Goal: Task Accomplishment & Management: Use online tool/utility

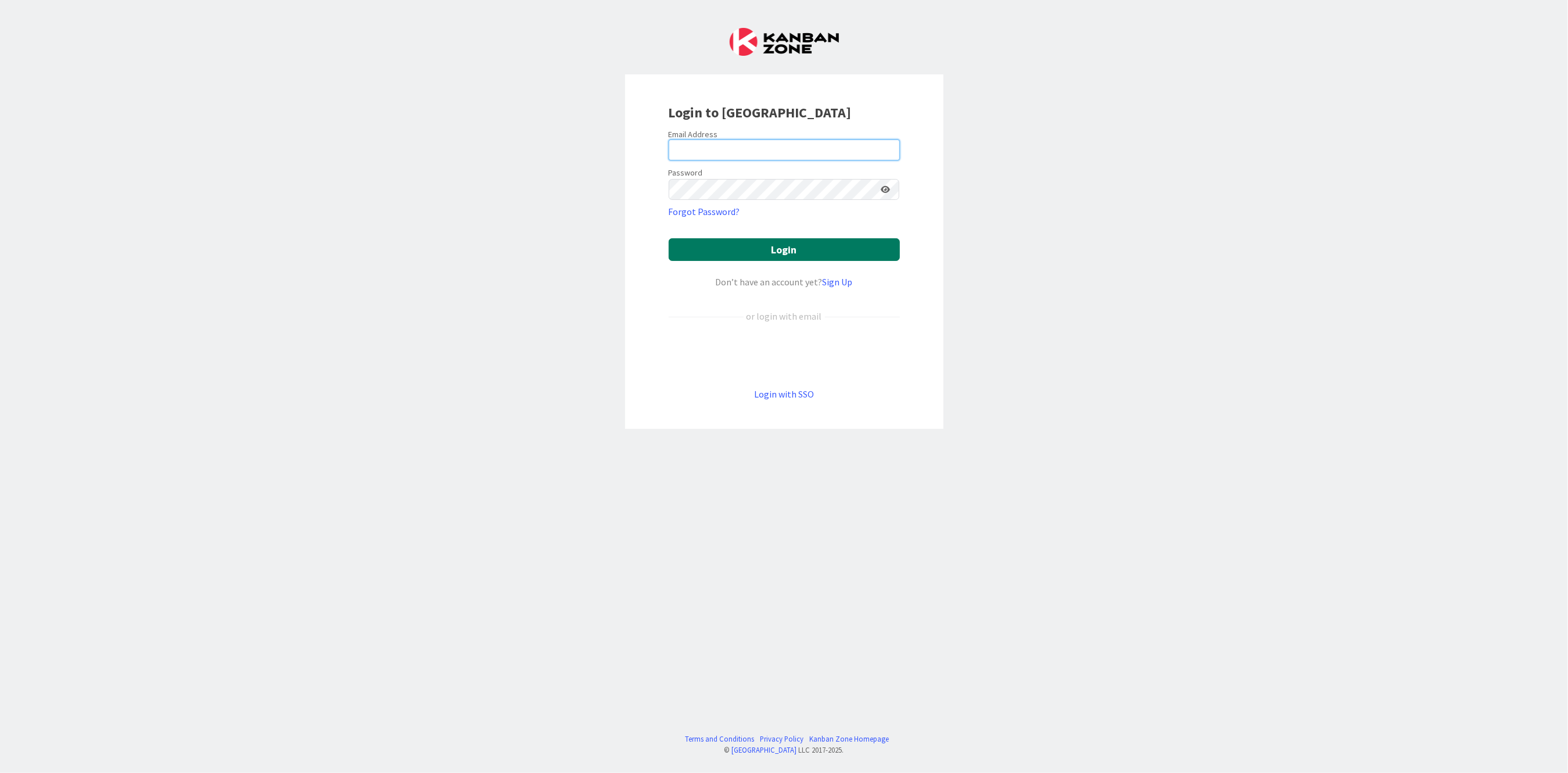
type input "[PERSON_NAME][EMAIL_ADDRESS][PERSON_NAME][DOMAIN_NAME][US_STATE]"
click at [767, 249] on button "Login" at bounding box center [785, 249] width 231 height 22
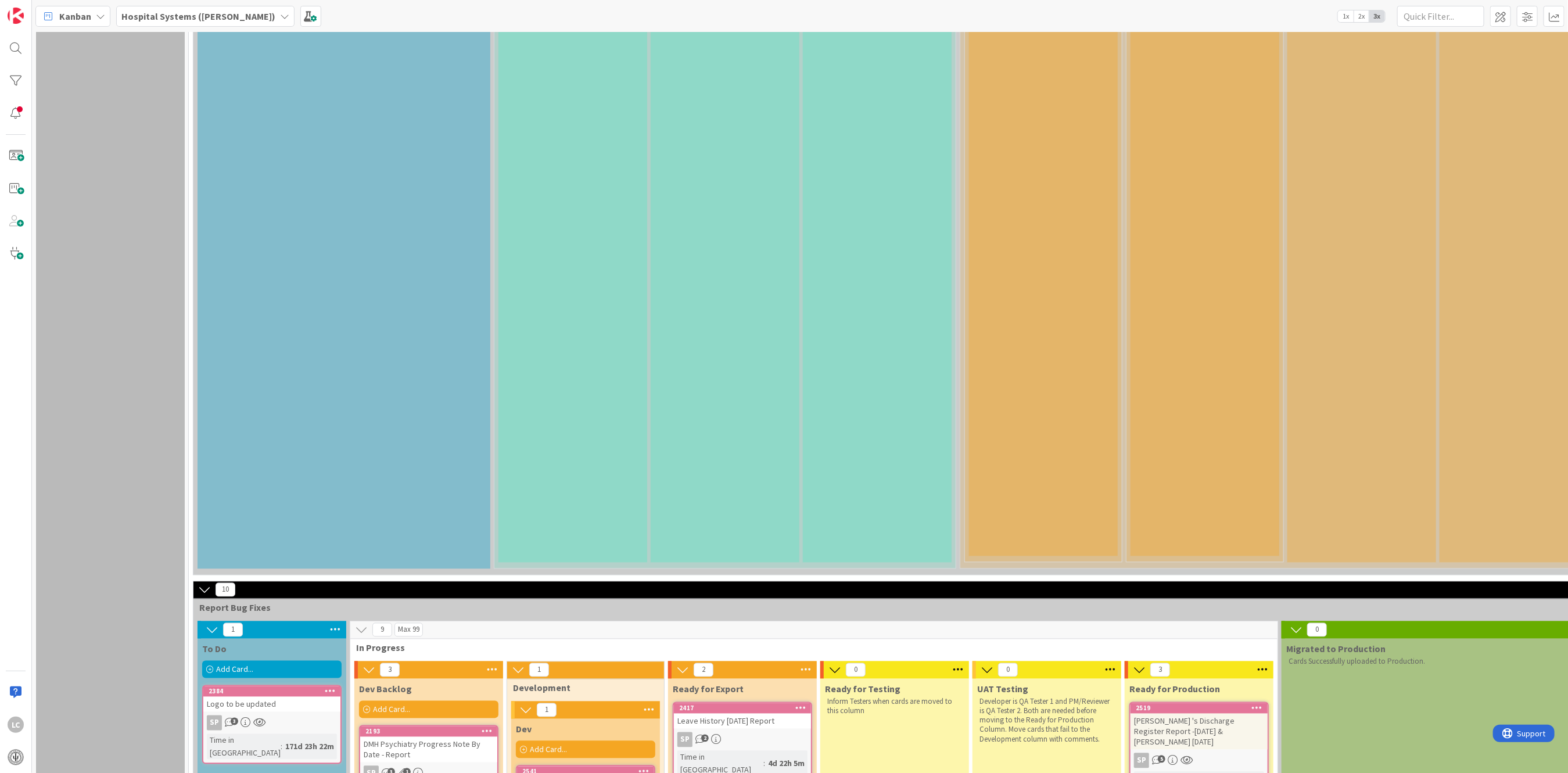
scroll to position [1705, 0]
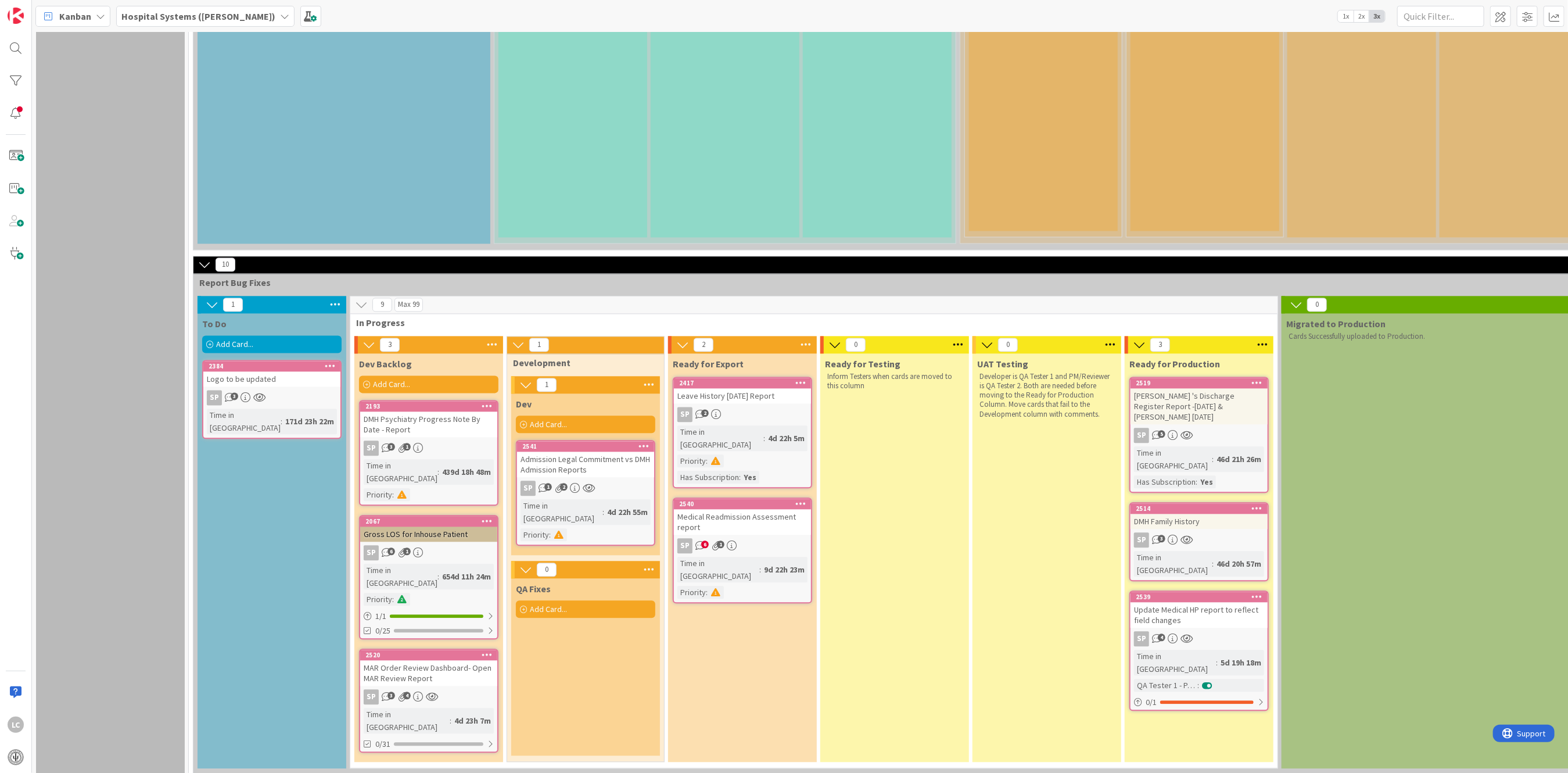
click at [565, 451] on div "Admission Legal Commitment vs DMH Admission Reports" at bounding box center [586, 464] width 137 height 25
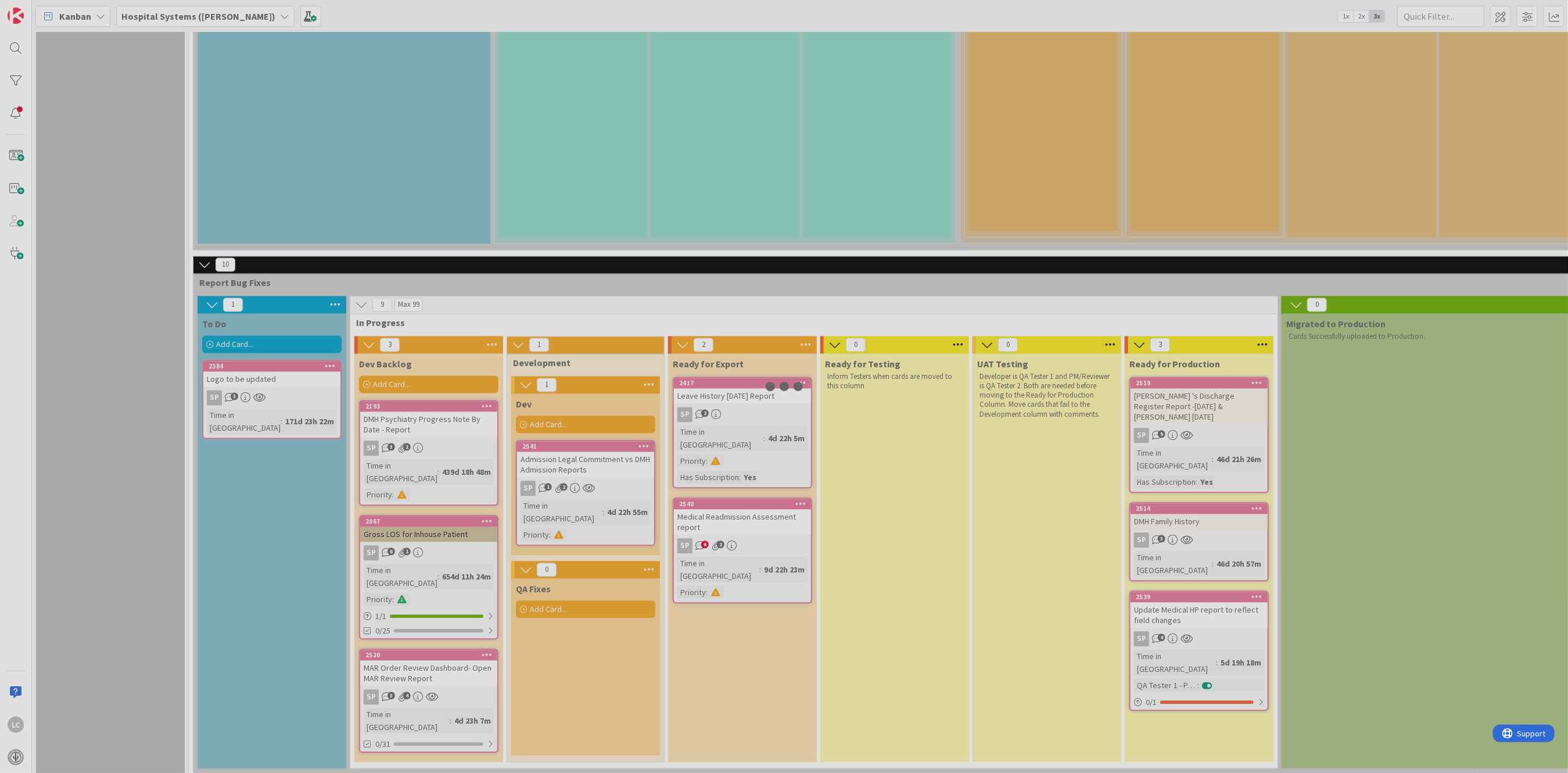
click at [565, 315] on div at bounding box center [784, 386] width 1568 height 773
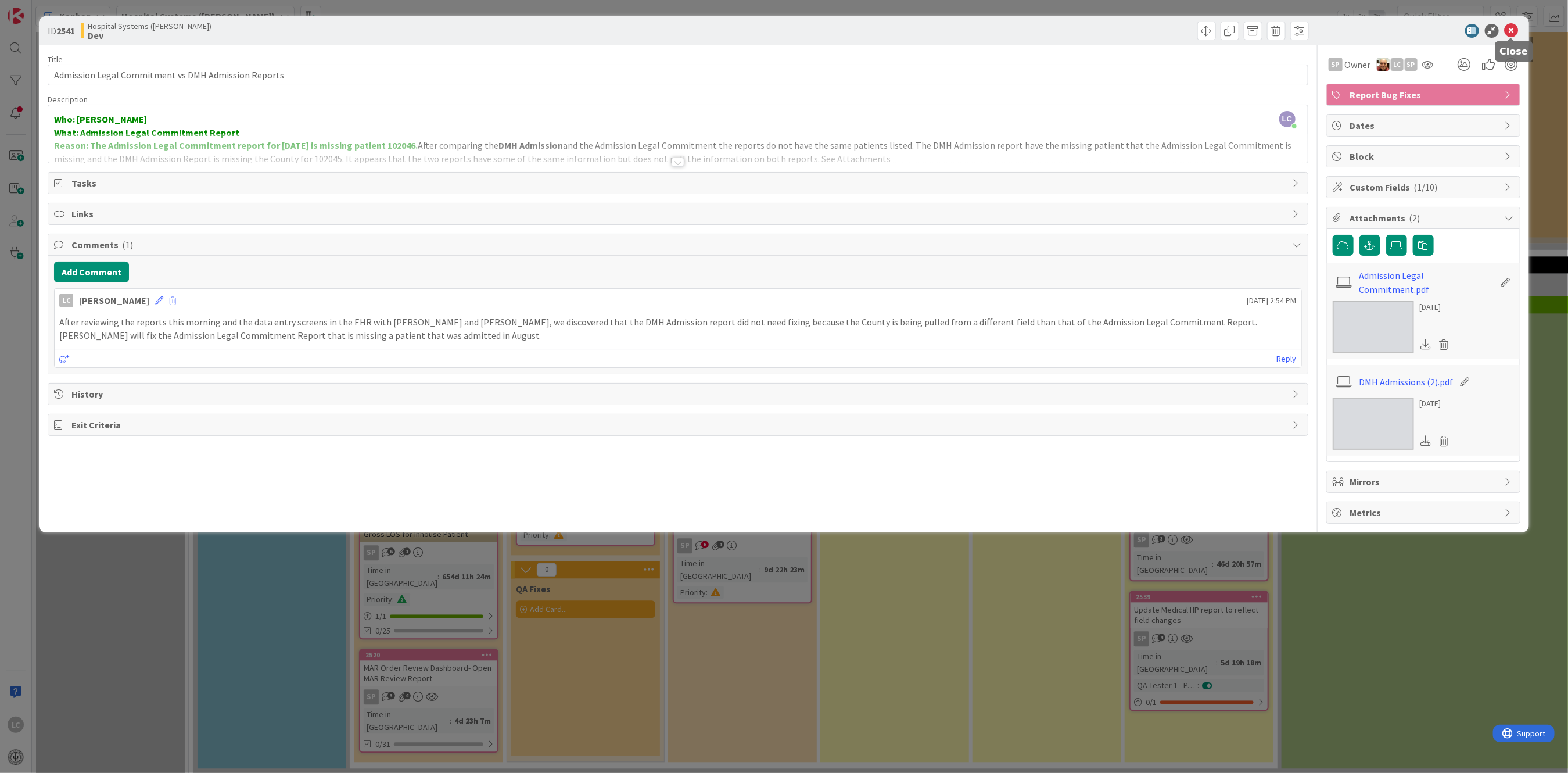
click at [1512, 28] on icon at bounding box center [1512, 30] width 14 height 14
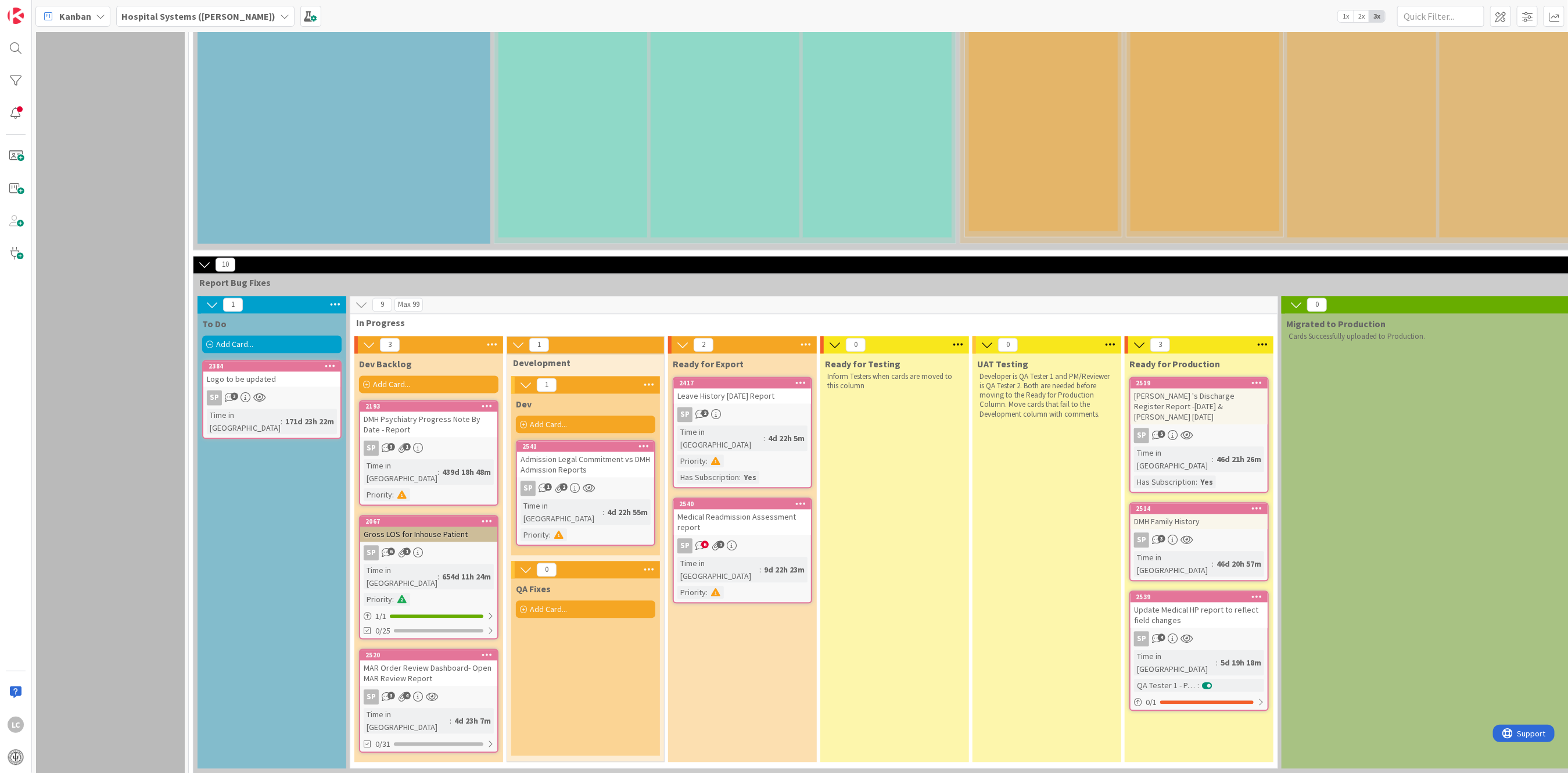
click at [744, 491] on div "Ready for Export 2417 Leave History [DATE] Report SP 2 Time in [GEOGRAPHIC_DATA…" at bounding box center [742, 557] width 149 height 409
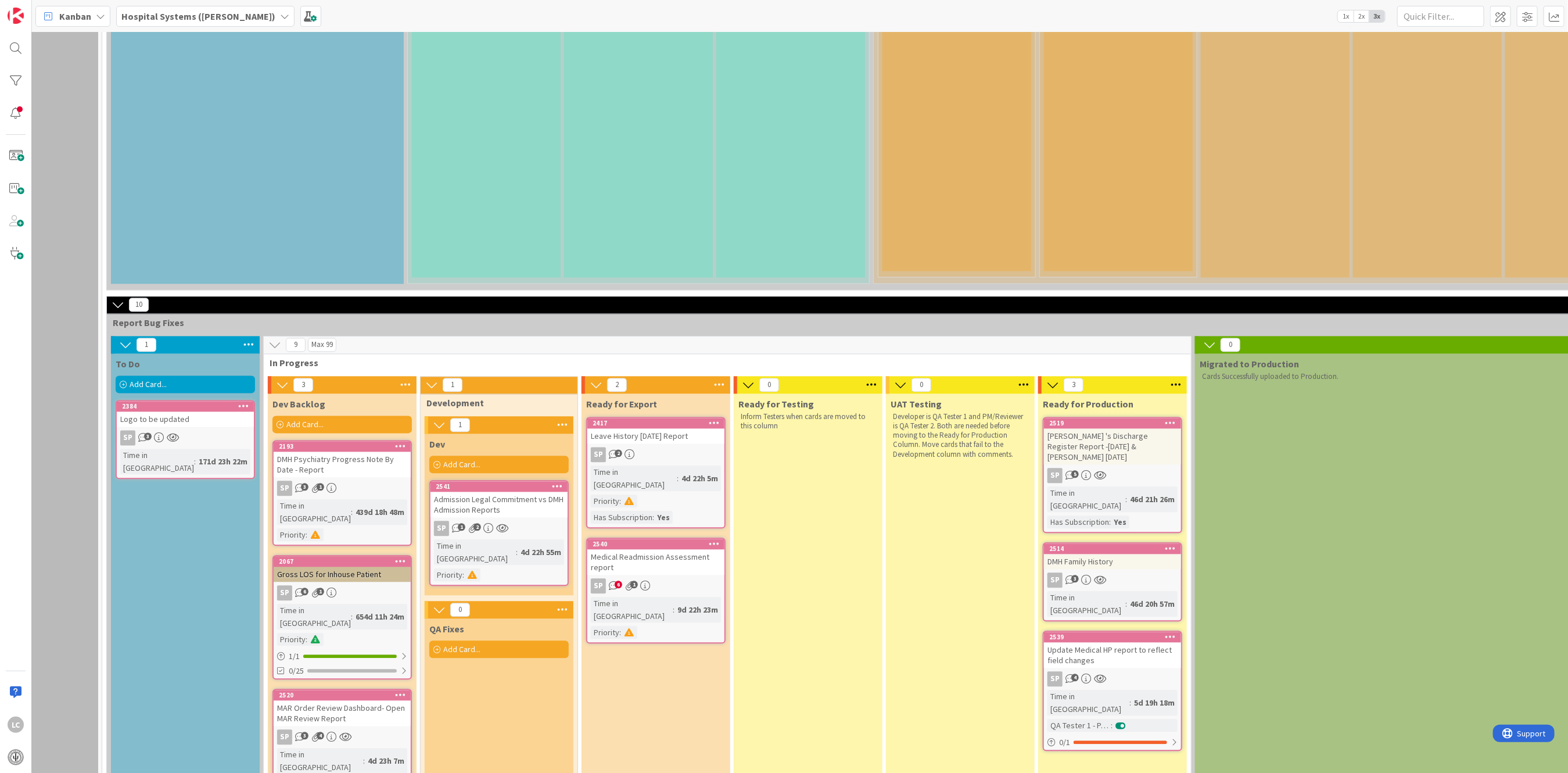
scroll to position [1635, 86]
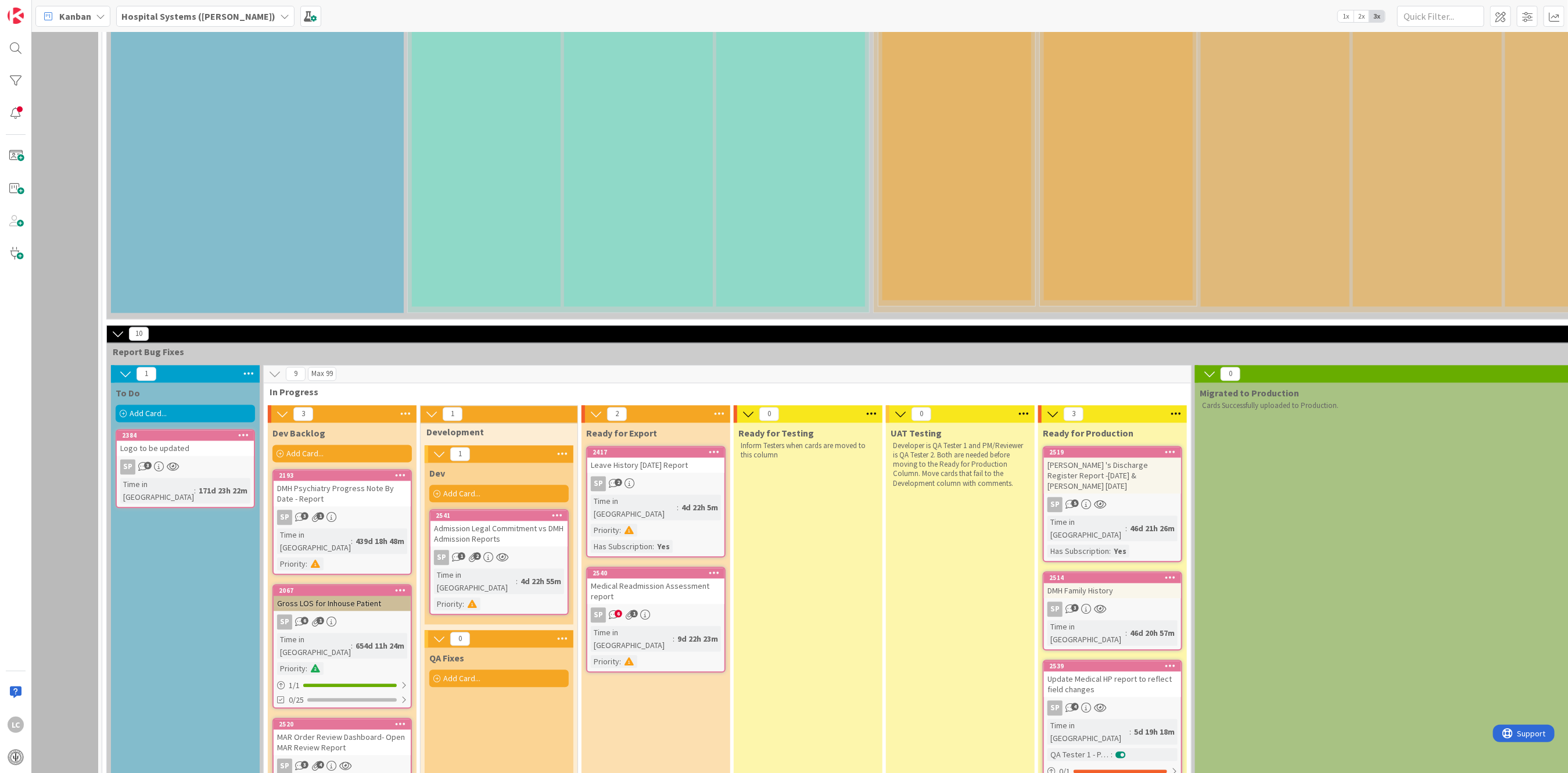
click at [679, 502] on div "4d 22h 5m" at bounding box center [700, 508] width 42 height 13
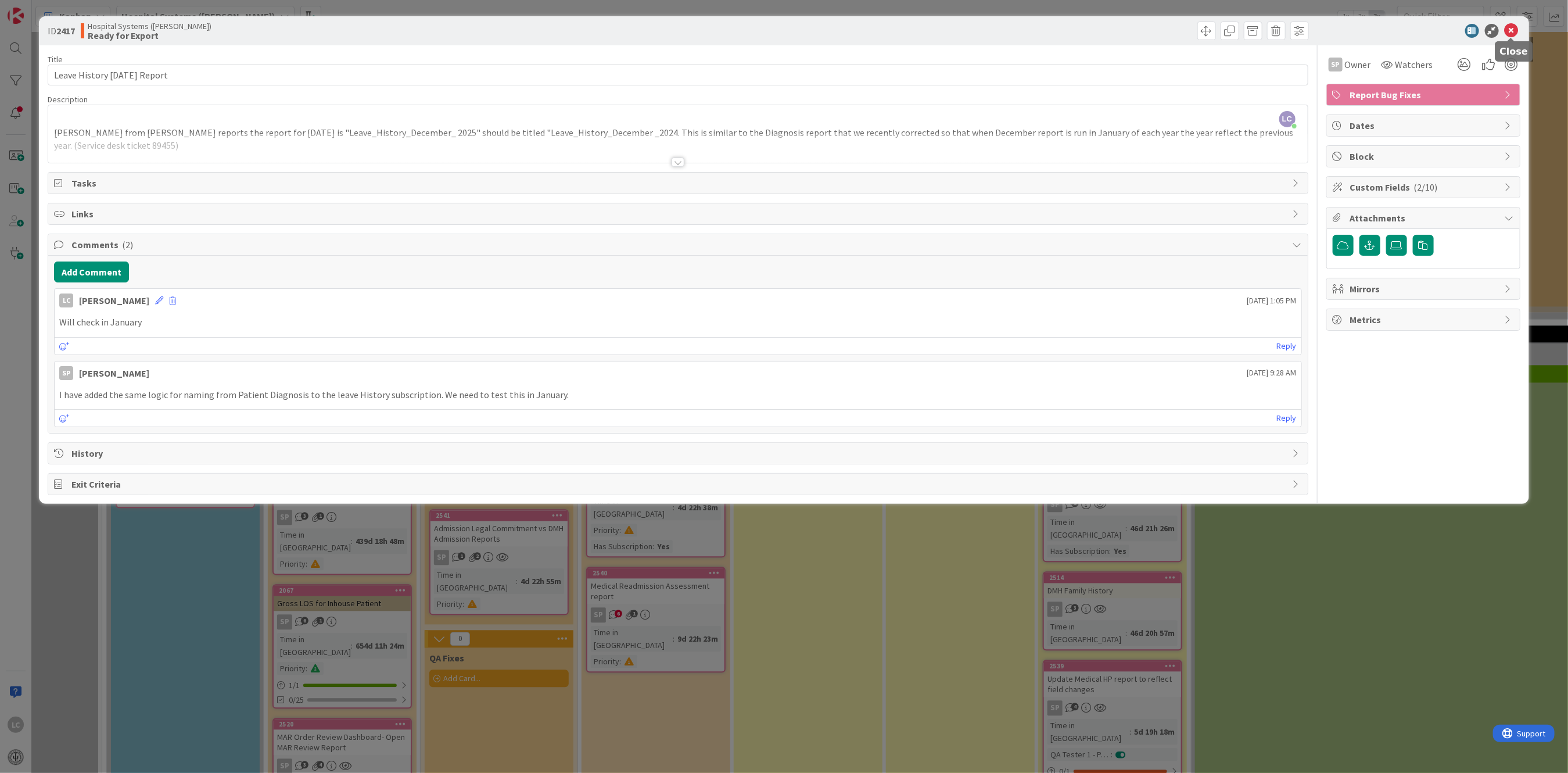
click at [1507, 26] on icon at bounding box center [1512, 30] width 14 height 14
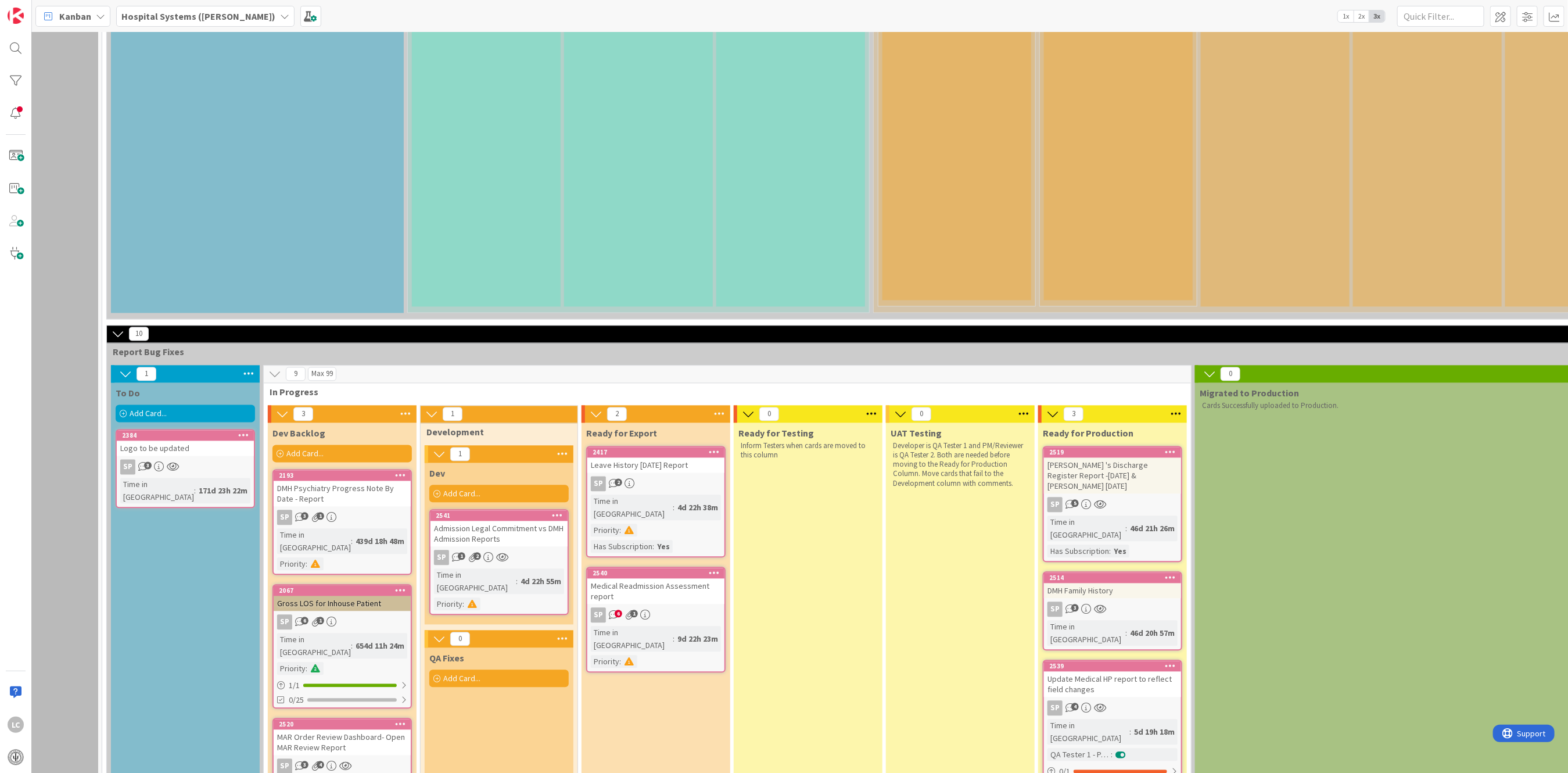
click at [635, 579] on div "Medical Readmission Assessment report" at bounding box center [656, 591] width 137 height 25
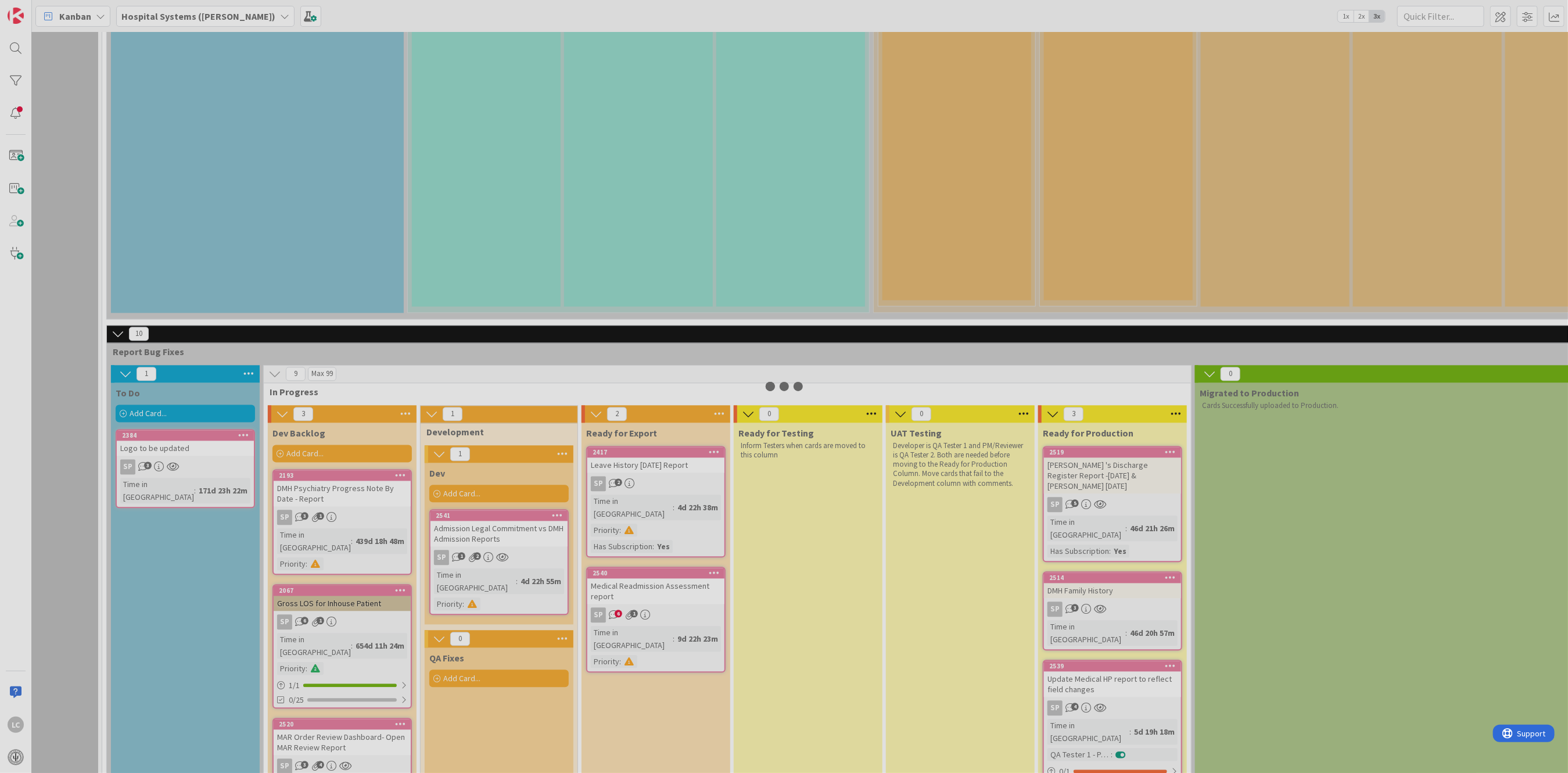
click at [635, 400] on div at bounding box center [784, 386] width 1568 height 773
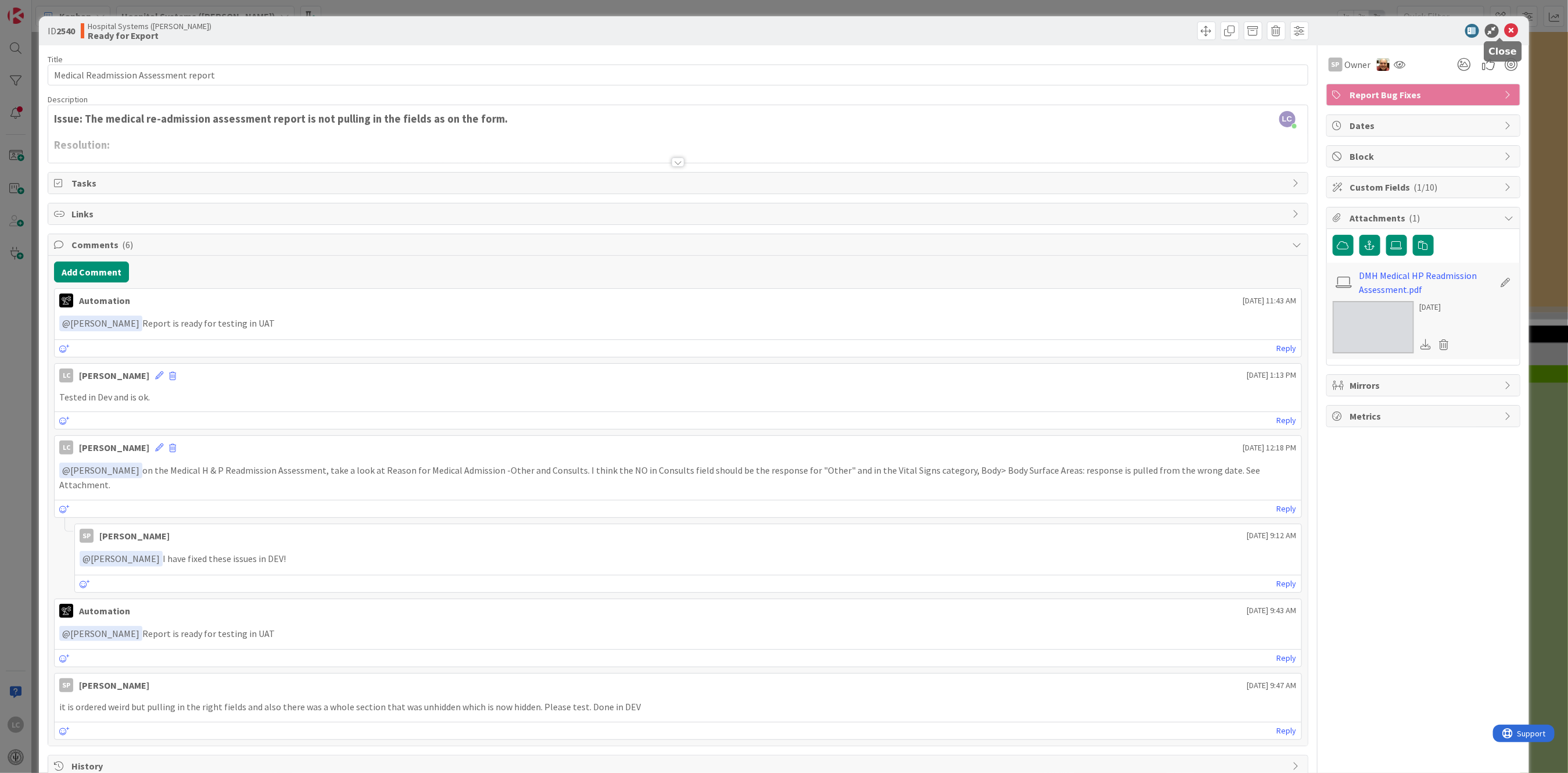
click at [1505, 25] on icon at bounding box center [1512, 30] width 14 height 14
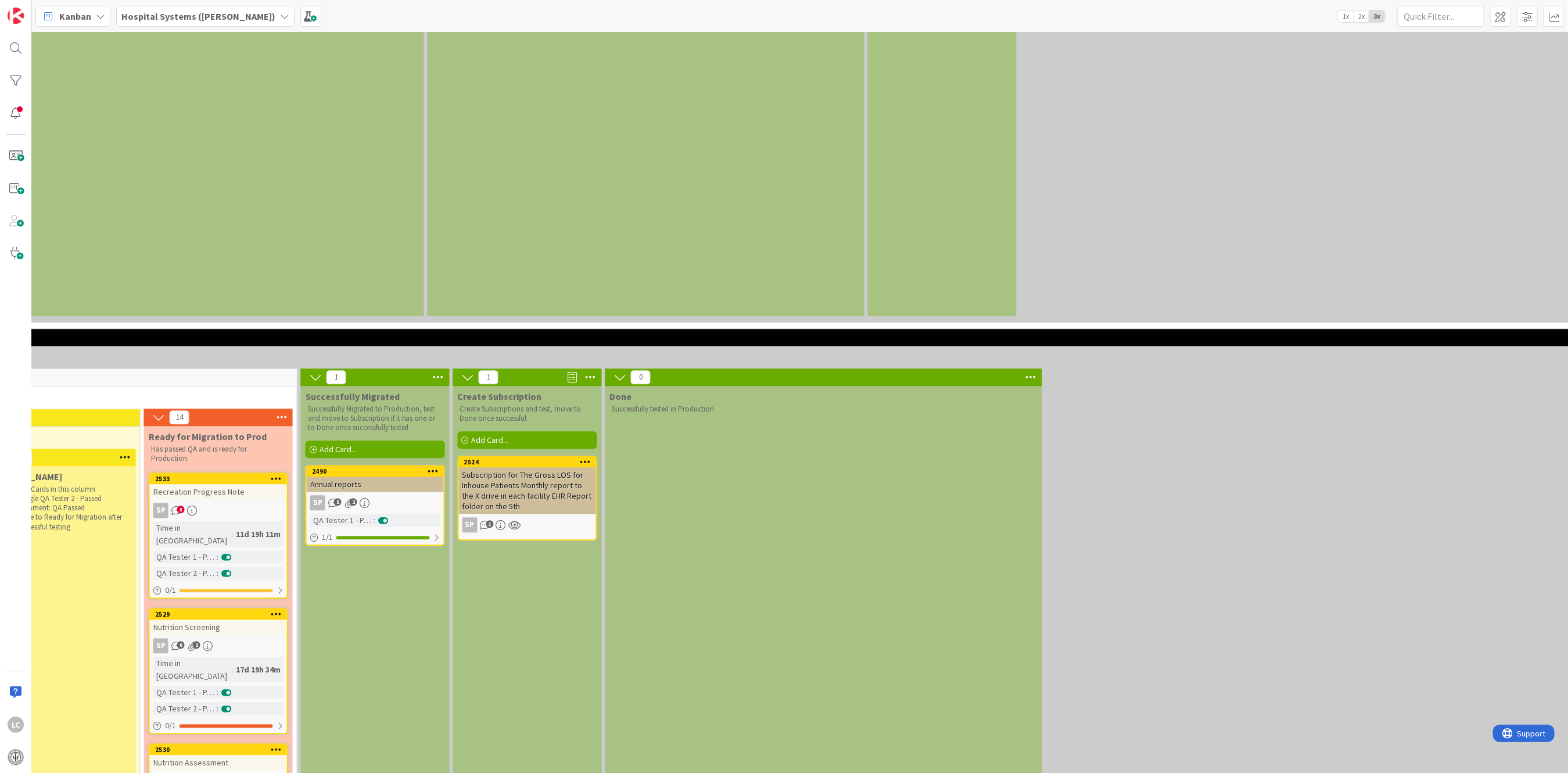
scroll to position [2247, 1294]
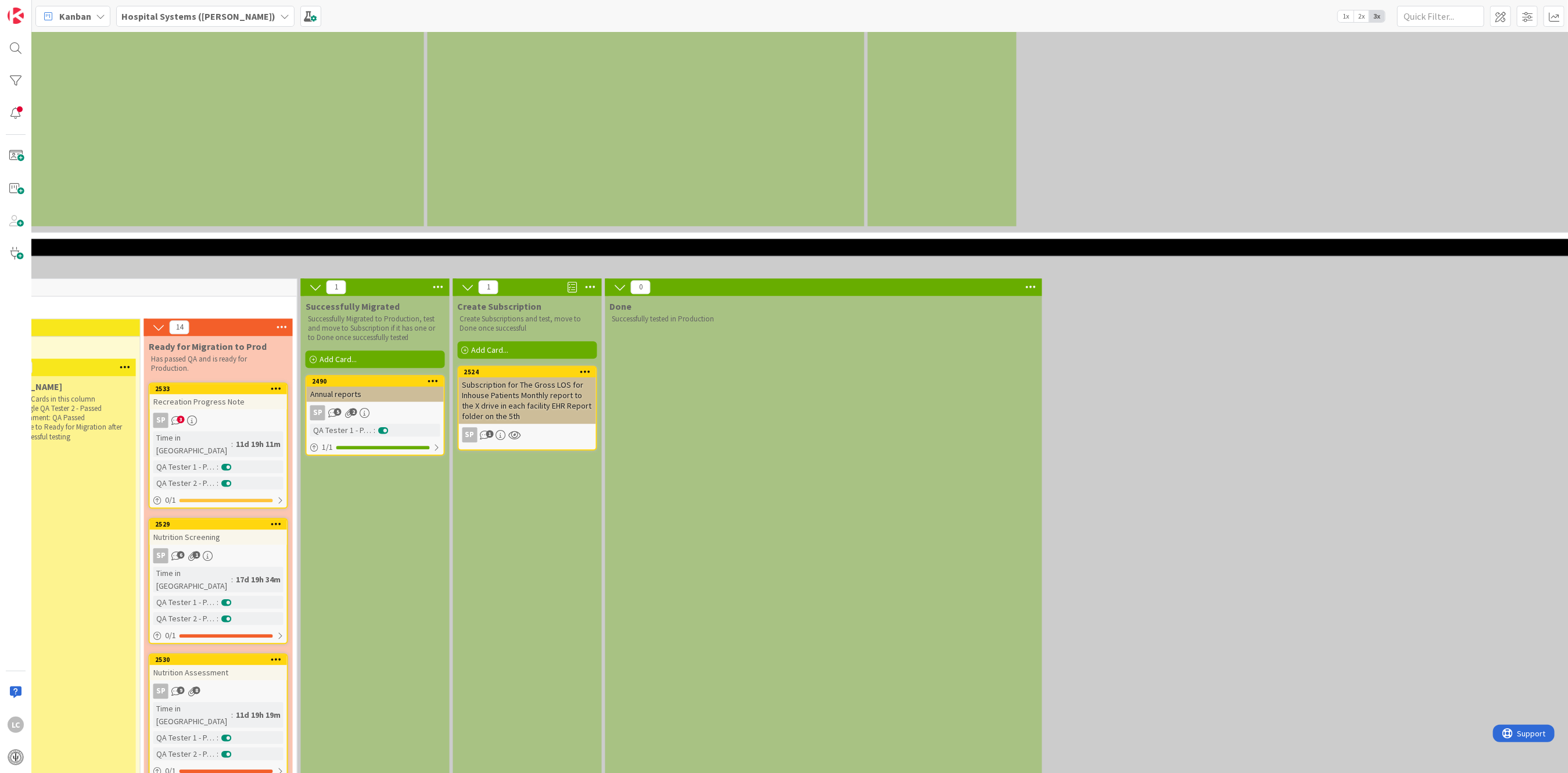
click at [531, 377] on div "Subscription for The Gross LOS for Inhouse Patients Monthly report to the X dri…" at bounding box center [527, 400] width 137 height 47
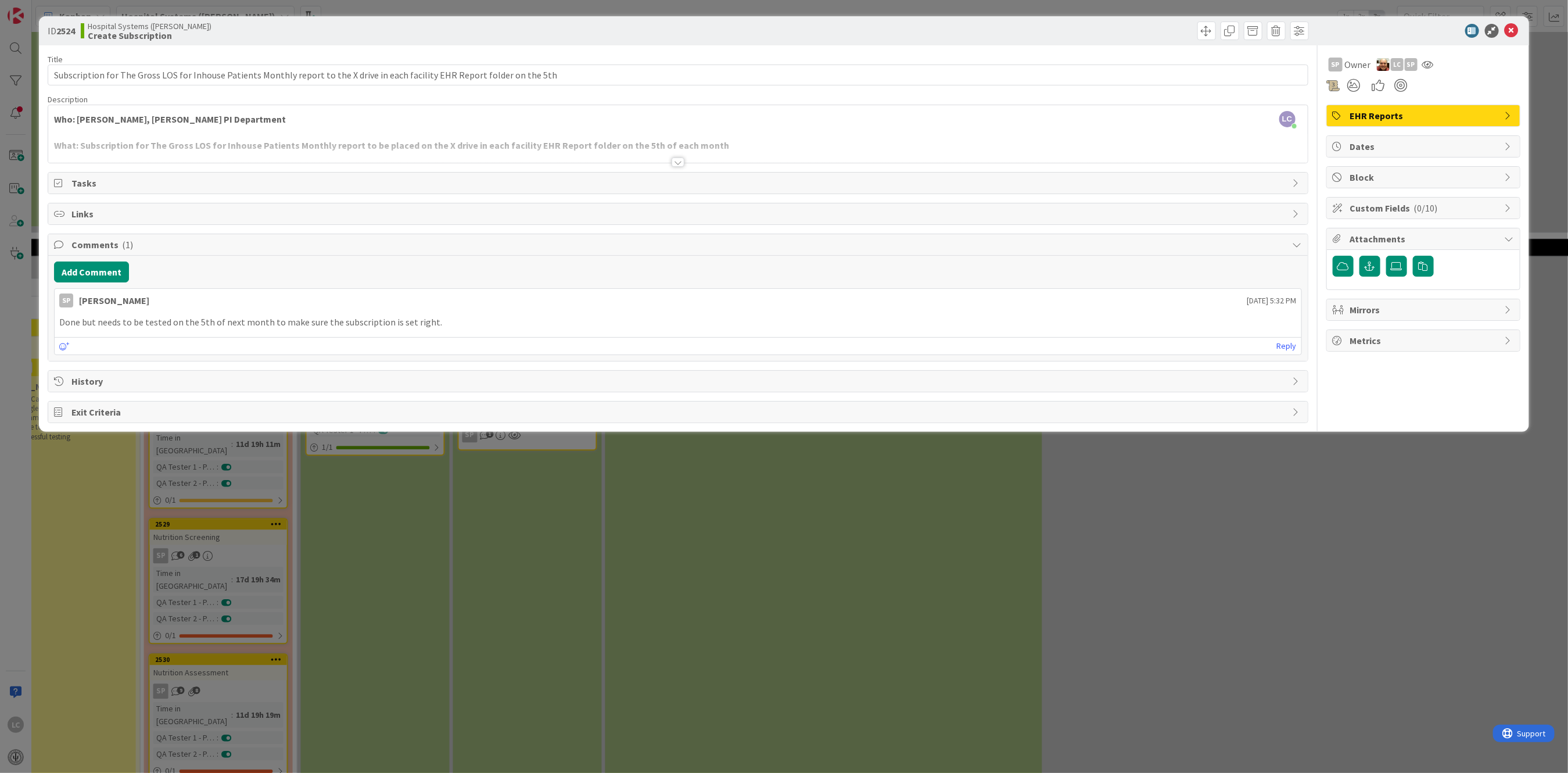
click at [675, 162] on div at bounding box center [678, 162] width 13 height 9
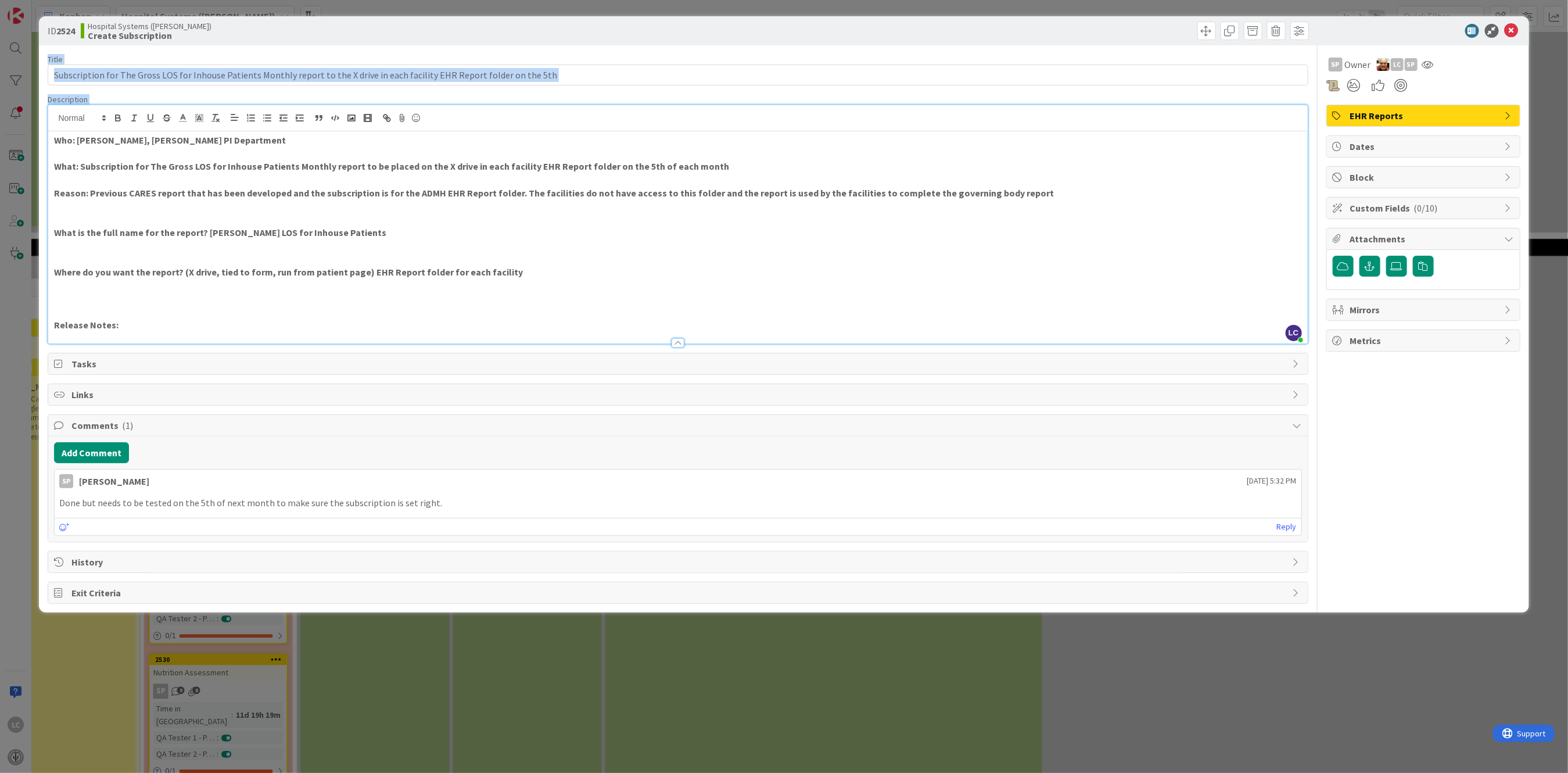
drag, startPoint x: 731, startPoint y: 17, endPoint x: 857, endPoint y: 114, distance: 159.0
click at [857, 114] on div "ID 2524 Hospital Systems ([PERSON_NAME]) Create Subscription Title 127 / 128 Su…" at bounding box center [784, 314] width 1490 height 596
click at [102, 451] on button "Add Comment" at bounding box center [91, 453] width 75 height 21
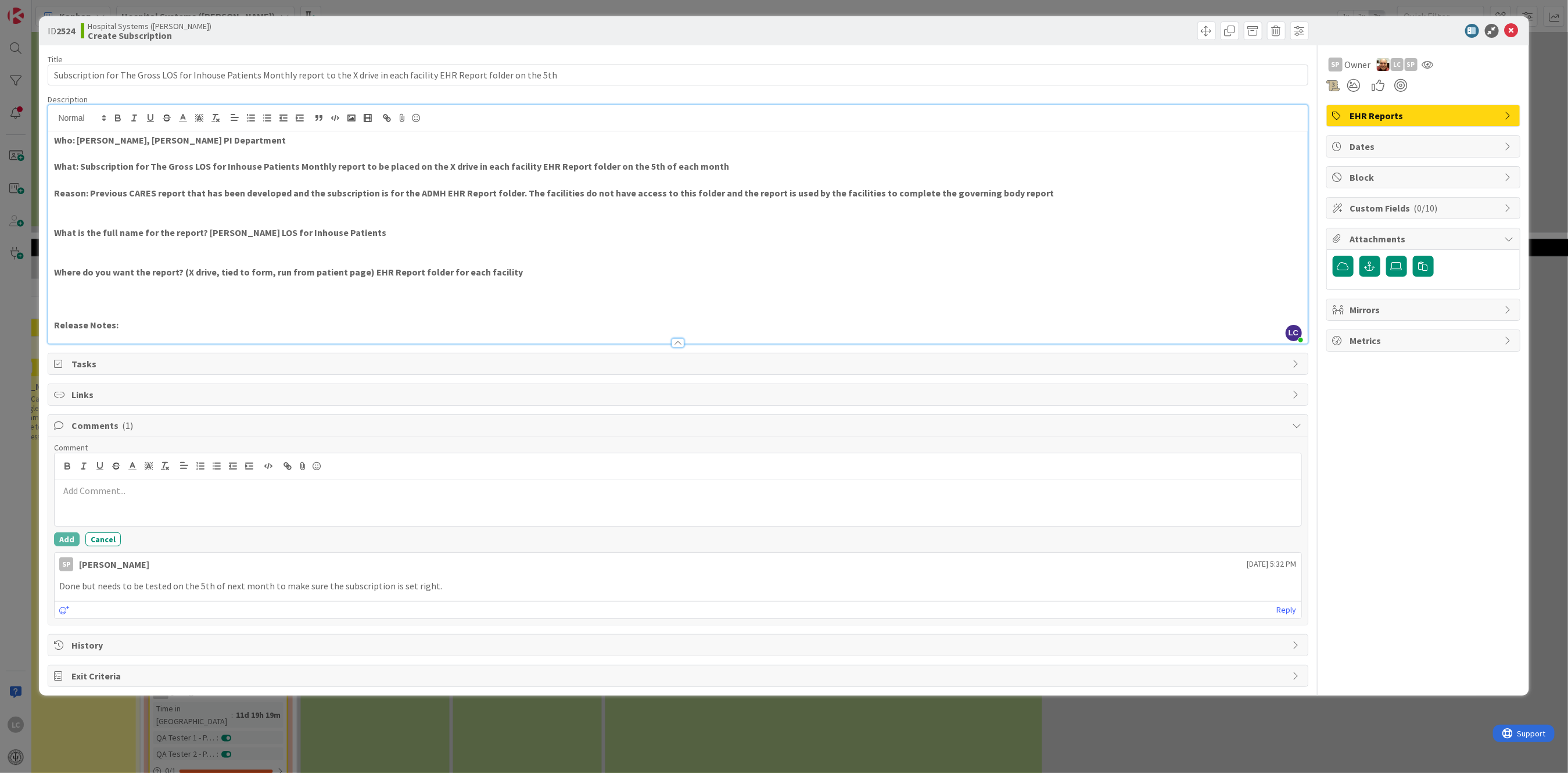
click at [91, 506] on div at bounding box center [678, 502] width 1247 height 47
click at [177, 506] on div at bounding box center [678, 502] width 1247 height 47
click at [93, 498] on div at bounding box center [678, 502] width 1247 height 47
click at [360, 509] on div "The report successfully ran on [DATE] and [DATE] for each facility." at bounding box center [678, 502] width 1247 height 47
click at [315, 491] on p "The report successfully ran on [DATE] and [DATE] for each facility." at bounding box center [678, 490] width 1237 height 13
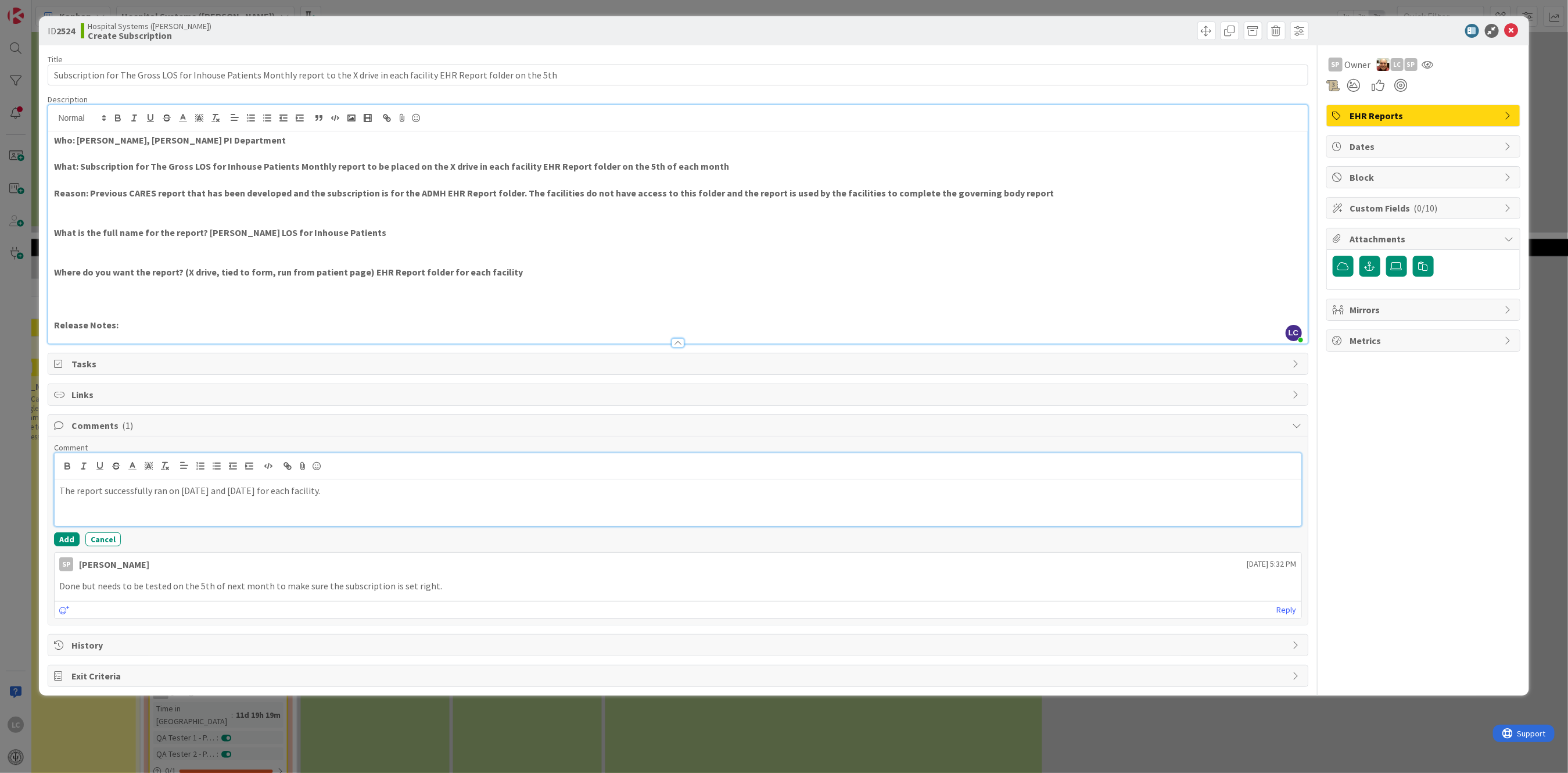
click at [311, 489] on p "The report successfully ran on [DATE] and [DATE] for each facility." at bounding box center [678, 490] width 1237 height 13
click at [61, 537] on button "Add" at bounding box center [67, 539] width 25 height 14
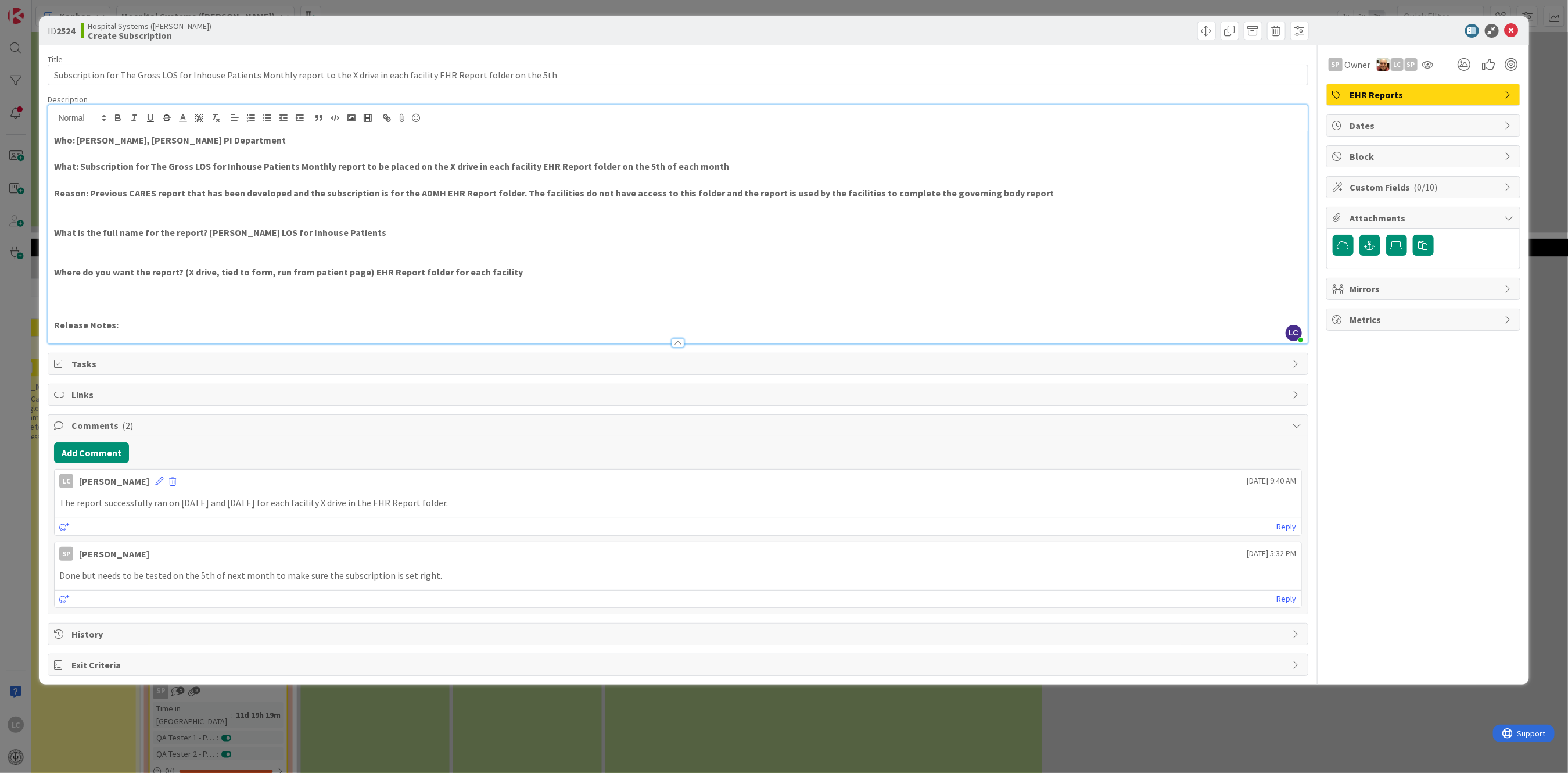
click at [1367, 187] on span "Custom Fields ( 0/10 )" at bounding box center [1424, 187] width 149 height 14
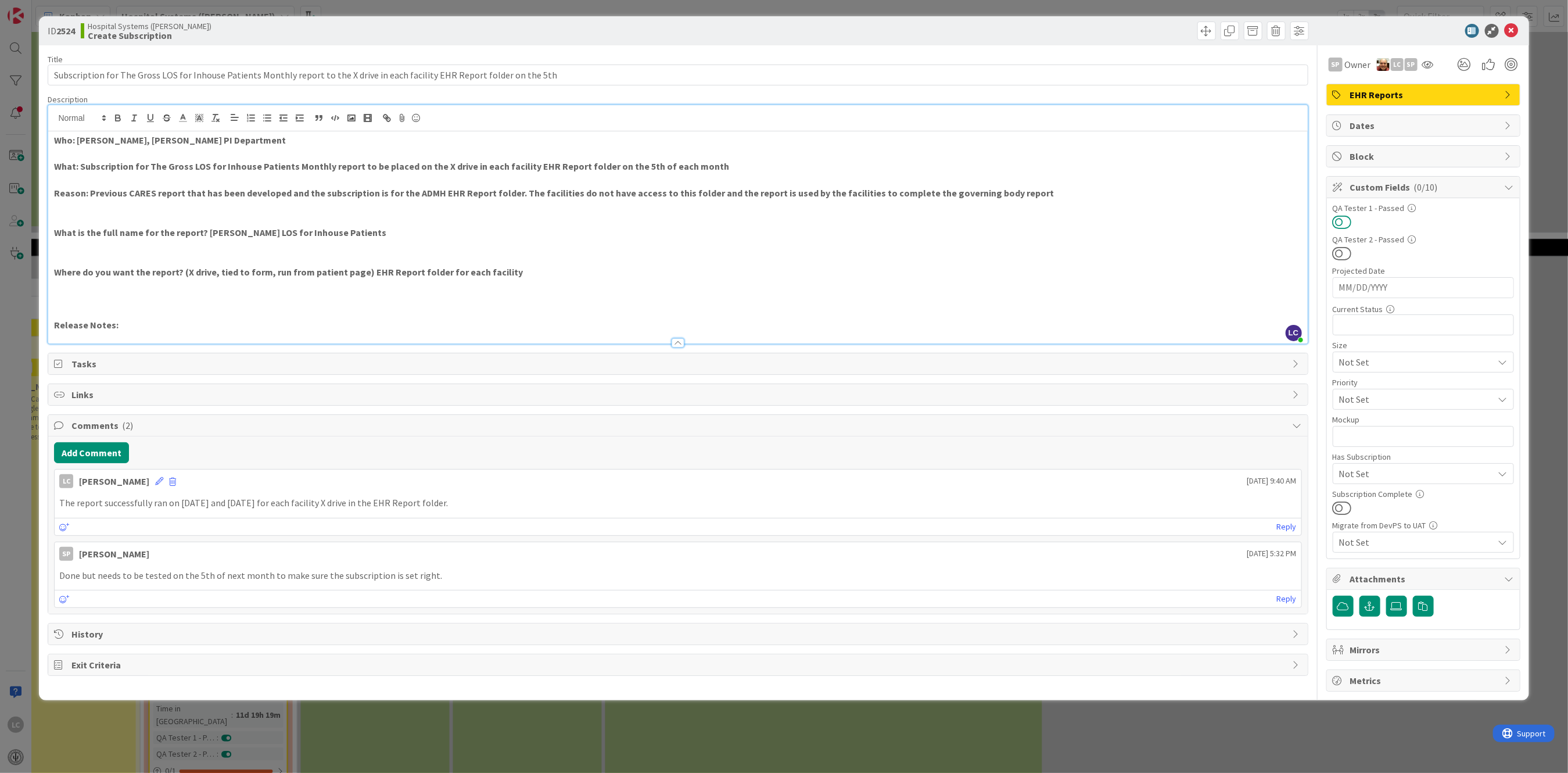
click at [1347, 215] on button at bounding box center [1342, 222] width 19 height 15
click at [1513, 26] on icon at bounding box center [1512, 30] width 14 height 14
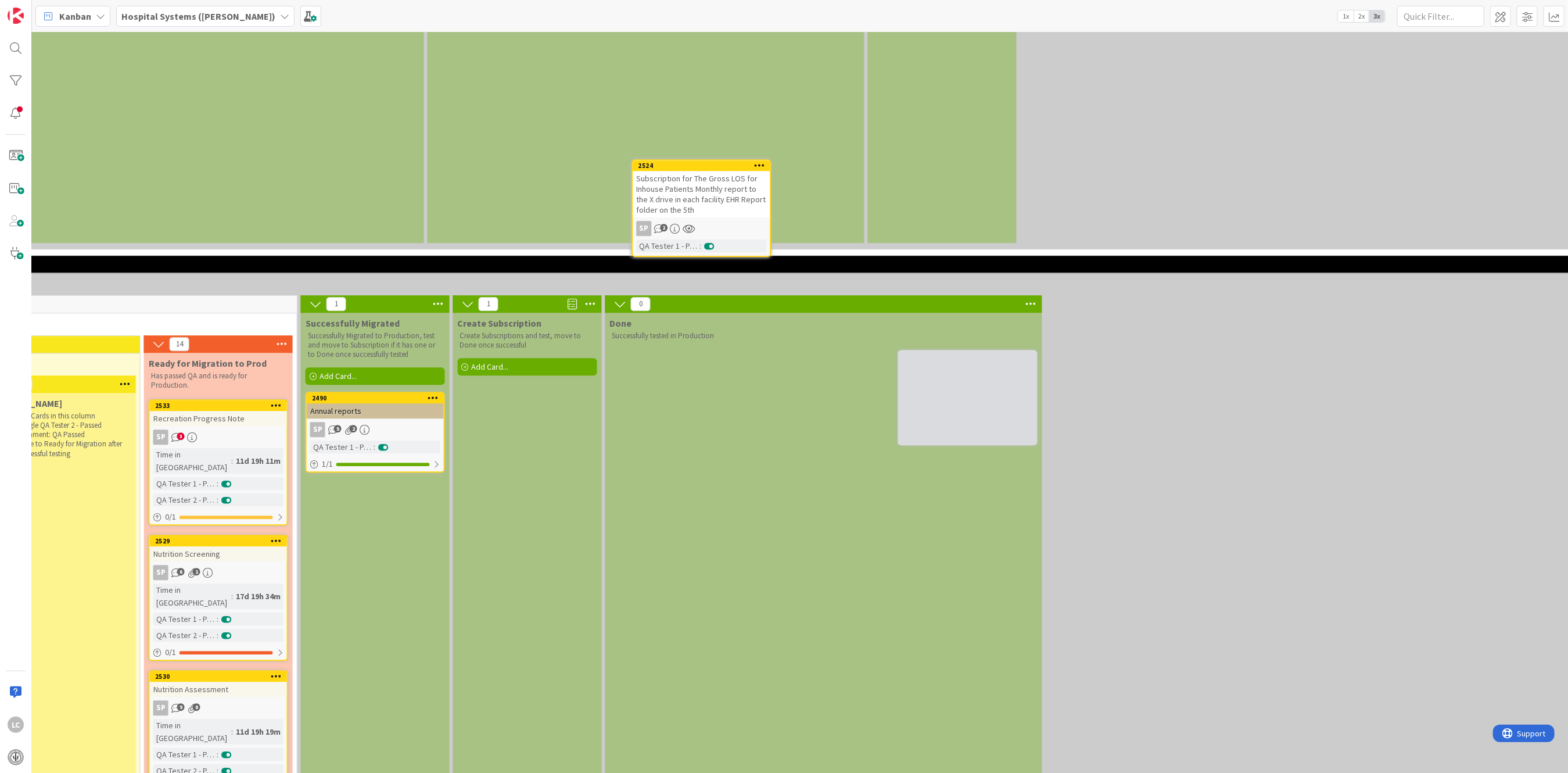
scroll to position [2219, 1294]
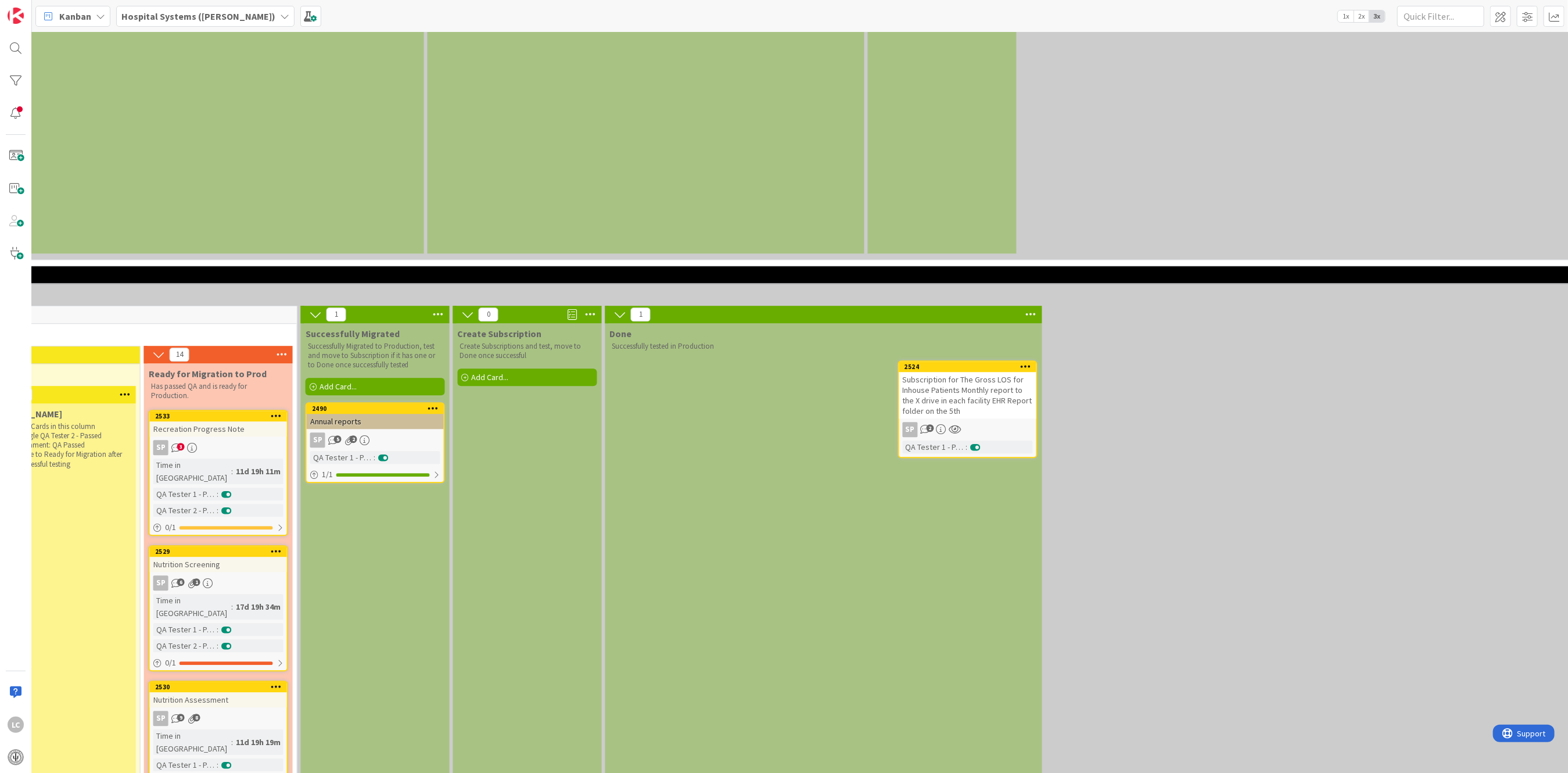
click at [334, 435] on span "5" at bounding box center [338, 439] width 7 height 7
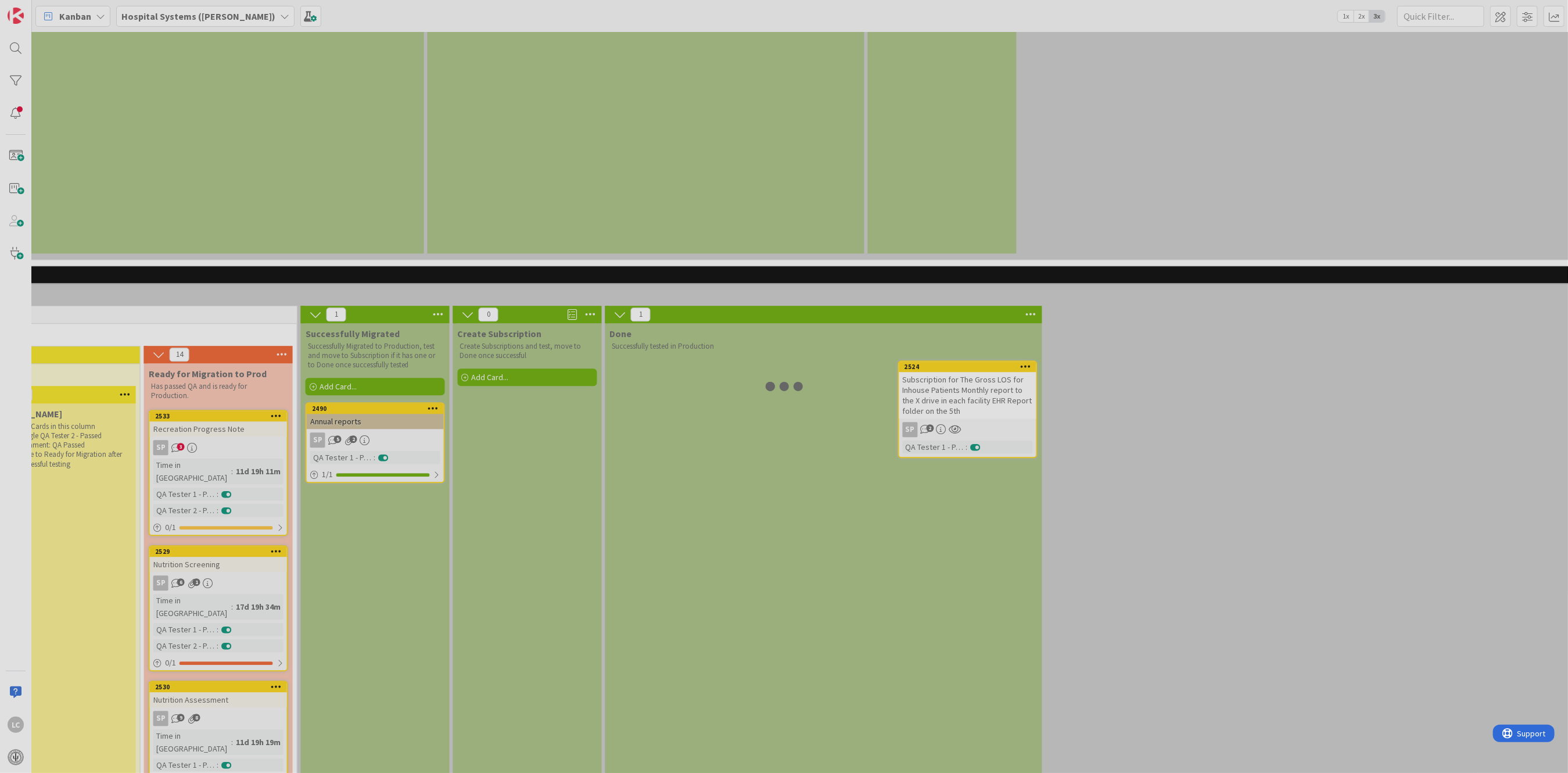
click at [334, 261] on div at bounding box center [784, 386] width 1568 height 773
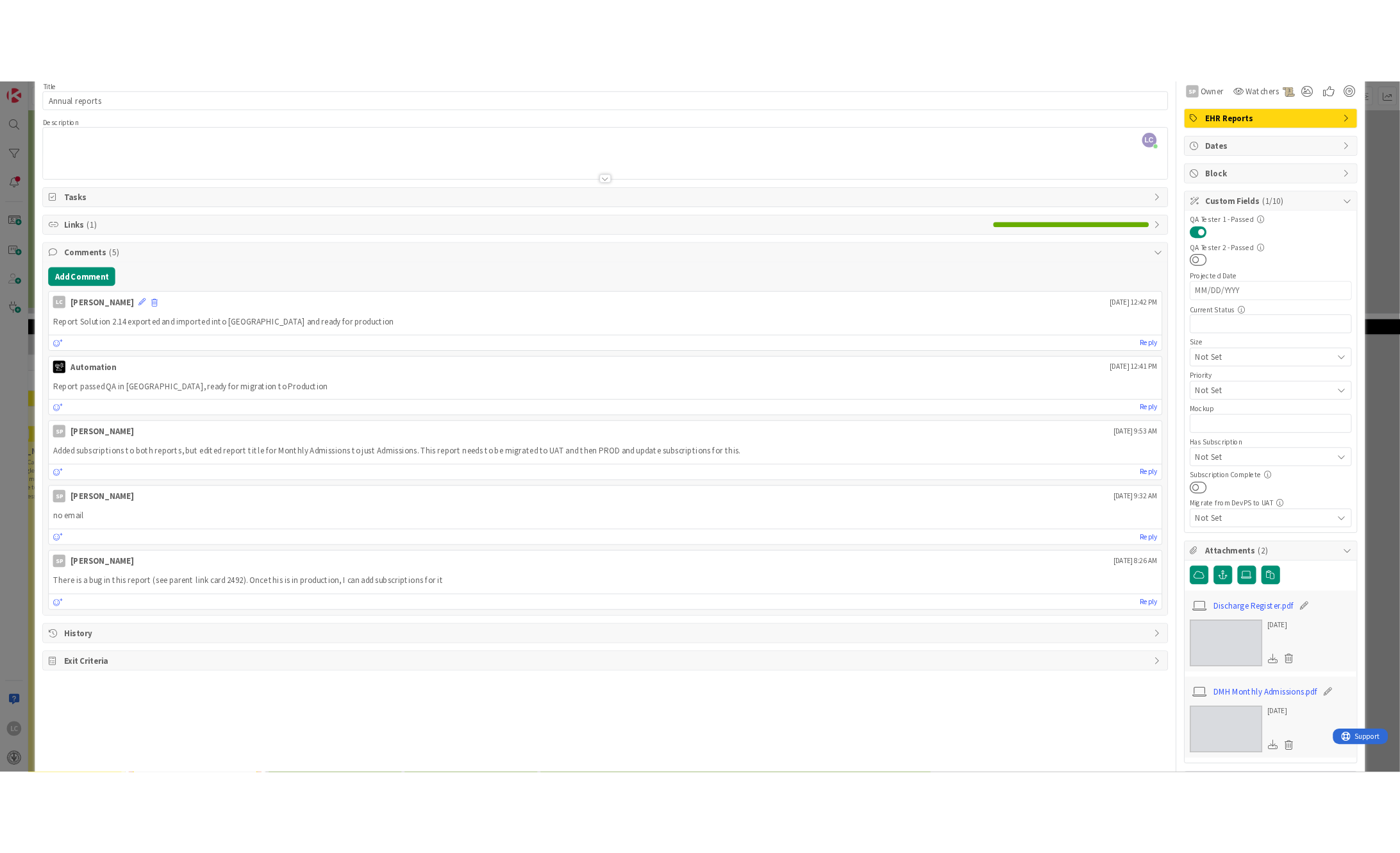
scroll to position [144, 0]
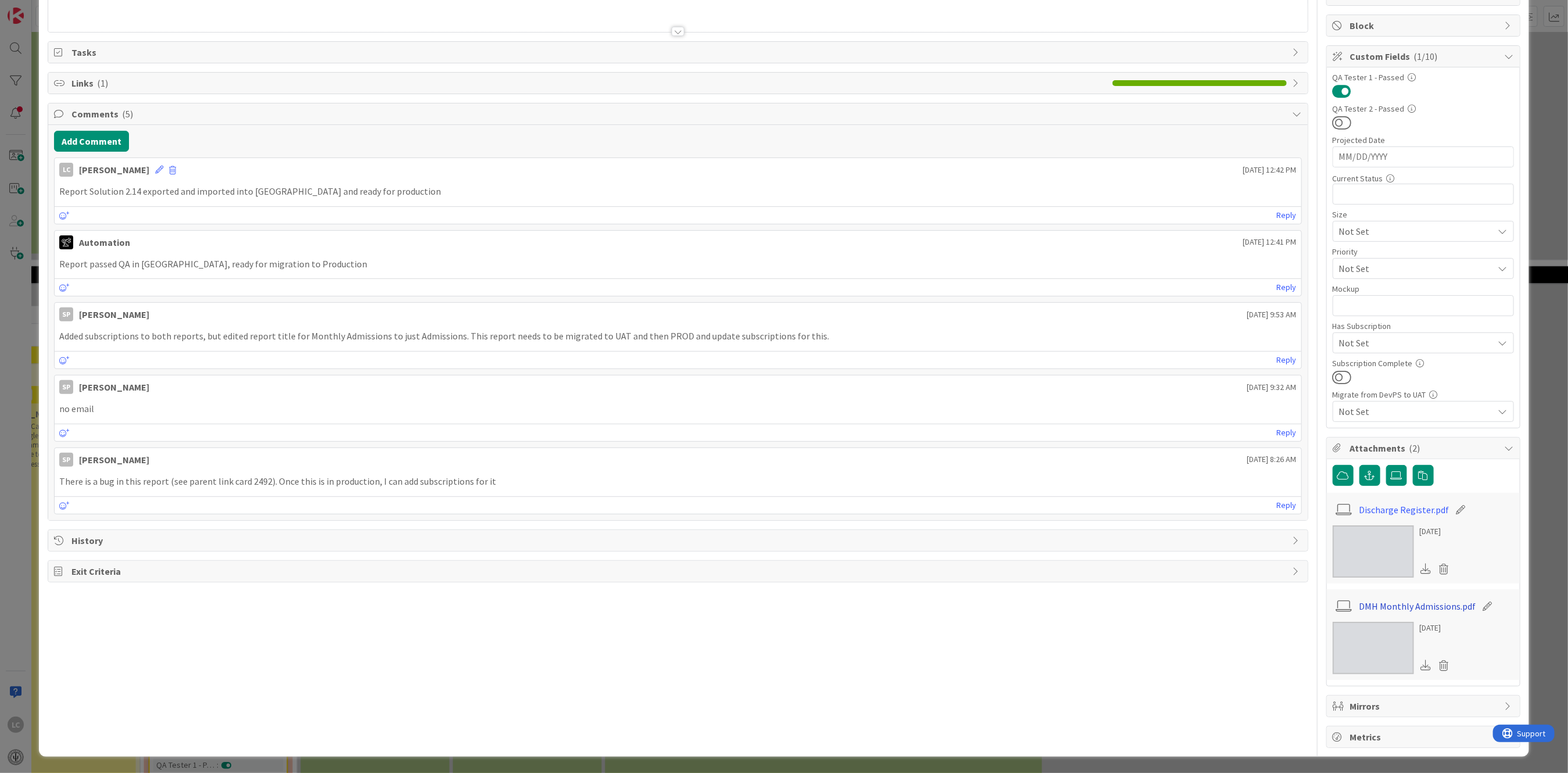
click at [1373, 602] on link "DMH Monthly Admissions.pdf" at bounding box center [1418, 606] width 117 height 14
click at [1367, 642] on img at bounding box center [1373, 648] width 81 height 52
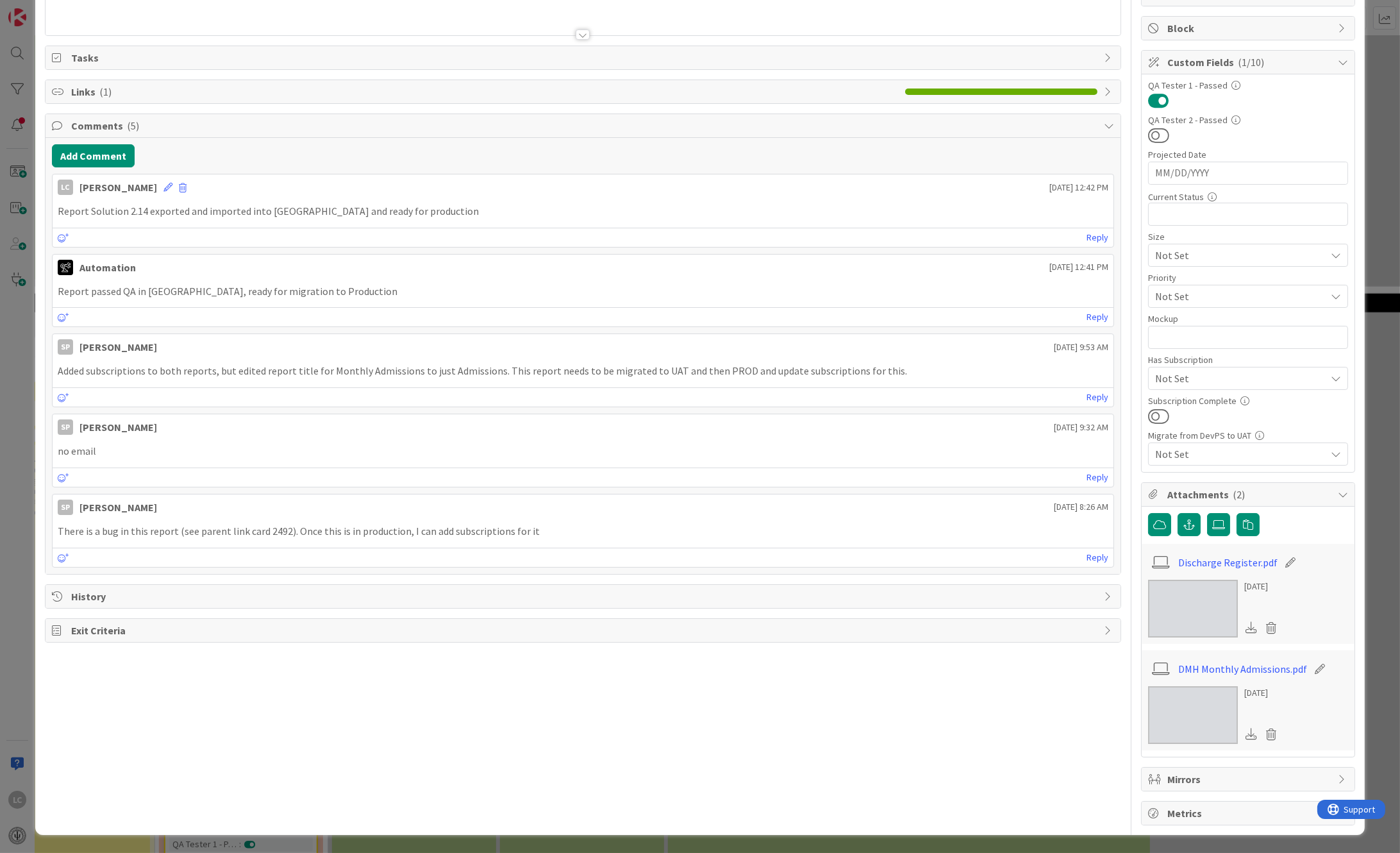
click at [1183, 595] on img at bounding box center [1193, 609] width 90 height 58
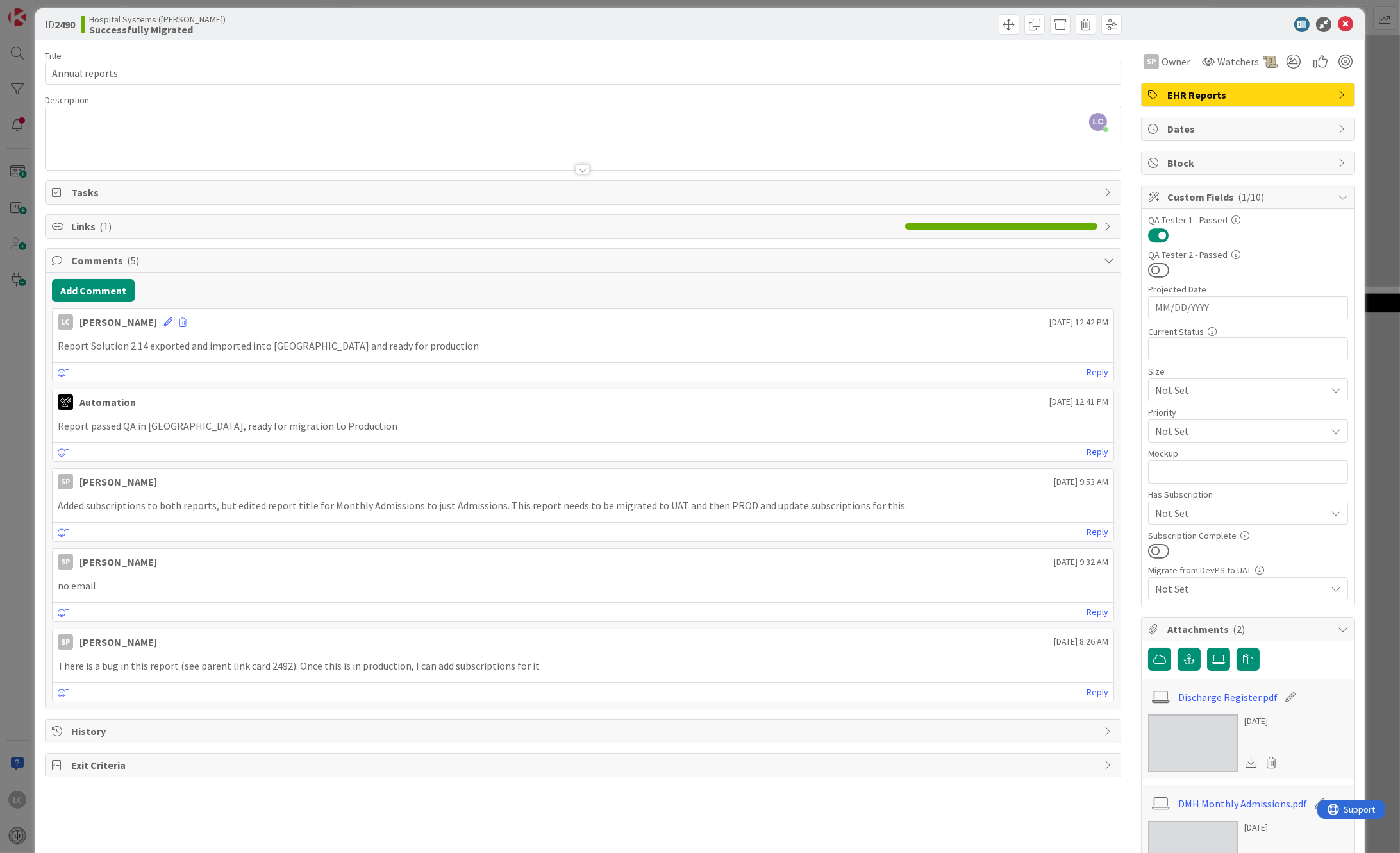
scroll to position [0, 0]
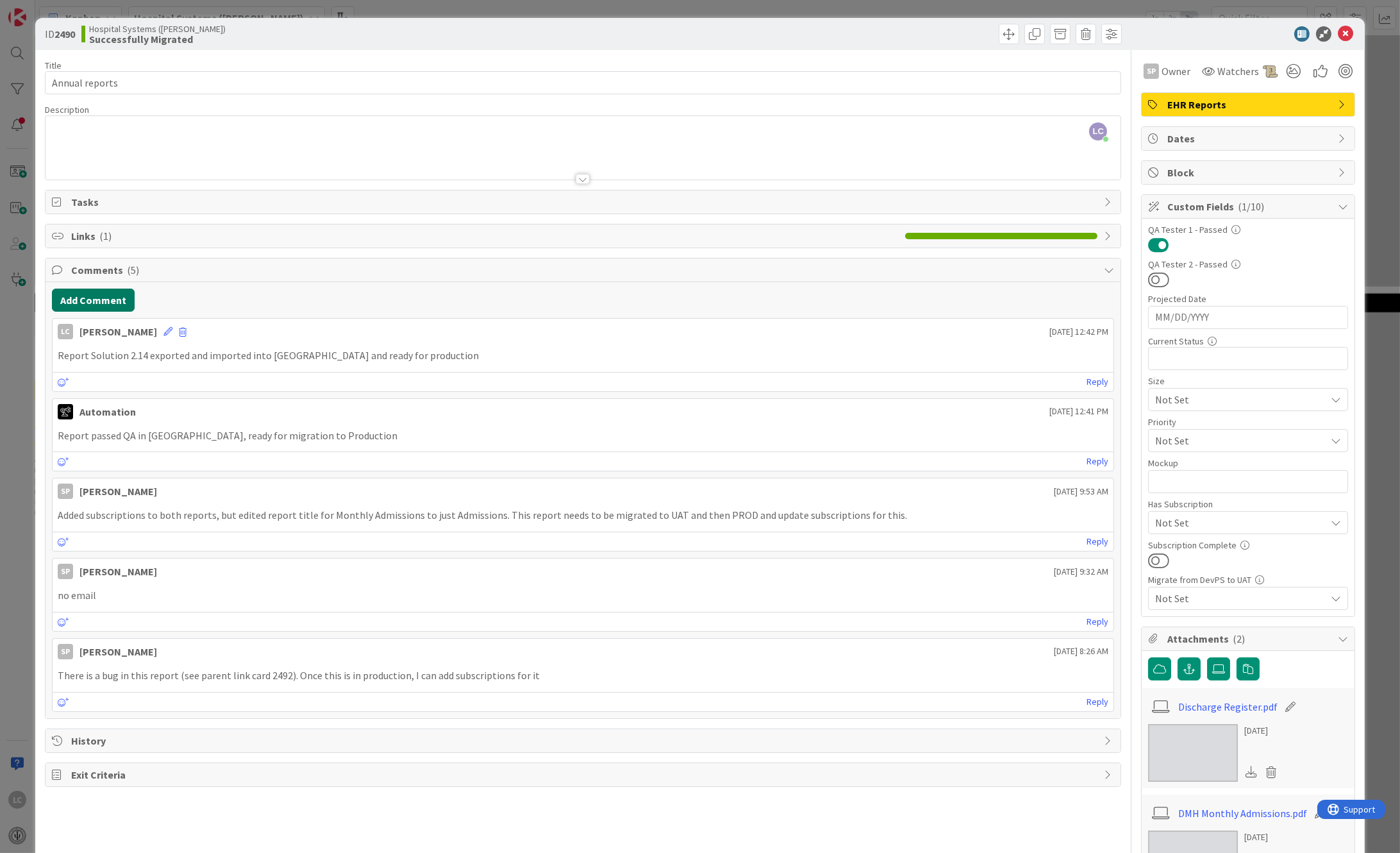
click at [72, 303] on button "Add Comment" at bounding box center [93, 301] width 83 height 23
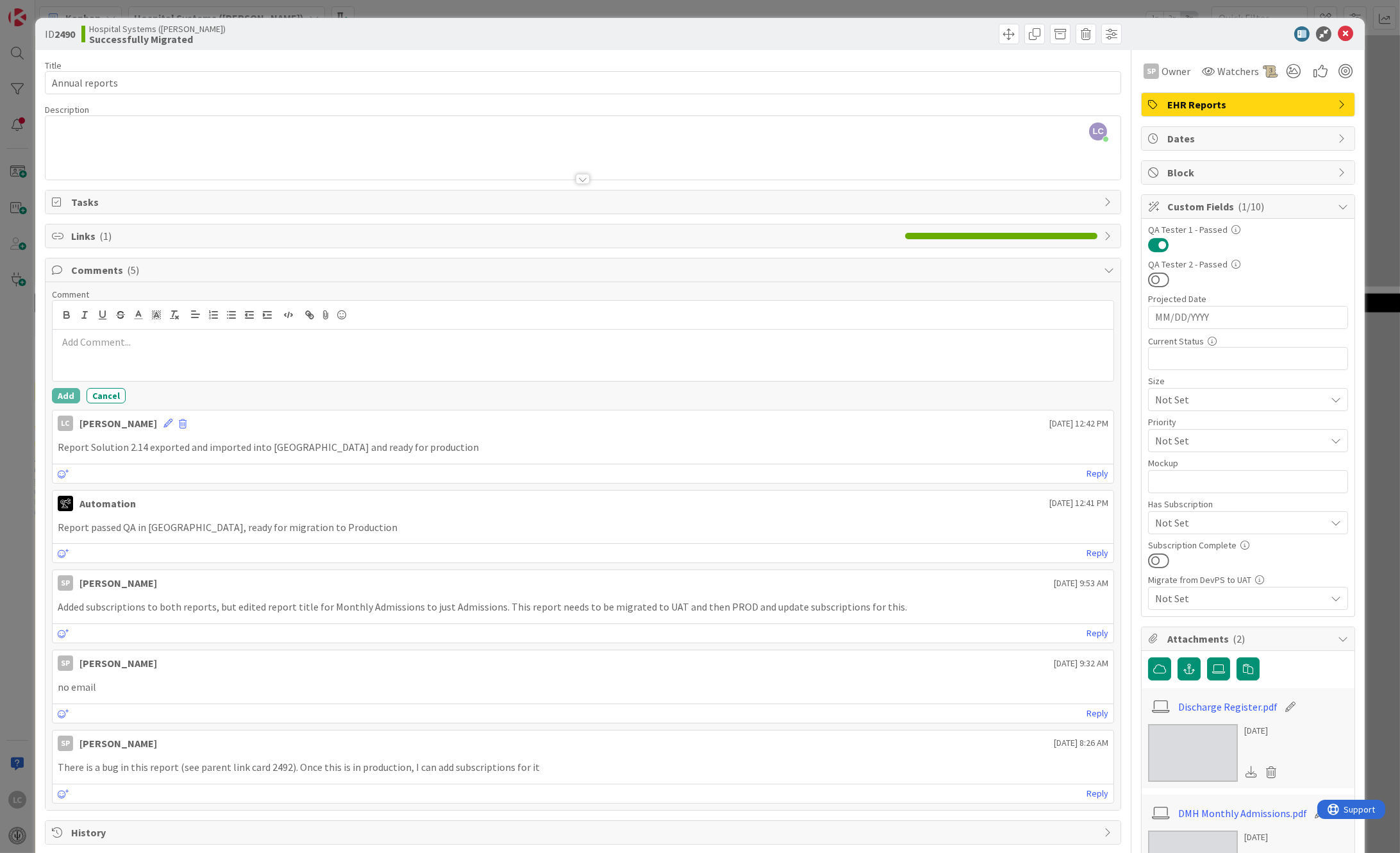
click at [66, 345] on p at bounding box center [583, 342] width 1052 height 14
click at [58, 340] on p "Discharge report ran on [DATE] 3:54 am" at bounding box center [583, 342] width 1052 height 14
click at [62, 397] on button "Add" at bounding box center [66, 395] width 28 height 15
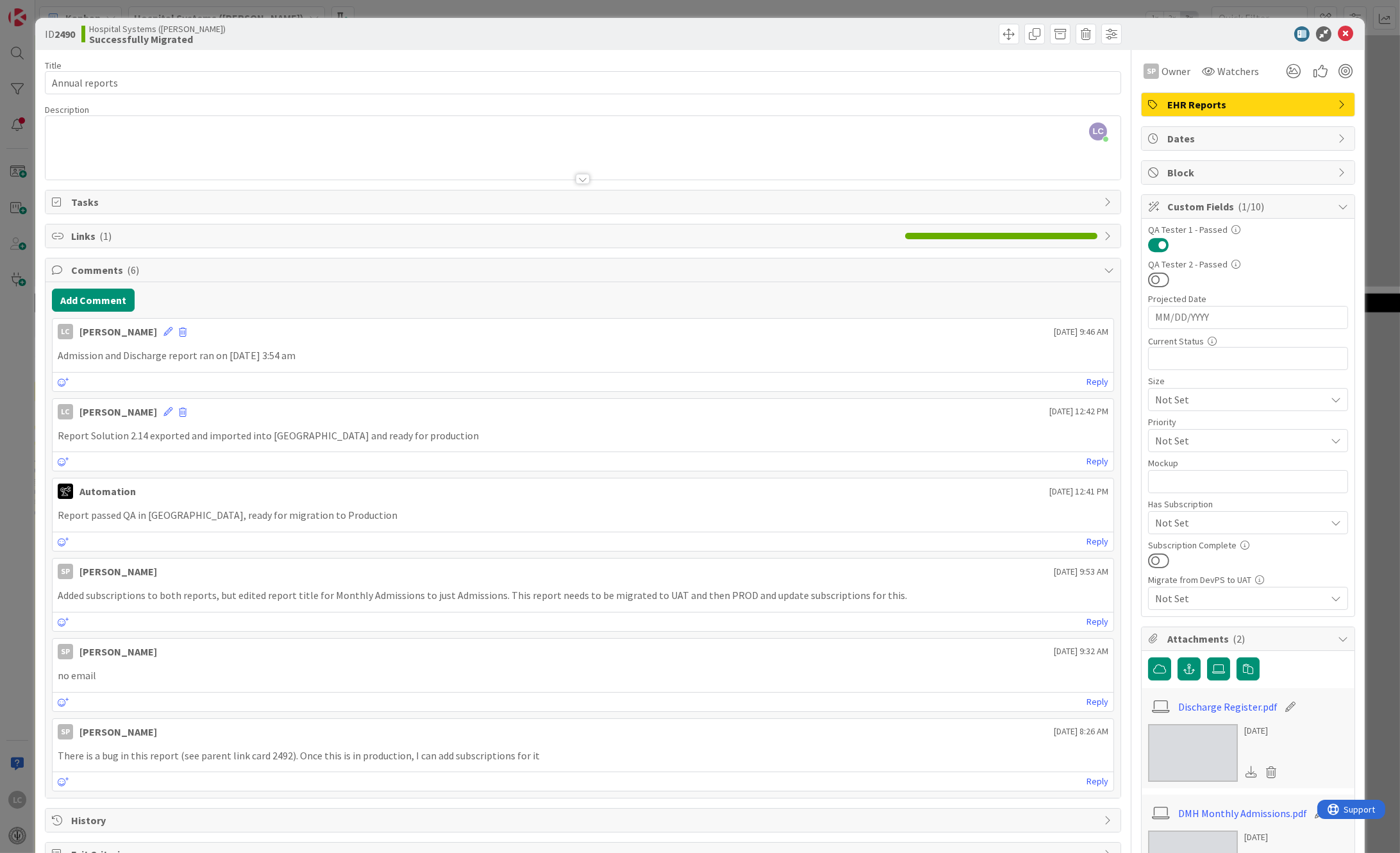
click at [55, 356] on div "Admission and Discharge report ran on [DATE] 3:54 am" at bounding box center [584, 355] width 1062 height 25
click at [60, 355] on p "Admission and Discharge report ran on [DATE] 3:54 am" at bounding box center [583, 355] width 1052 height 14
click at [172, 329] on icon at bounding box center [167, 331] width 9 height 9
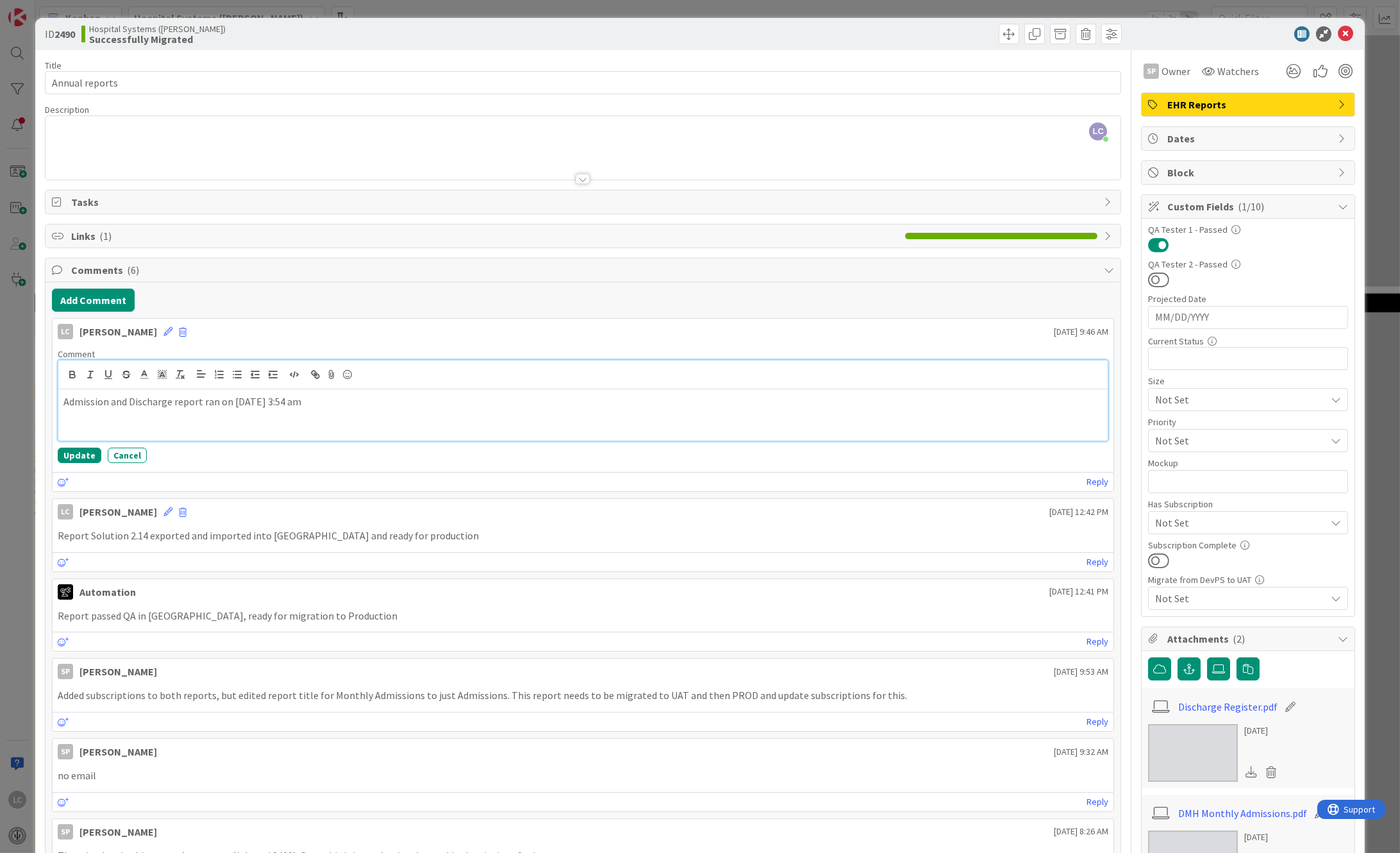
click at [60, 401] on div "Admission and Discharge report ran on [DATE] 3:54 am" at bounding box center [583, 414] width 1050 height 51
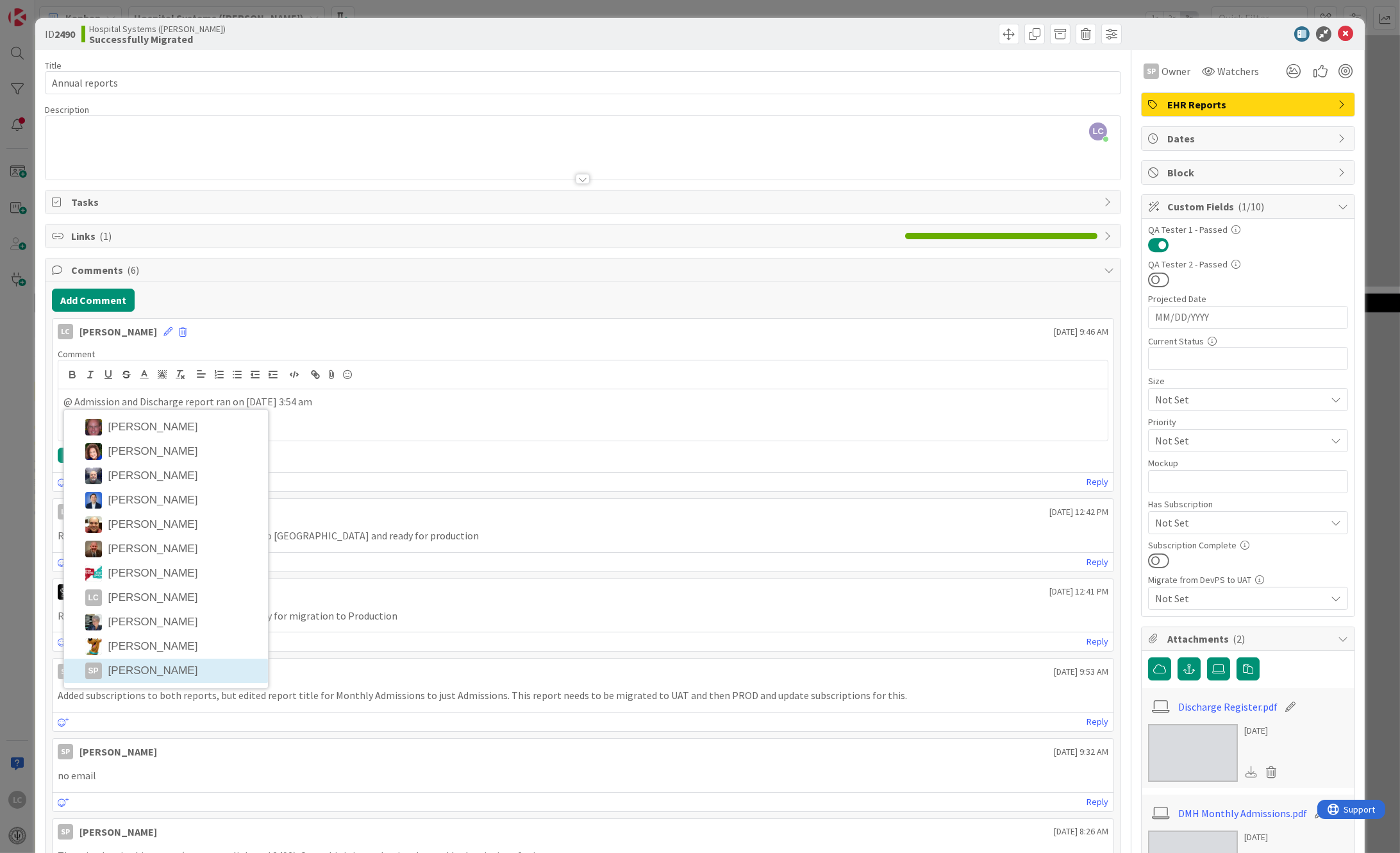
click at [101, 666] on div "SP" at bounding box center [93, 670] width 16 height 16
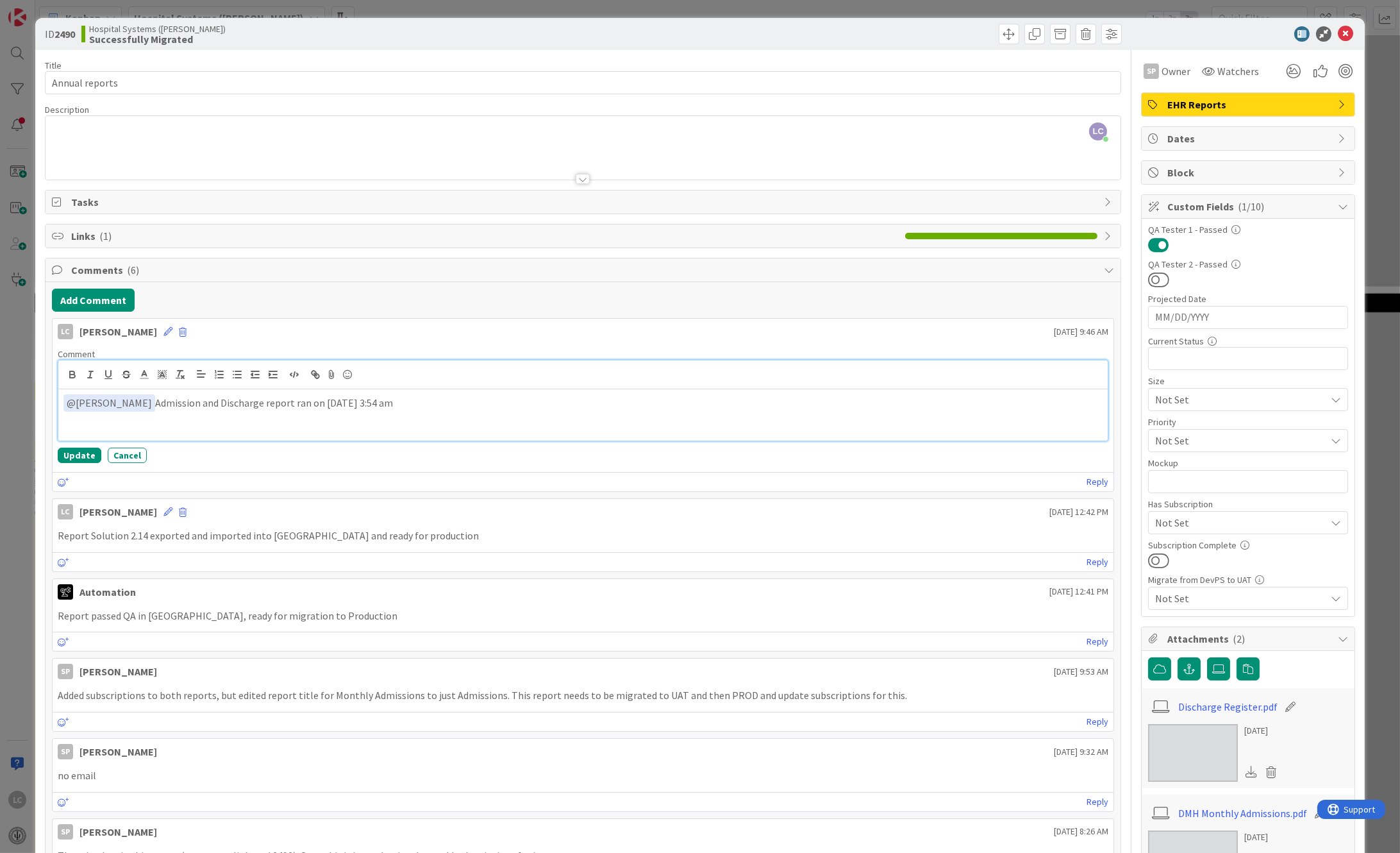
click at [136, 402] on p "﻿ @ [PERSON_NAME] ﻿ Admission and Discharge report ran on [DATE] 3:54 am" at bounding box center [584, 403] width 1040 height 17
click at [450, 402] on p "﻿ @ [PERSON_NAME] ﻿ Both the Admission and Discharge report ran on [DATE] 3:54 …" at bounding box center [584, 403] width 1040 height 17
click at [414, 402] on p "﻿ @ [PERSON_NAME] ﻿ Both the Admission and Discharge report ran on [DATE] 3:54 …" at bounding box center [584, 403] width 1040 height 17
click at [410, 403] on p "﻿ @ [PERSON_NAME] ﻿ Both the Admission and Discharge report ran on [DATE] 3:54 …" at bounding box center [584, 403] width 1040 height 17
drag, startPoint x: 516, startPoint y: 402, endPoint x: 529, endPoint y: 403, distance: 13.0
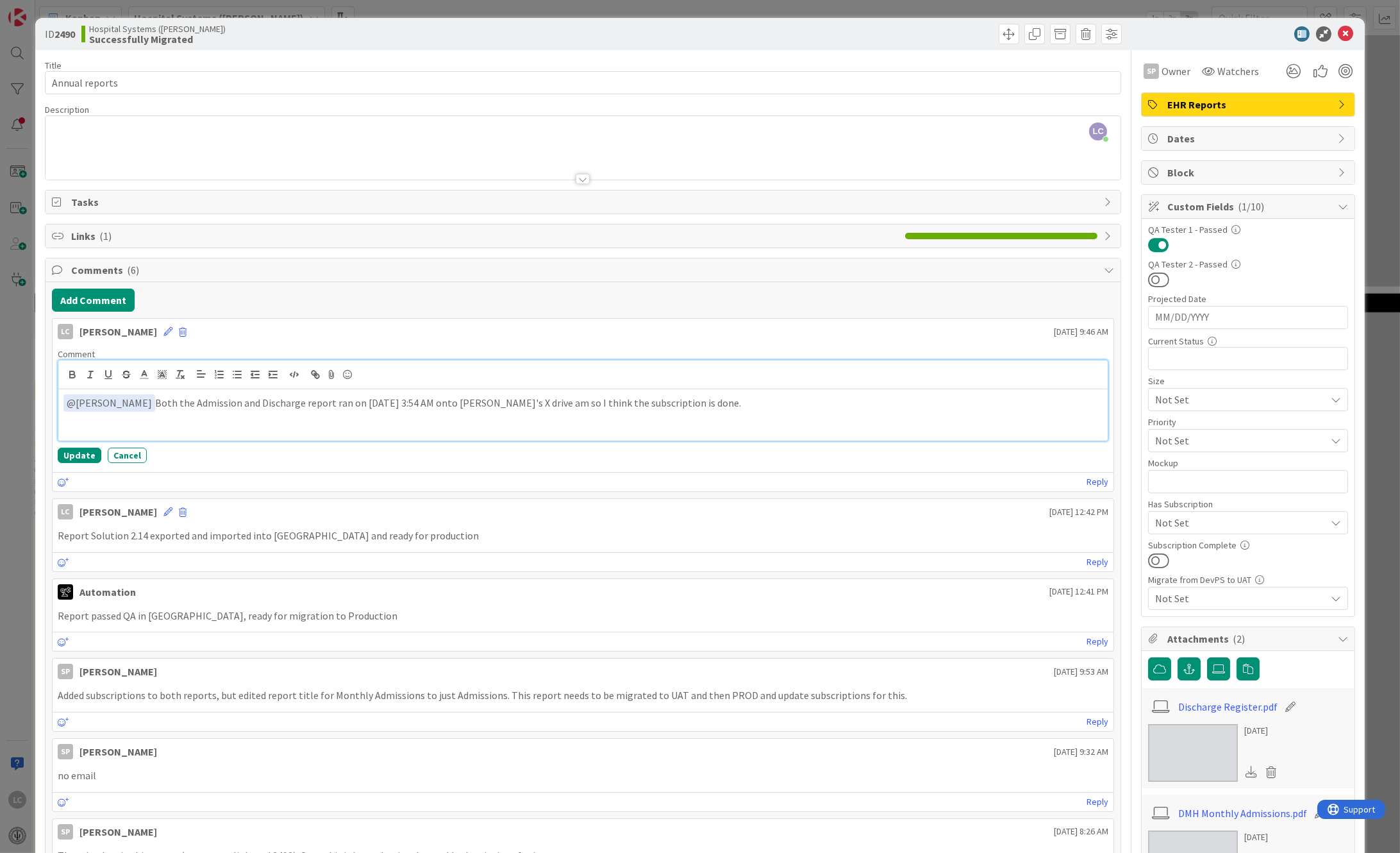
click at [517, 401] on p "﻿ @ [PERSON_NAME] ﻿ Both the Admission and Discharge report ran on [DATE] 3:54 …" at bounding box center [584, 403] width 1040 height 17
click at [71, 458] on button "Update" at bounding box center [80, 455] width 44 height 15
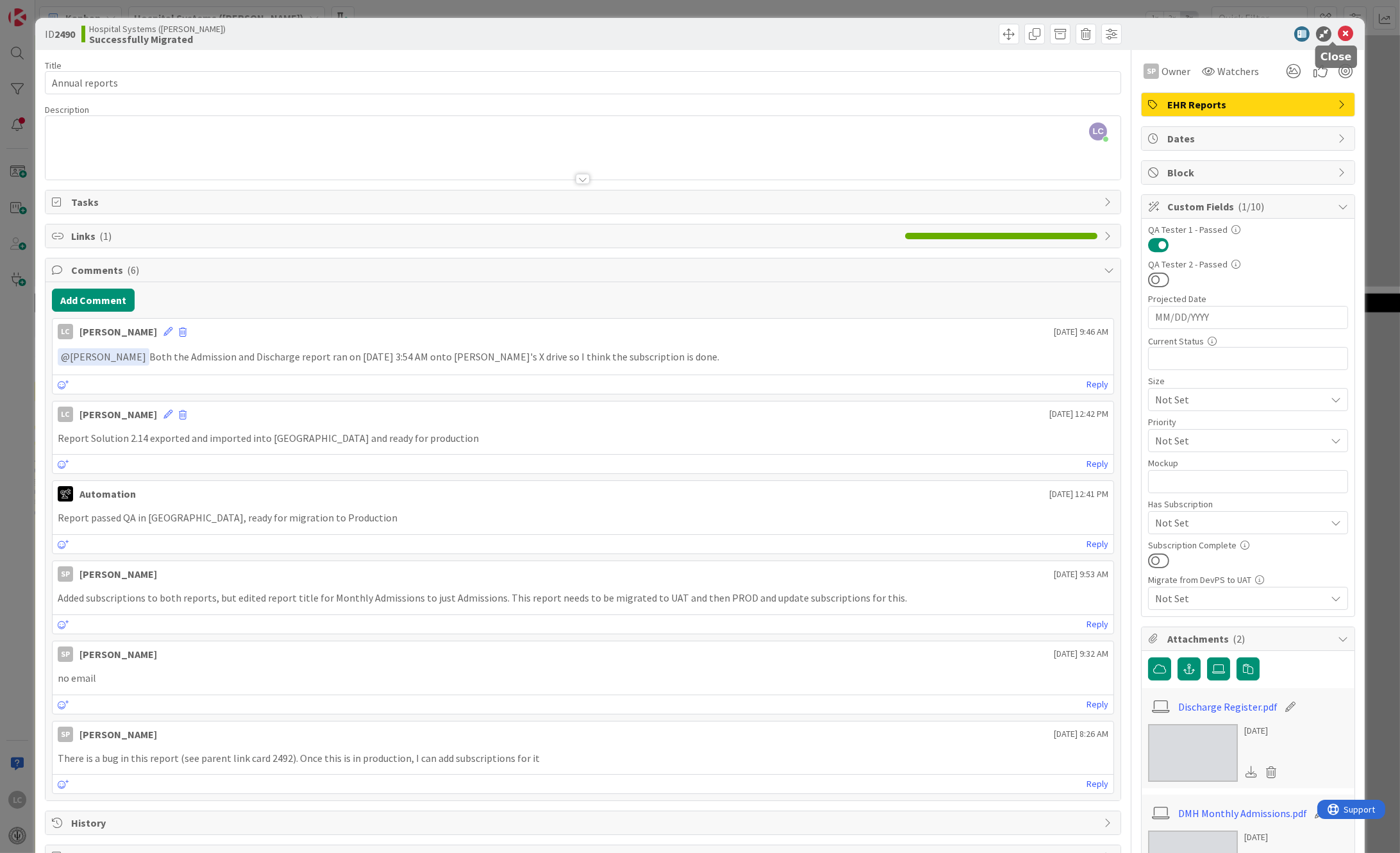
click at [1338, 32] on icon at bounding box center [1345, 34] width 15 height 15
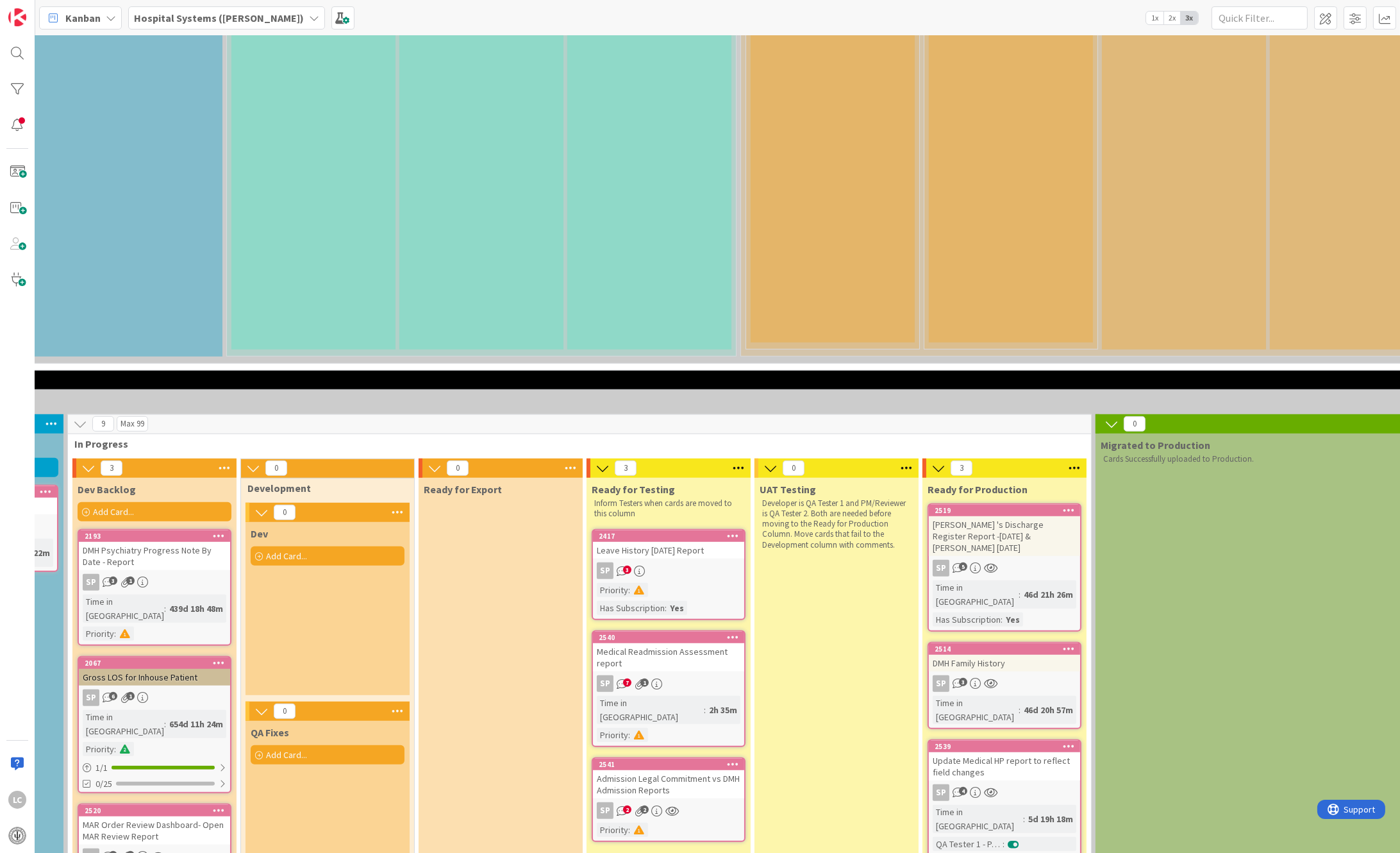
scroll to position [1850, 318]
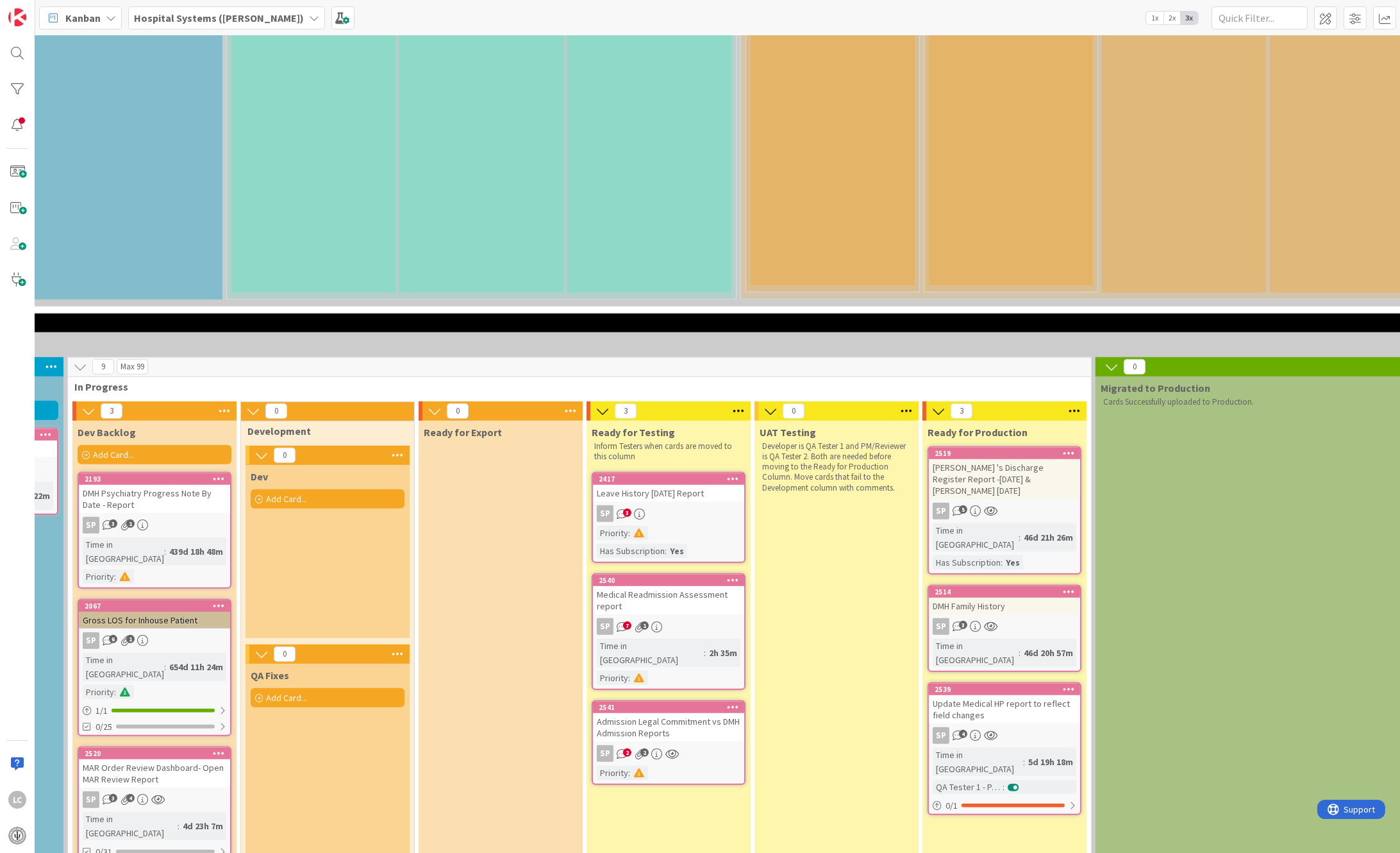
click at [684, 485] on div "Leave History [DATE] Report" at bounding box center [668, 493] width 152 height 16
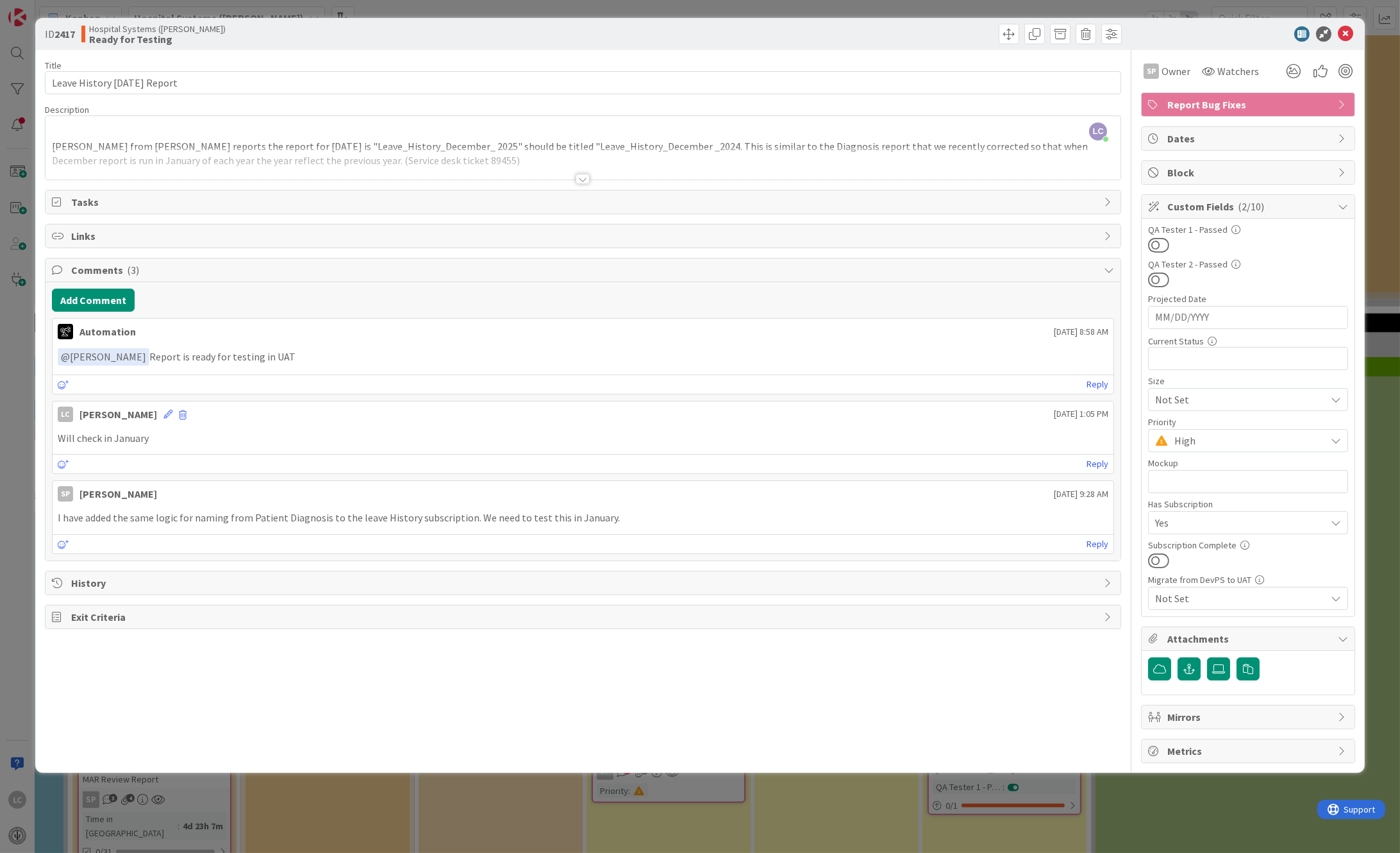
click at [582, 179] on div at bounding box center [582, 178] width 14 height 10
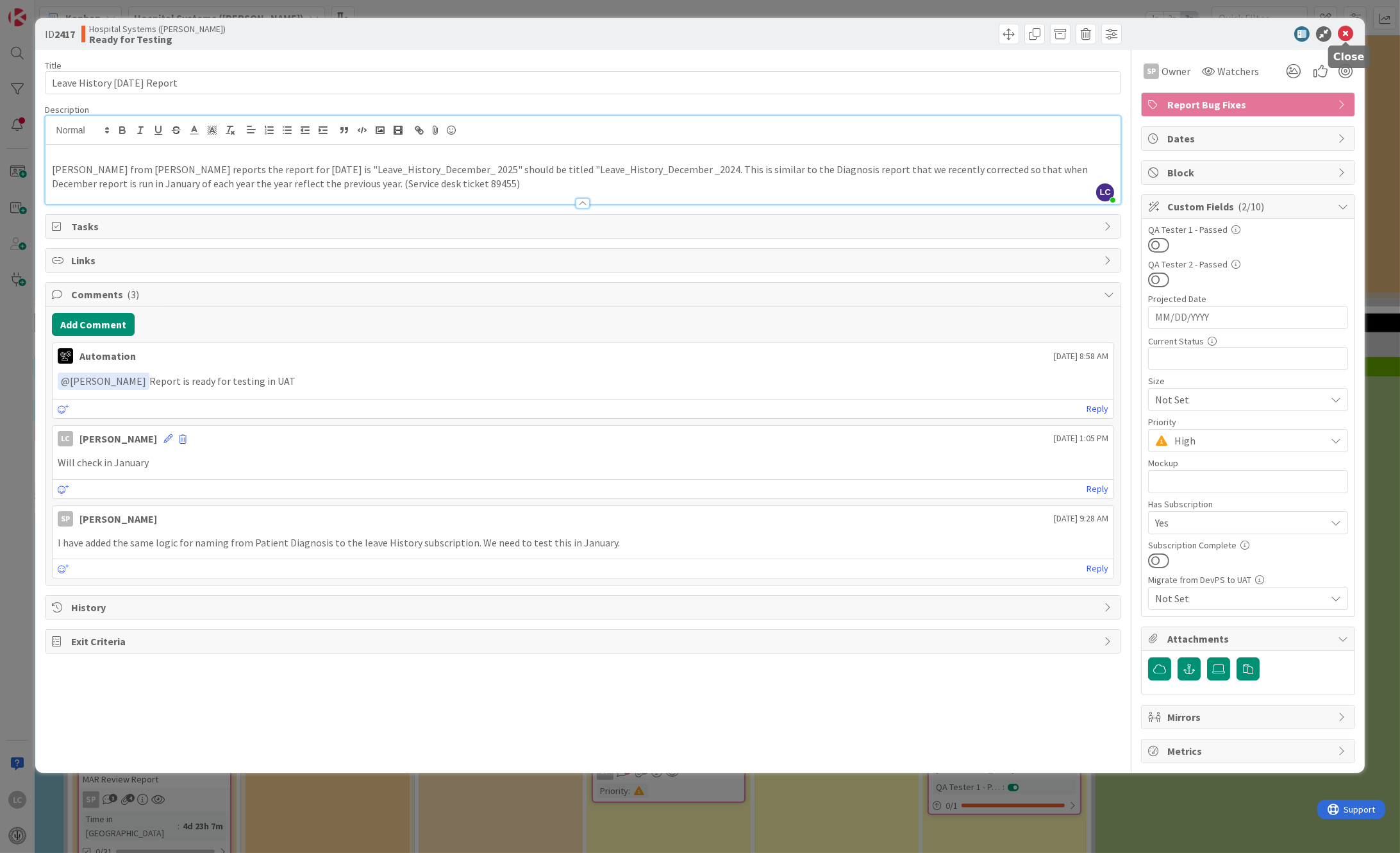
click at [1345, 34] on icon at bounding box center [1345, 34] width 15 height 15
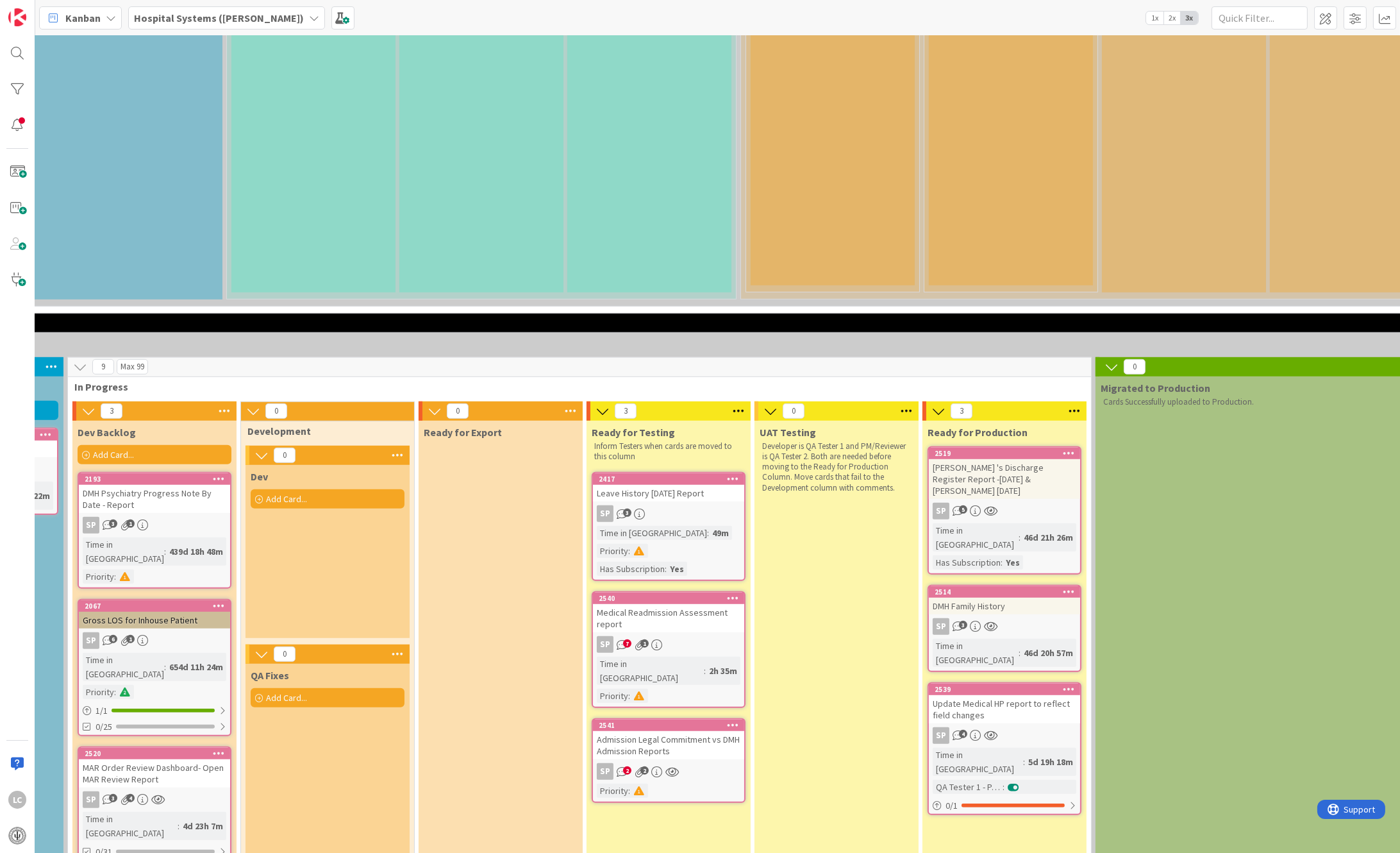
click at [643, 509] on icon at bounding box center [639, 514] width 11 height 11
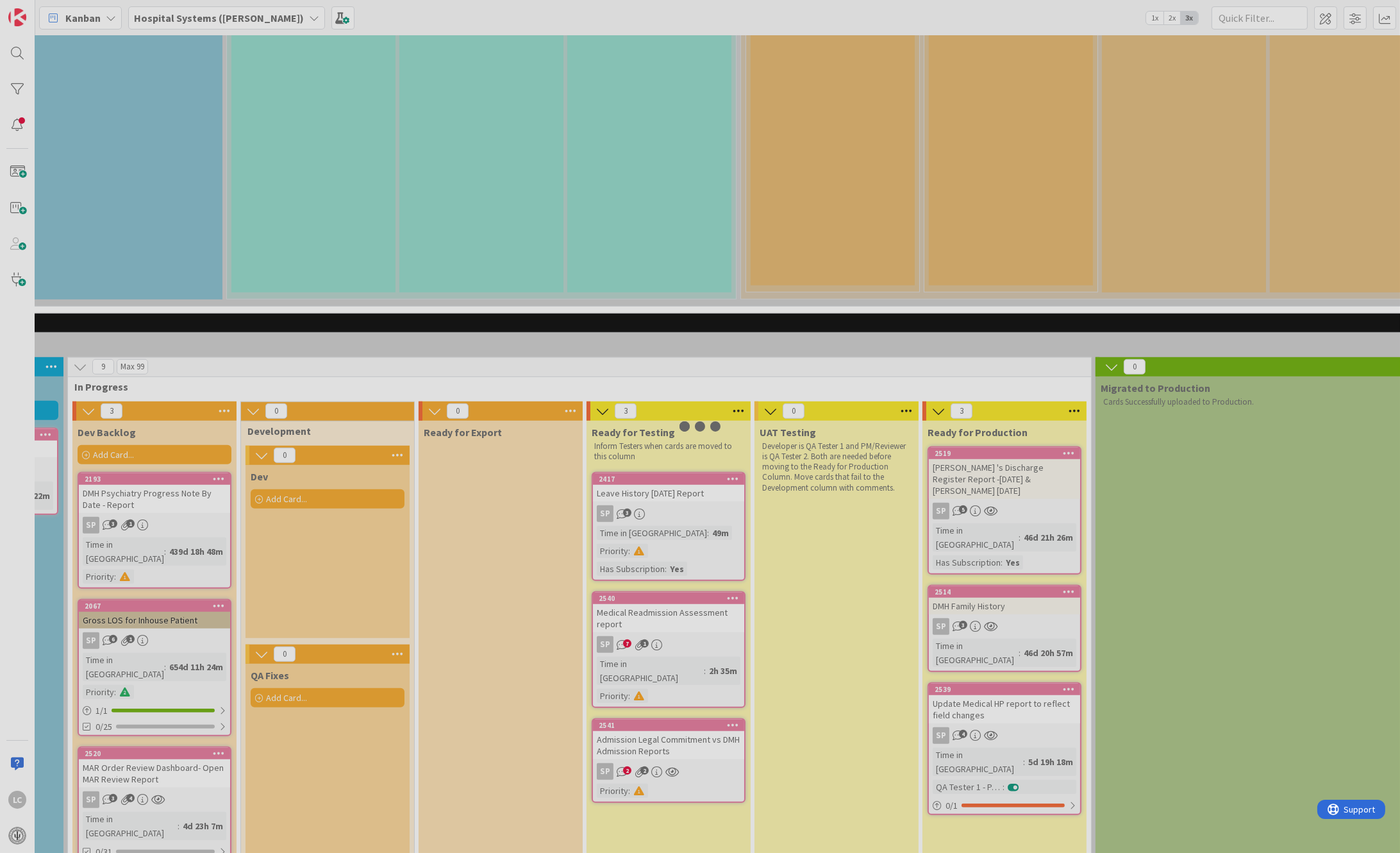
click at [643, 344] on div at bounding box center [700, 426] width 1400 height 853
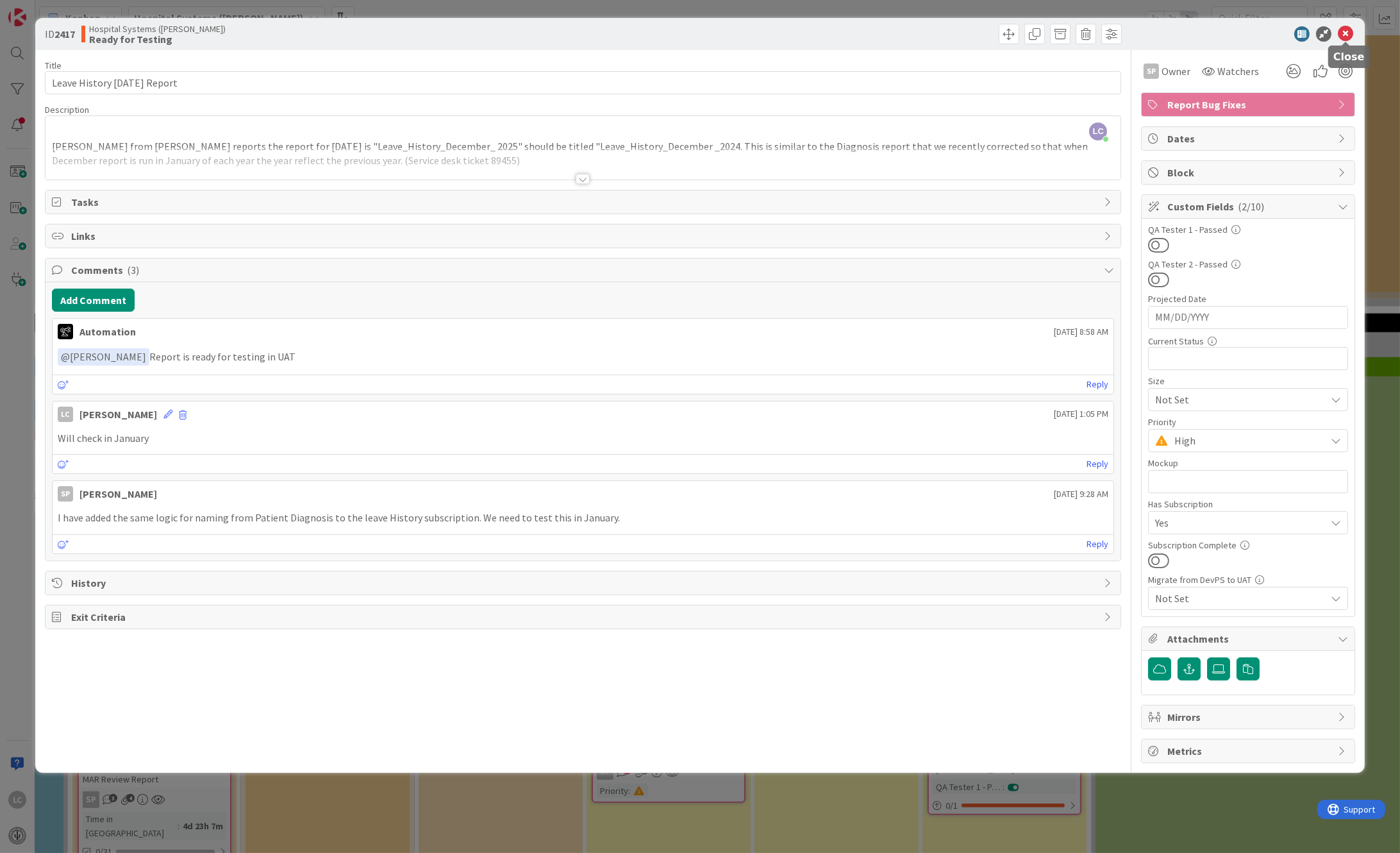
click at [1348, 29] on icon at bounding box center [1345, 34] width 15 height 15
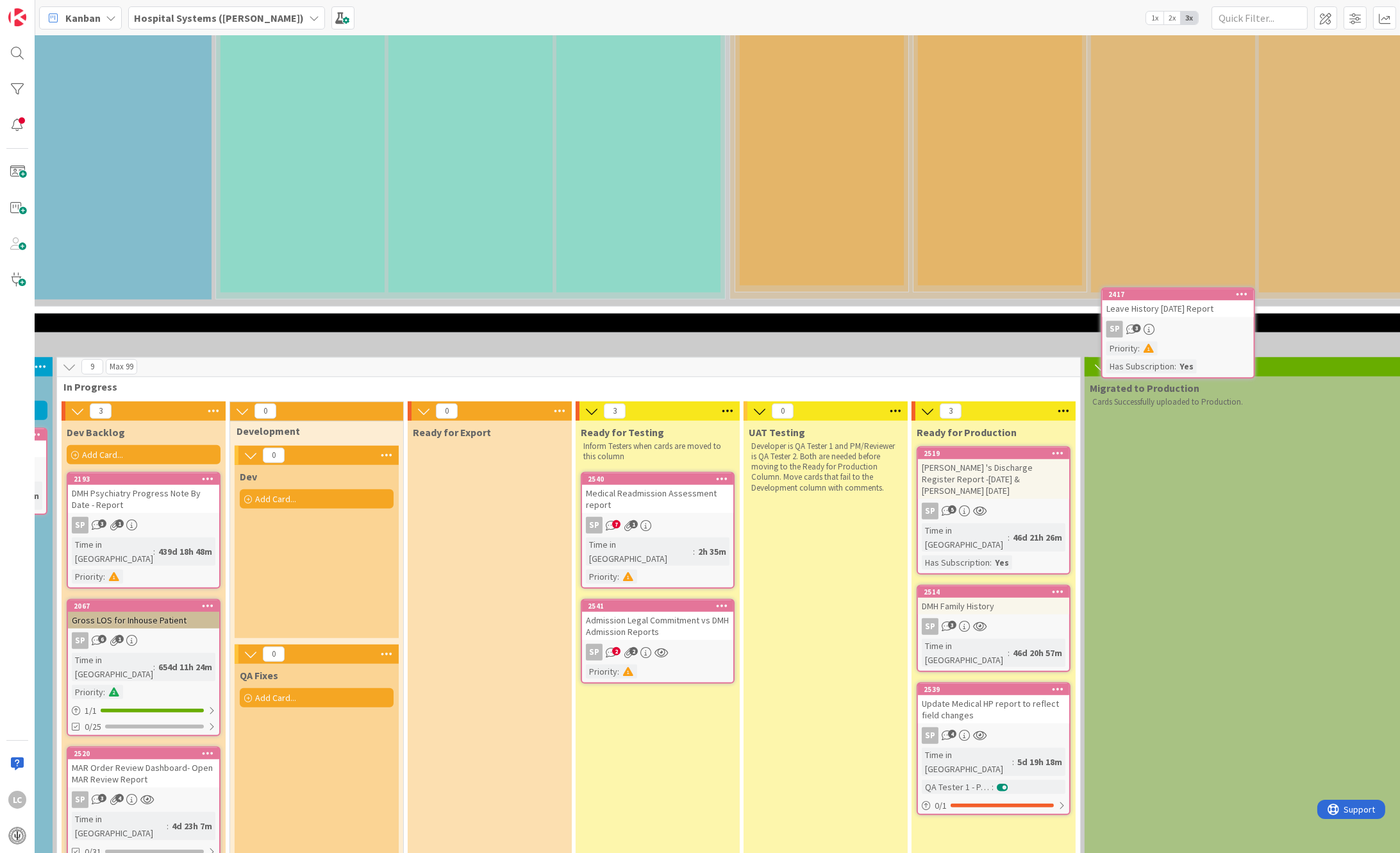
scroll to position [1850, 331]
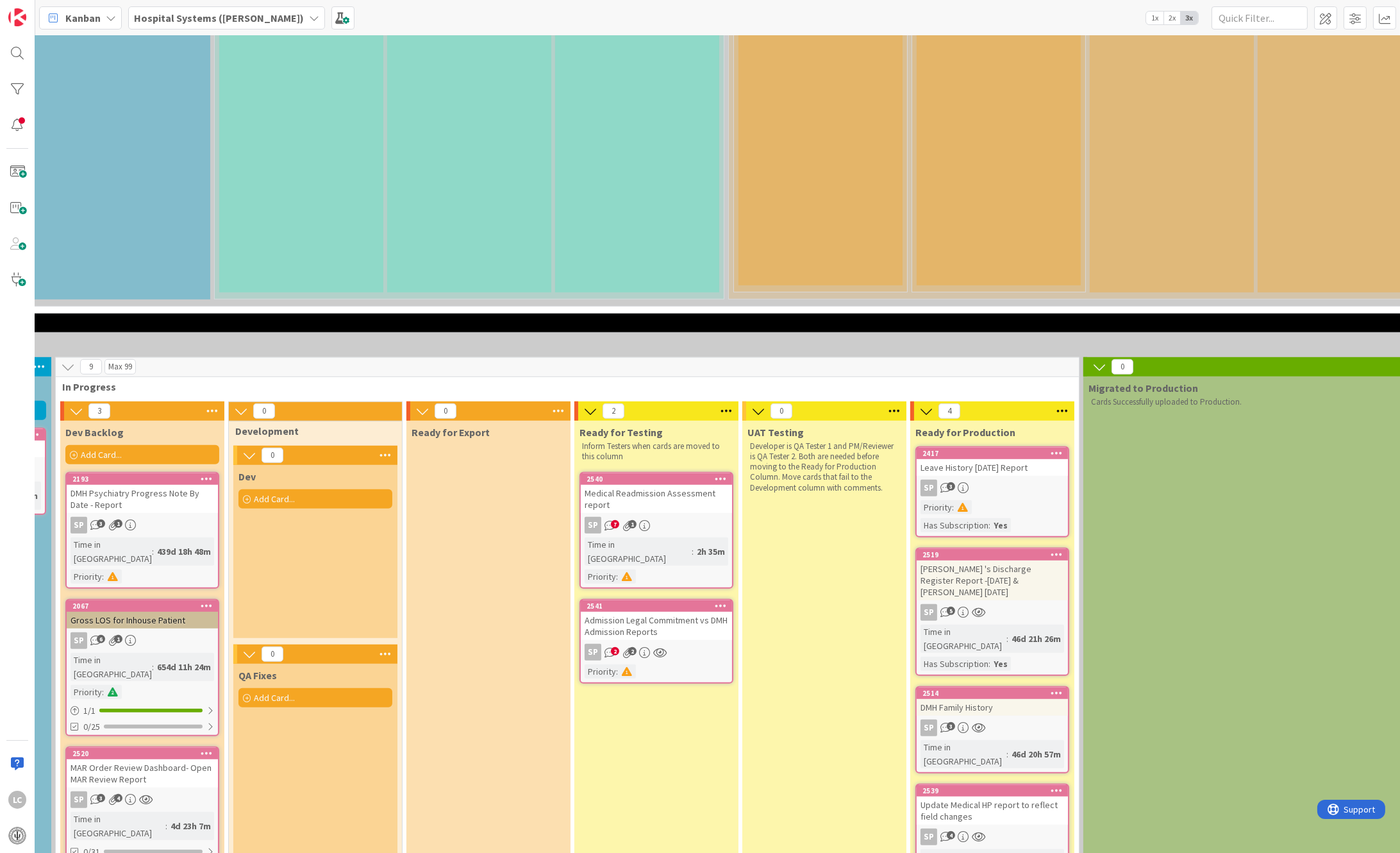
click at [671, 485] on div "Medical Readmission Assessment report" at bounding box center [656, 499] width 152 height 28
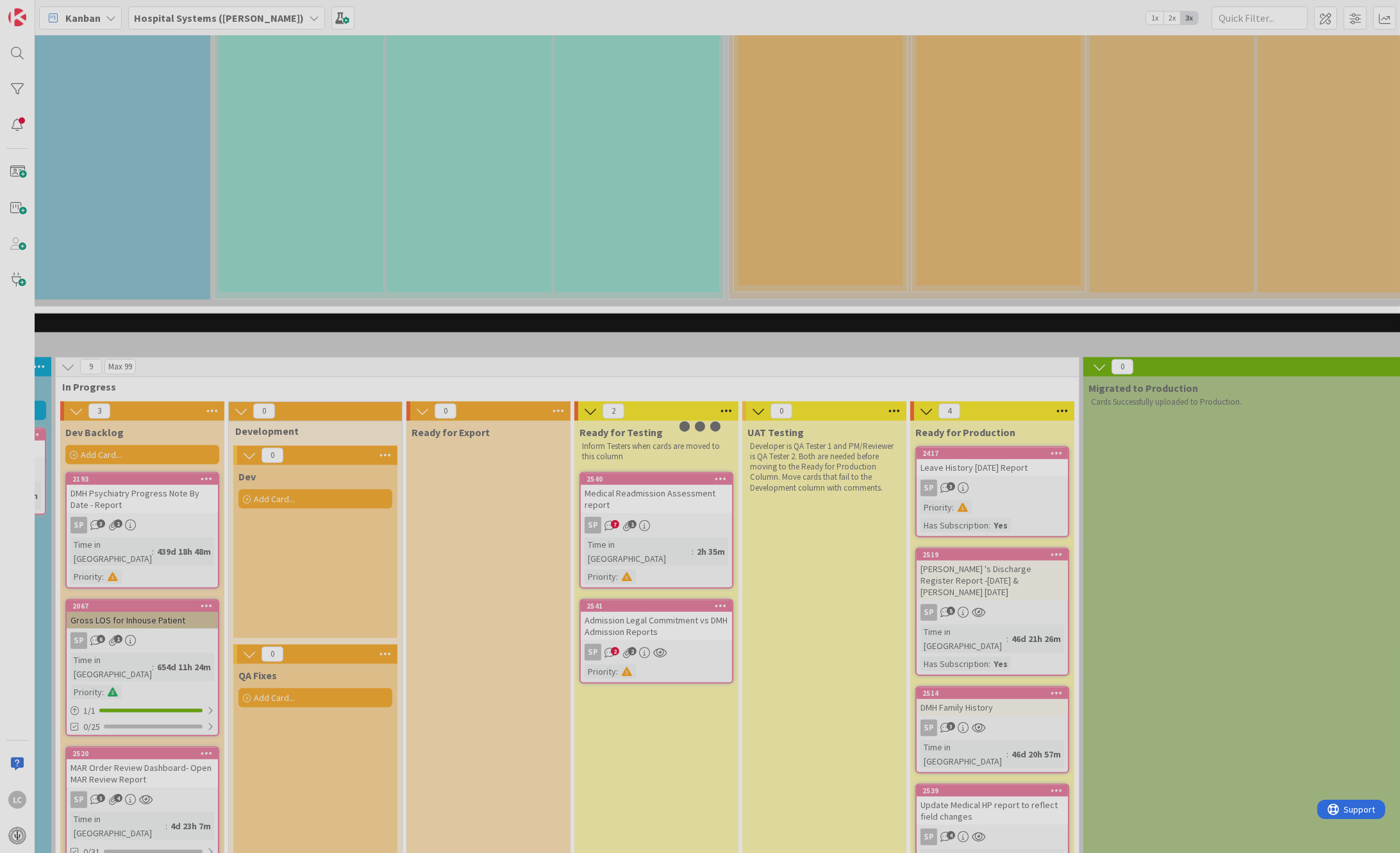
click at [671, 327] on div at bounding box center [700, 426] width 1400 height 853
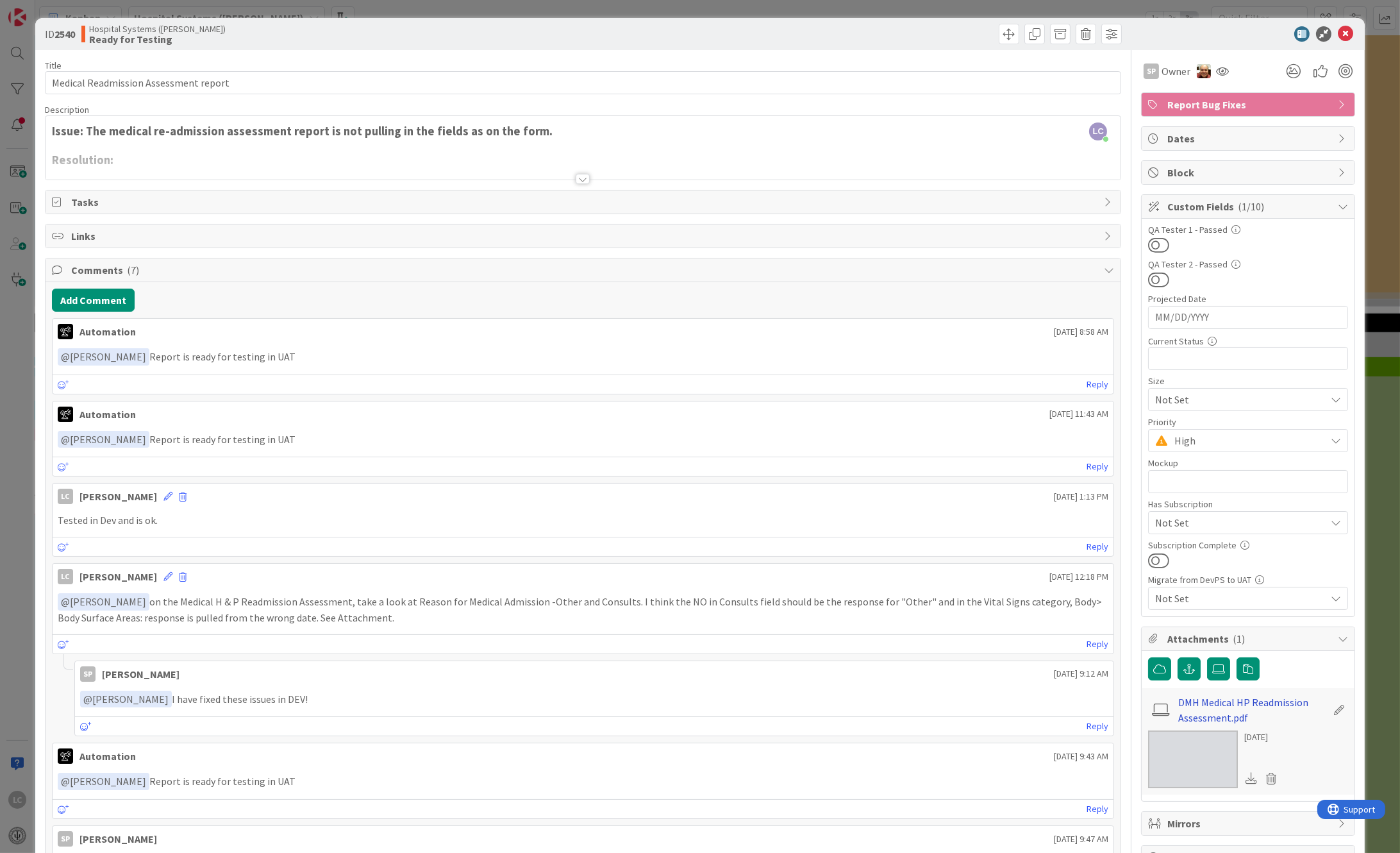
click at [1226, 703] on link "DMH Medical HP Readmission Assessment.pdf" at bounding box center [1253, 710] width 149 height 31
click at [64, 300] on button "Add Comment" at bounding box center [93, 301] width 83 height 23
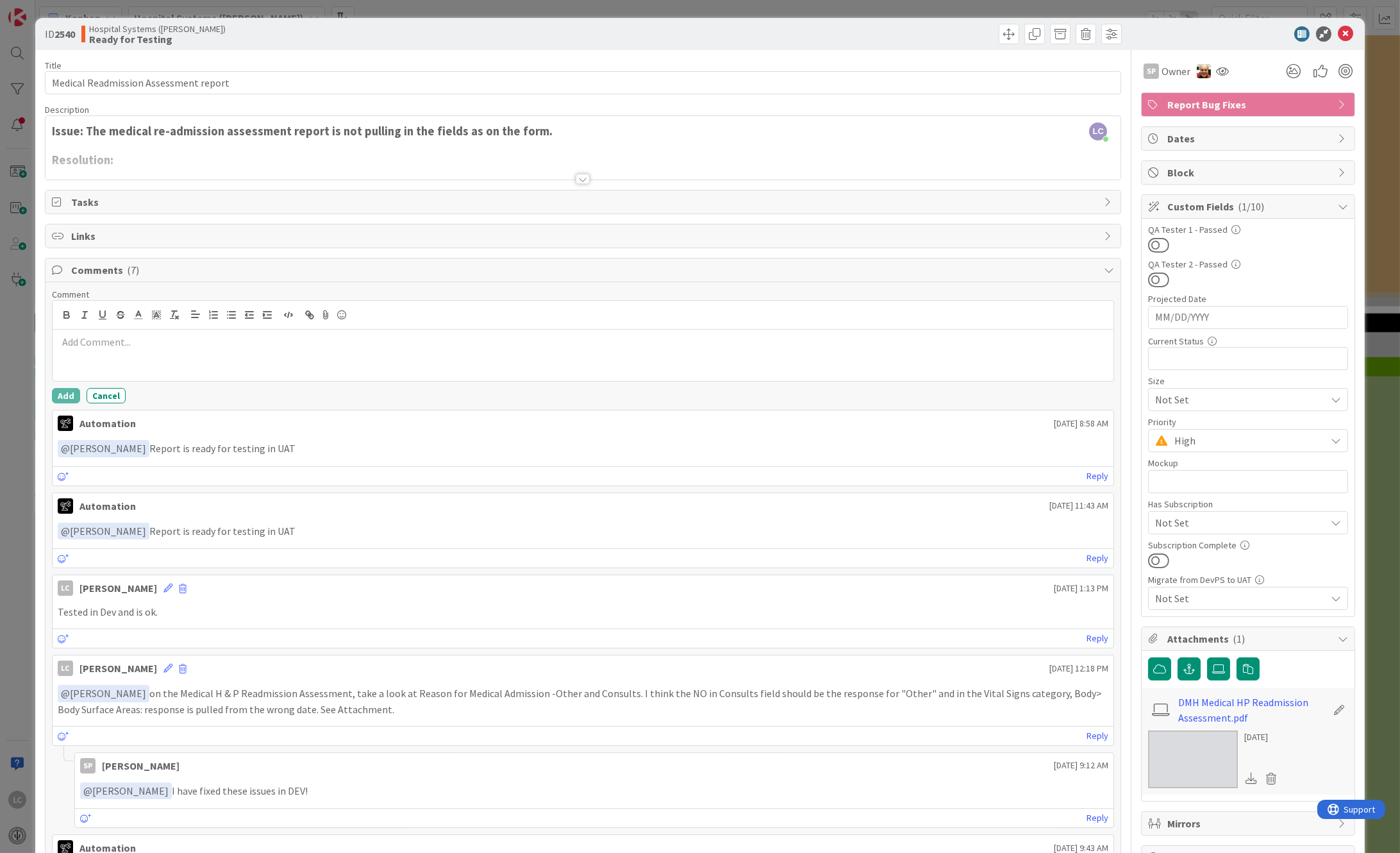
click at [74, 352] on div at bounding box center [584, 355] width 1062 height 51
click at [62, 394] on button "Add" at bounding box center [66, 395] width 28 height 15
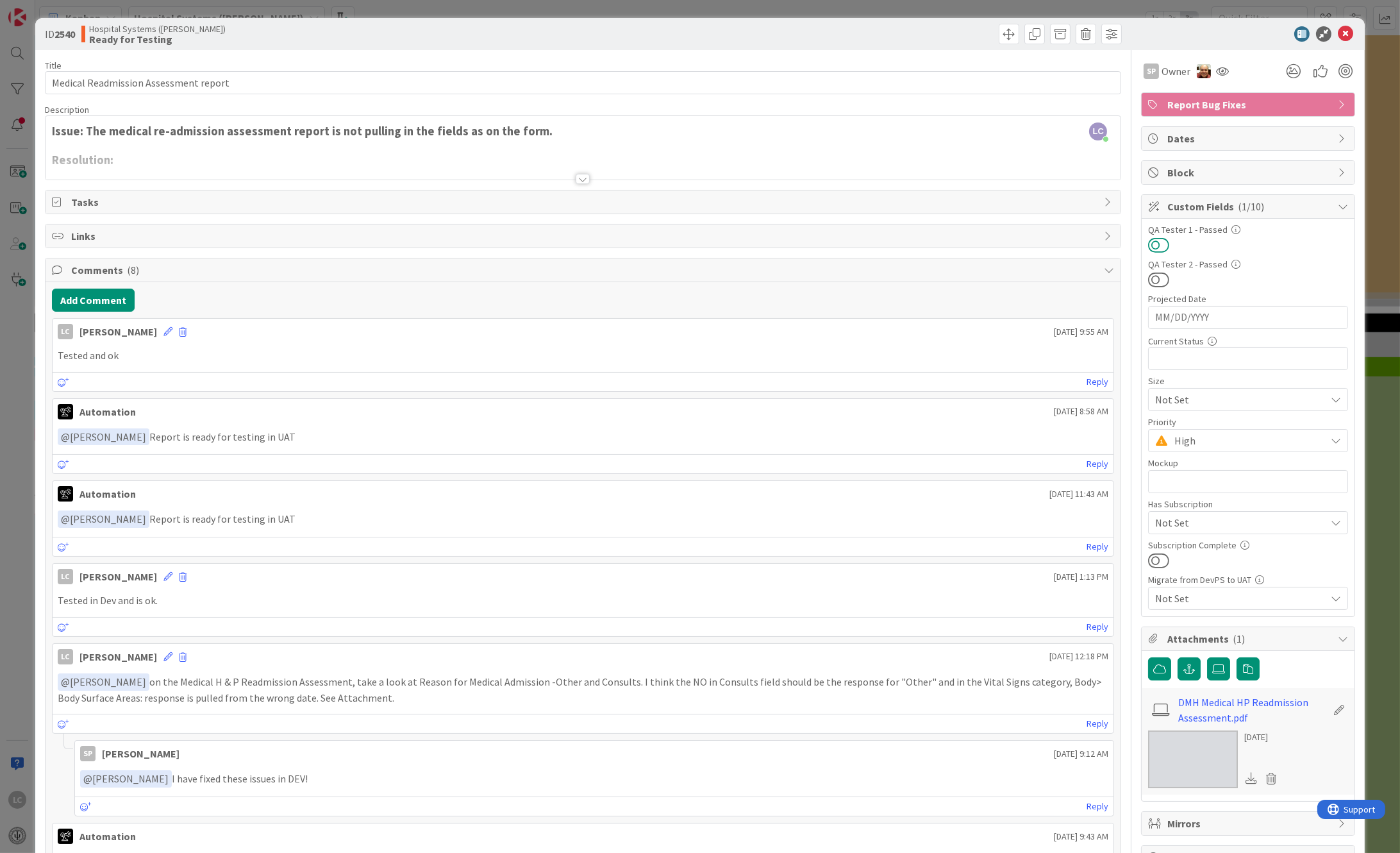
click at [1148, 240] on button at bounding box center [1159, 245] width 21 height 16
click at [1338, 28] on icon at bounding box center [1345, 34] width 15 height 15
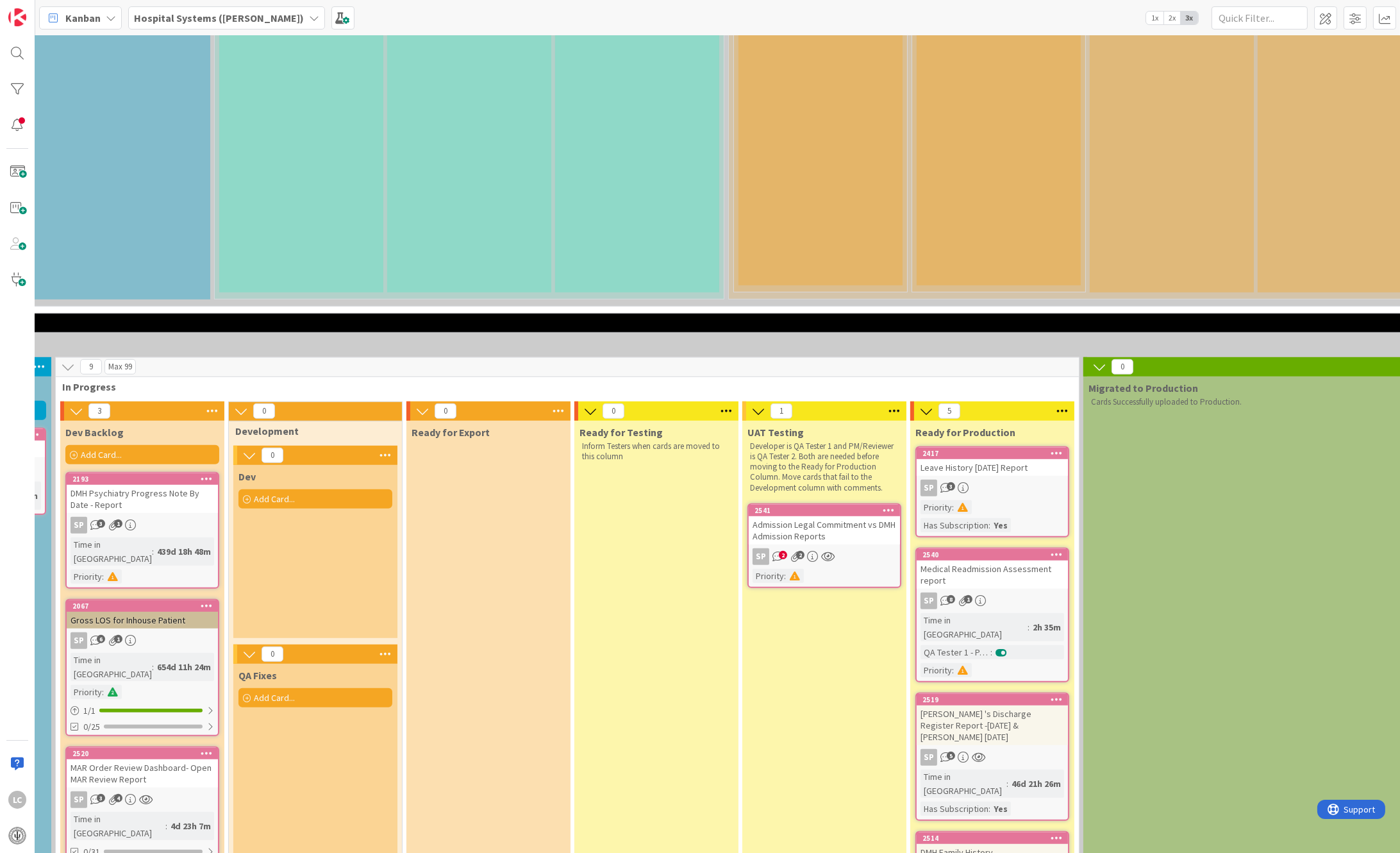
click at [783, 516] on div "Admission Legal Commitment vs DMH Admission Reports" at bounding box center [824, 530] width 152 height 28
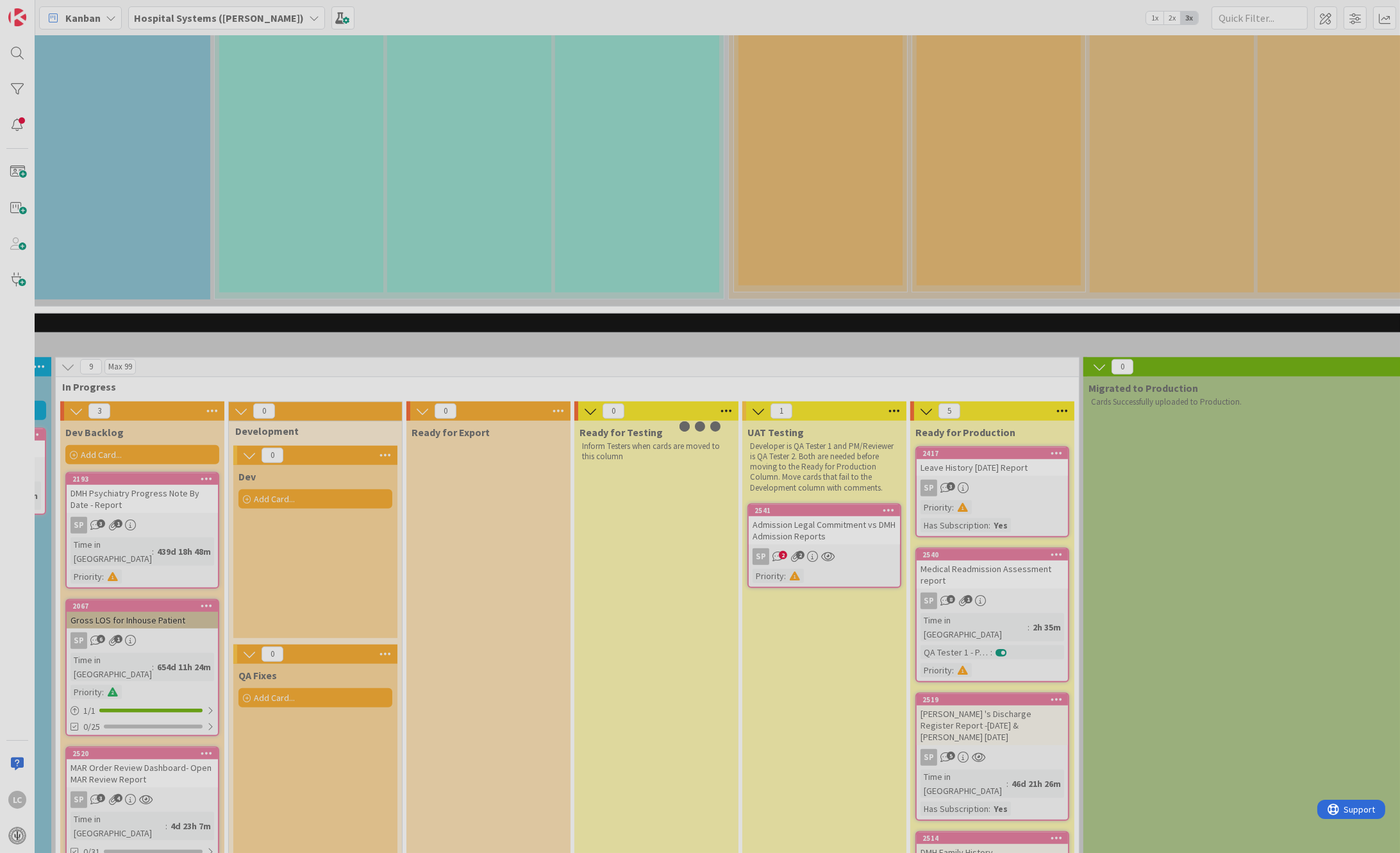
click at [783, 362] on div at bounding box center [700, 426] width 1400 height 853
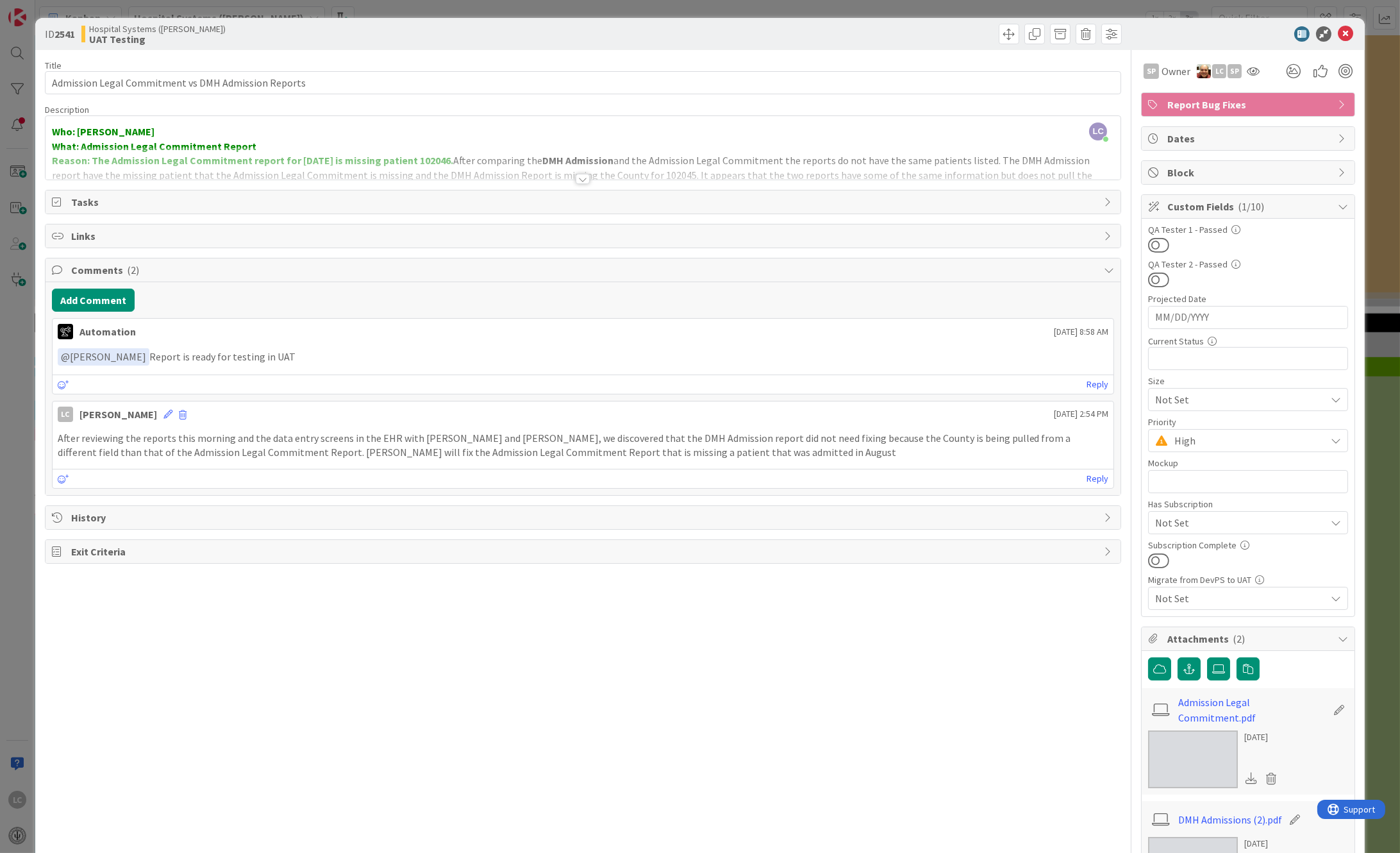
click at [1180, 760] on img at bounding box center [1193, 759] width 90 height 58
click at [1210, 705] on link "Admission Legal Commitment.pdf" at bounding box center [1253, 710] width 149 height 31
click at [1202, 753] on img at bounding box center [1193, 759] width 90 height 58
click at [1165, 850] on img at bounding box center [1193, 866] width 90 height 58
click at [1197, 738] on img at bounding box center [1193, 759] width 90 height 58
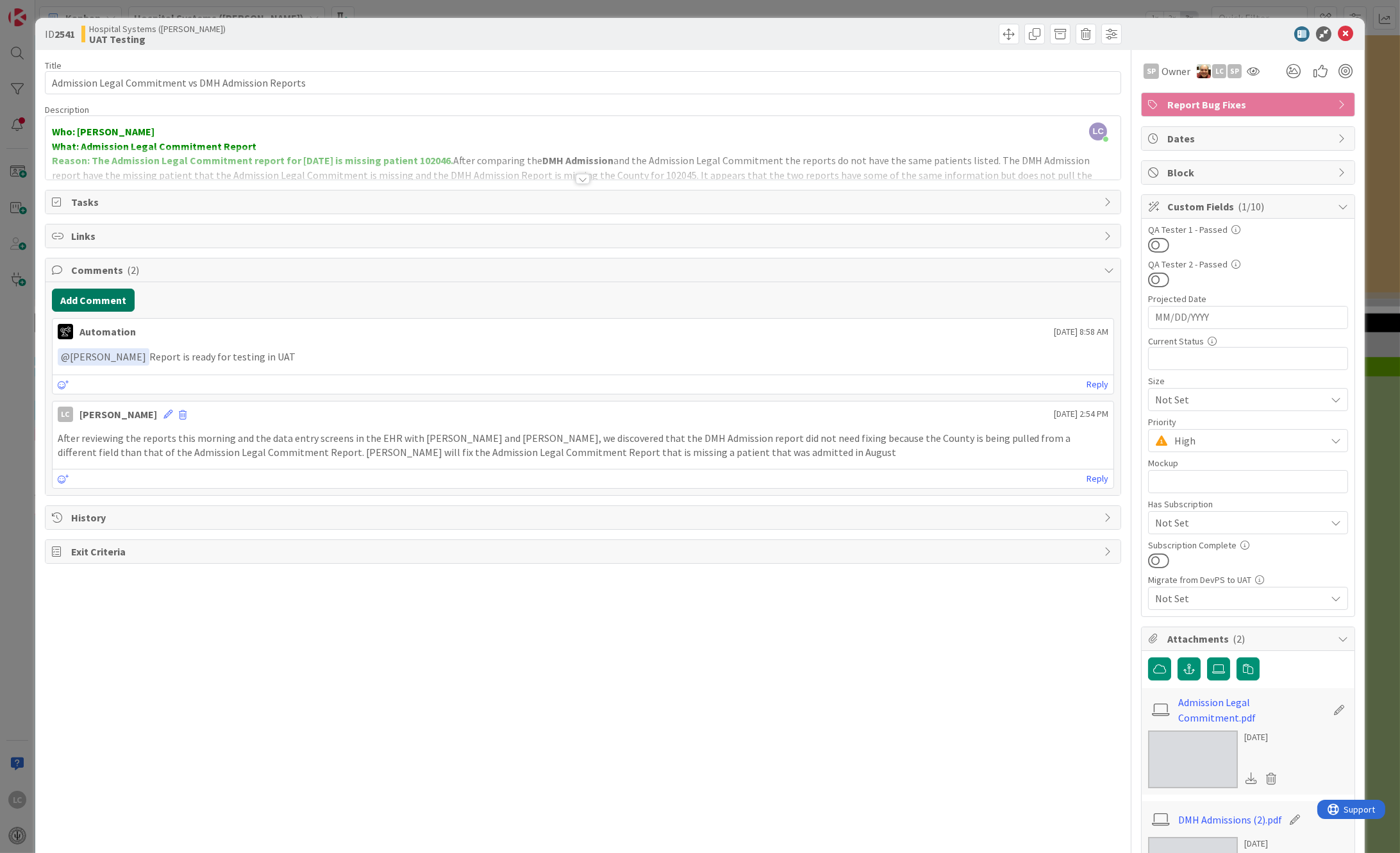
click at [88, 298] on button "Add Comment" at bounding box center [93, 301] width 83 height 23
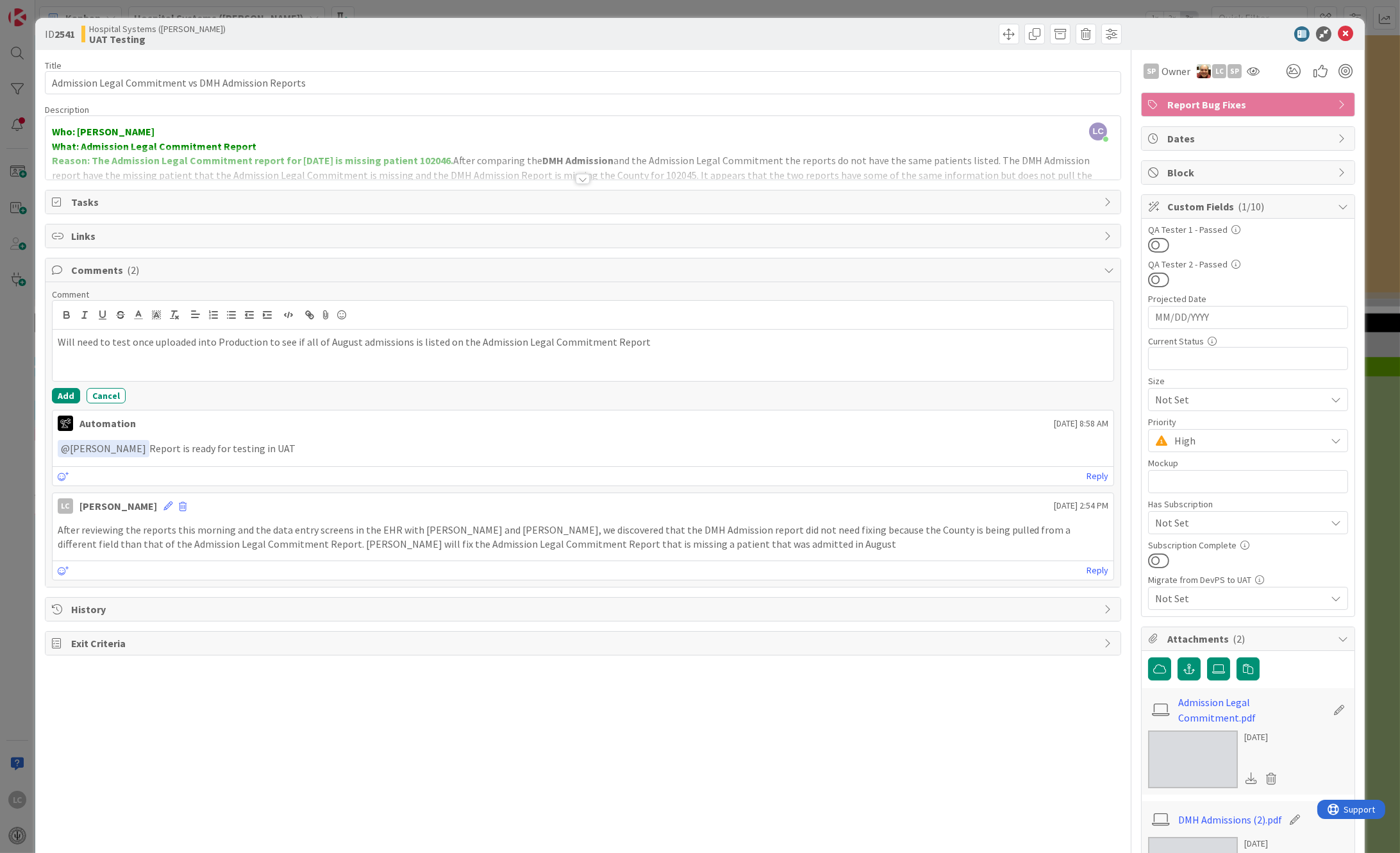
click at [305, 342] on p "Will need to test once uploaded into Production to see if all of August admissi…" at bounding box center [583, 342] width 1052 height 14
click at [59, 396] on button "Add" at bounding box center [66, 395] width 28 height 15
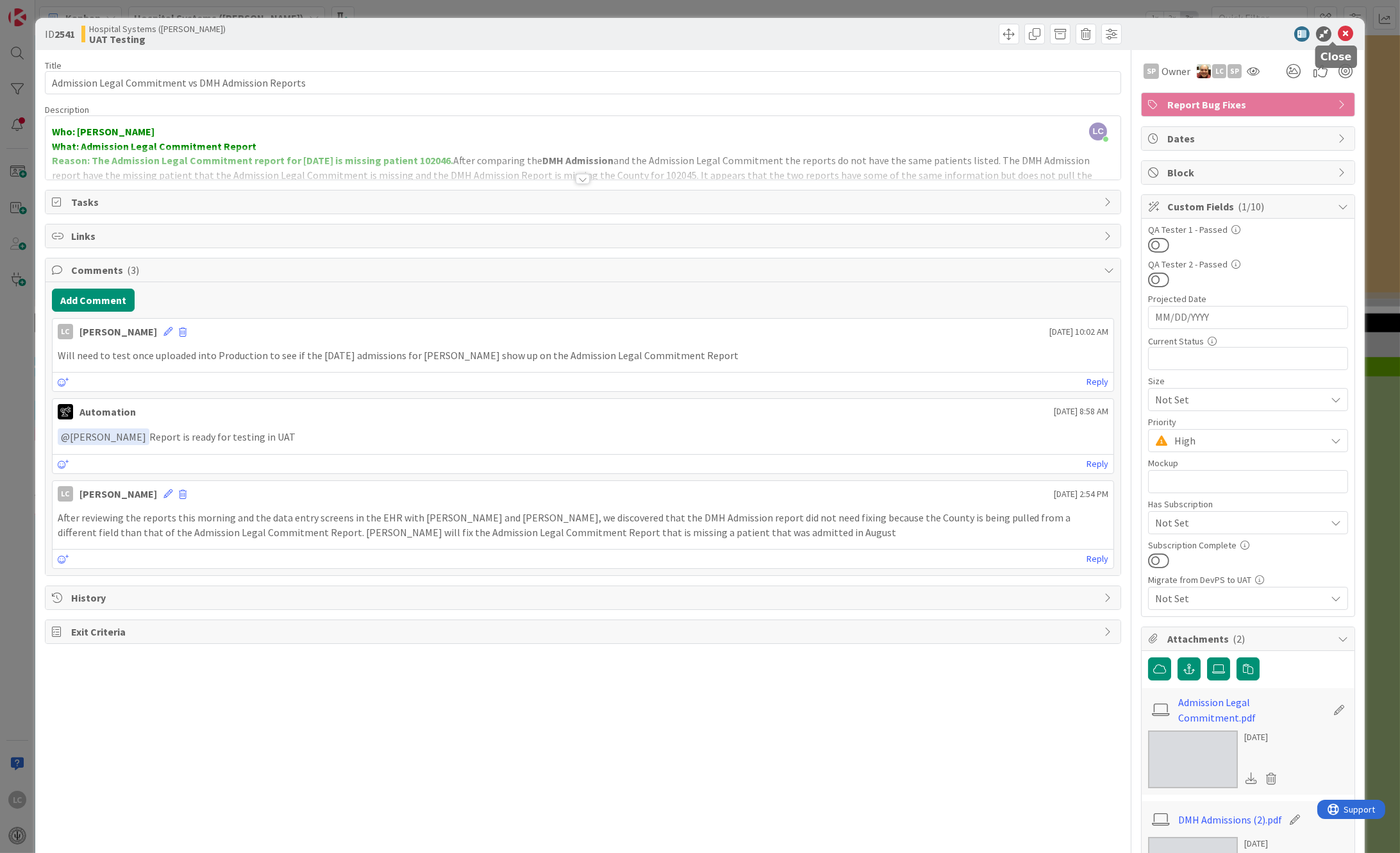
click at [1338, 33] on icon at bounding box center [1345, 34] width 15 height 15
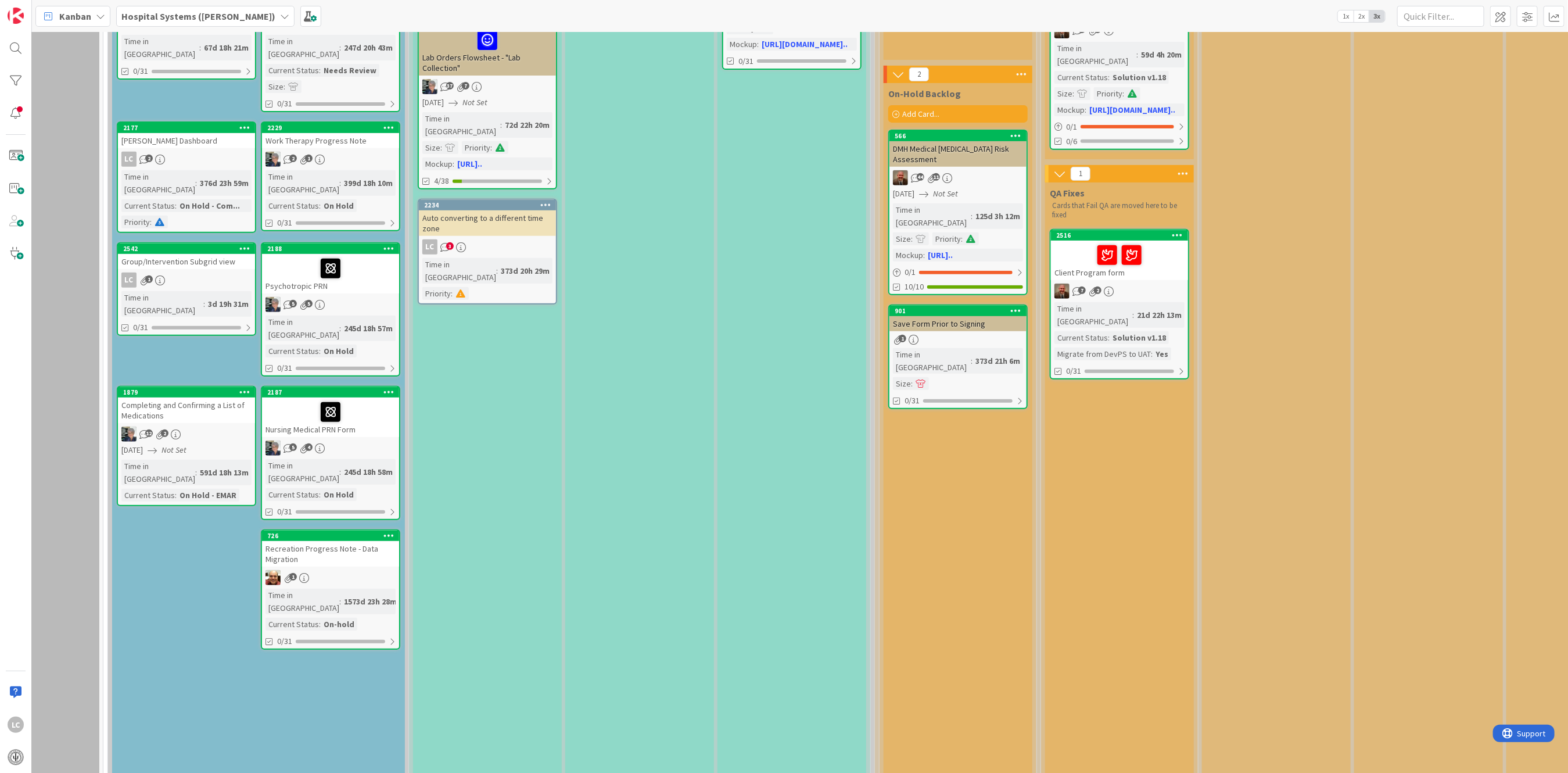
scroll to position [310, 0]
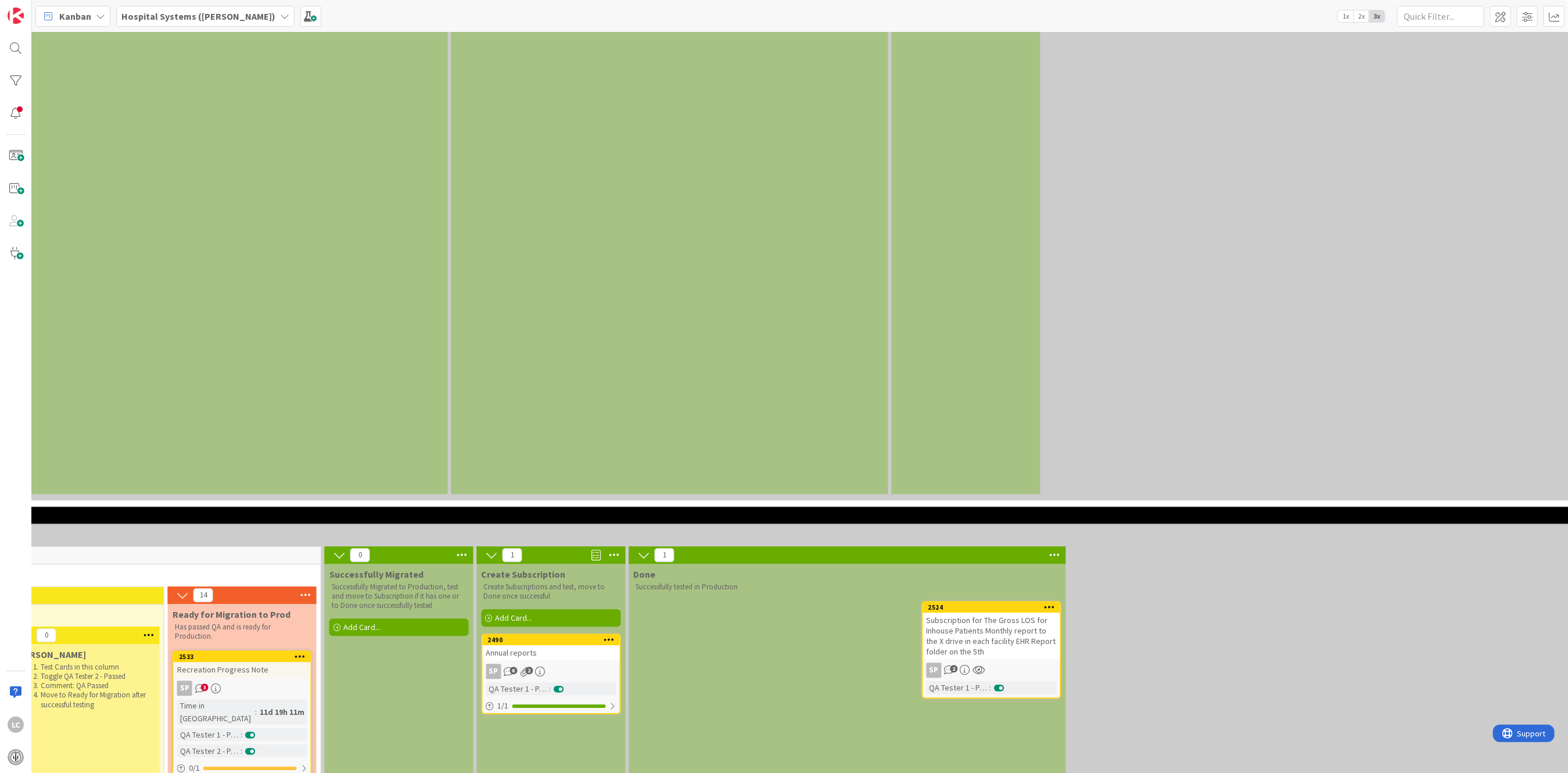
scroll to position [2247, 1271]
click at [540, 644] on div "Annual reports" at bounding box center [551, 652] width 137 height 15
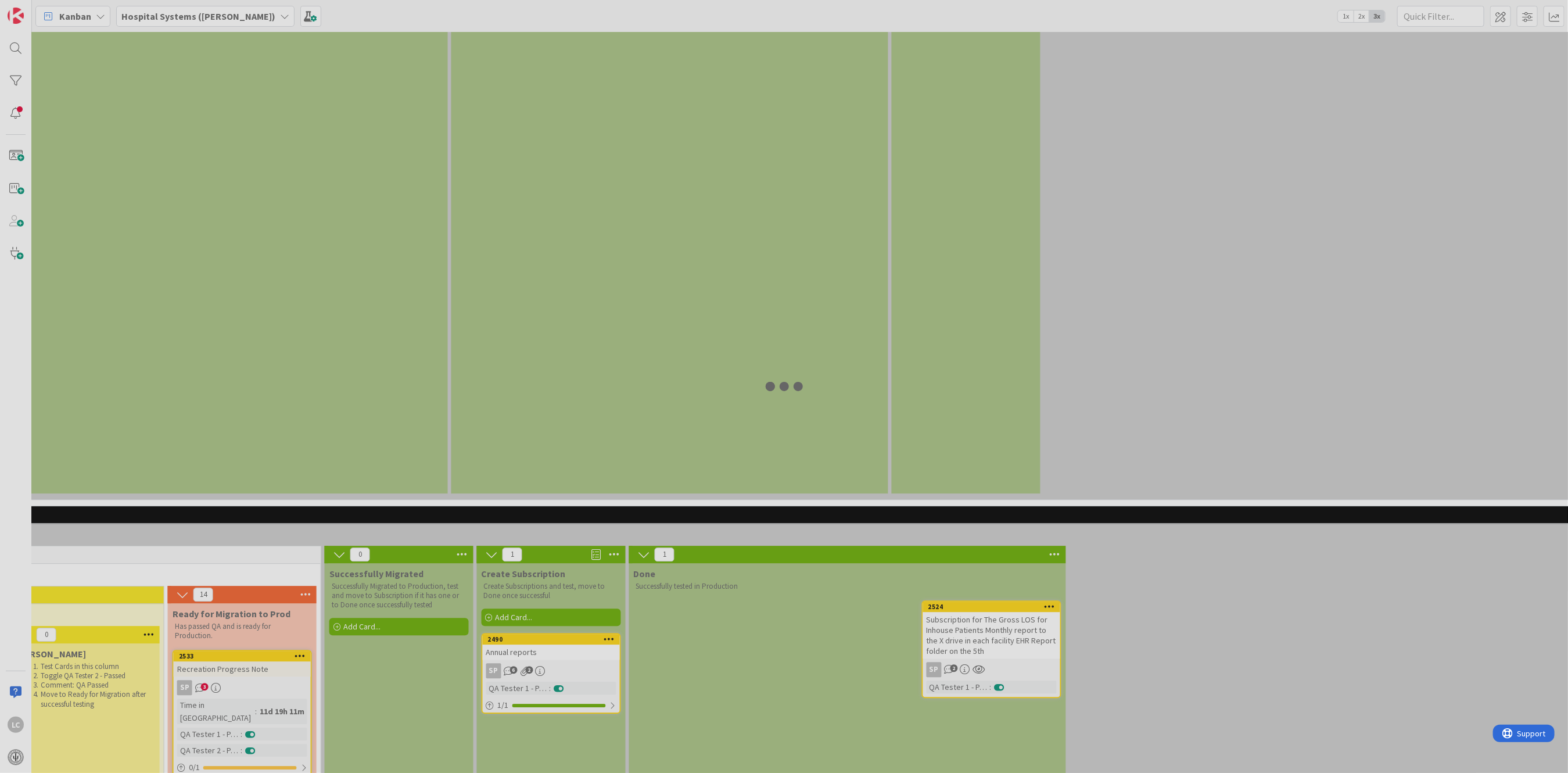
click at [540, 412] on div at bounding box center [784, 386] width 1568 height 773
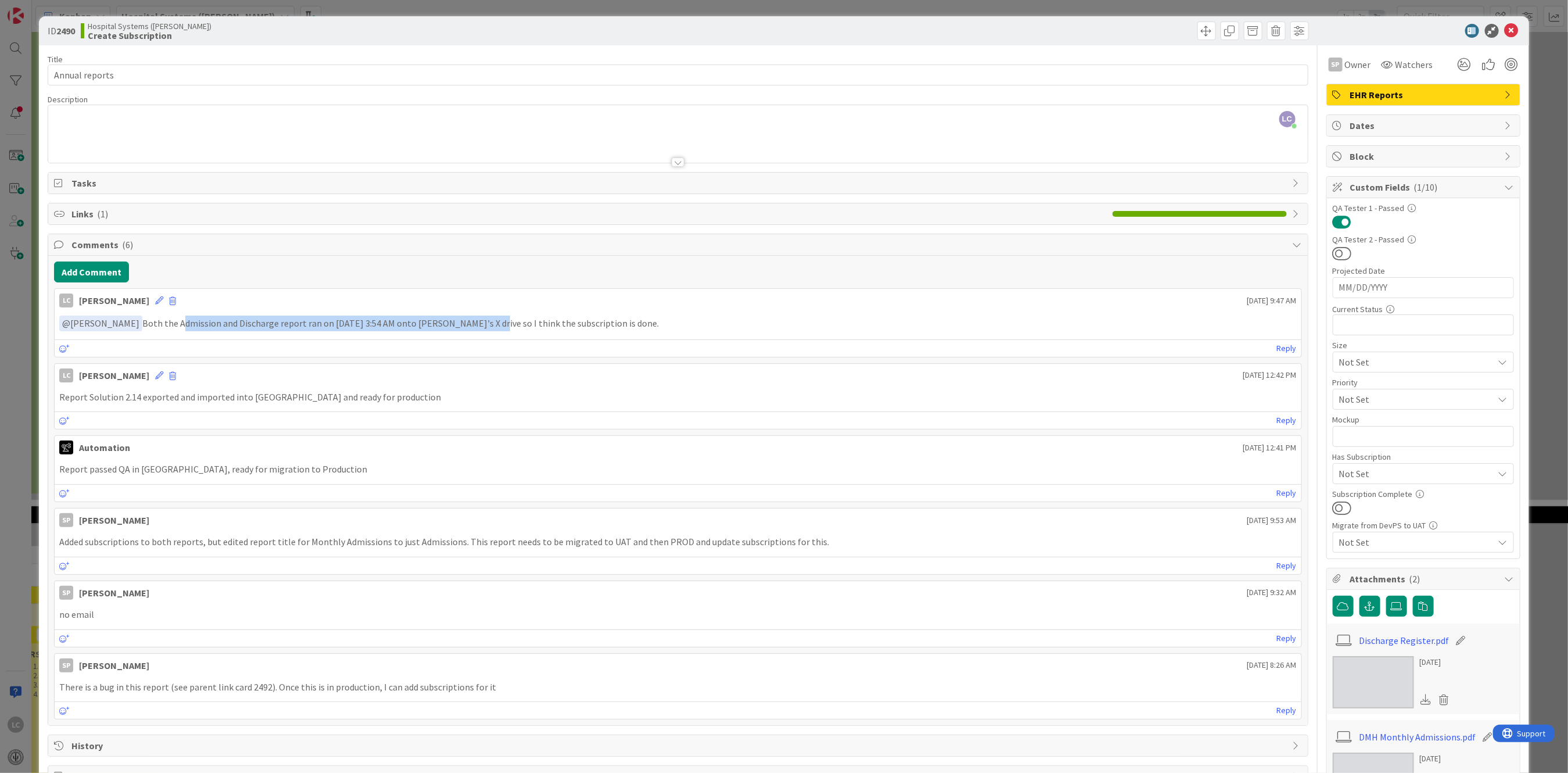
drag, startPoint x: 164, startPoint y: 322, endPoint x: 468, endPoint y: 320, distance: 304.0
click at [468, 320] on p "﻿ @ [PERSON_NAME] ﻿ Both the Admission and Discharge report ran on [DATE] 3:54 …" at bounding box center [678, 323] width 1237 height 16
copy p "Admission and Discharge report ran on [DATE] 3:54 AM onto [PERSON_NAME]'s X dri…"
click at [1505, 25] on icon at bounding box center [1512, 30] width 14 height 14
